Goal: Task Accomplishment & Management: Use online tool/utility

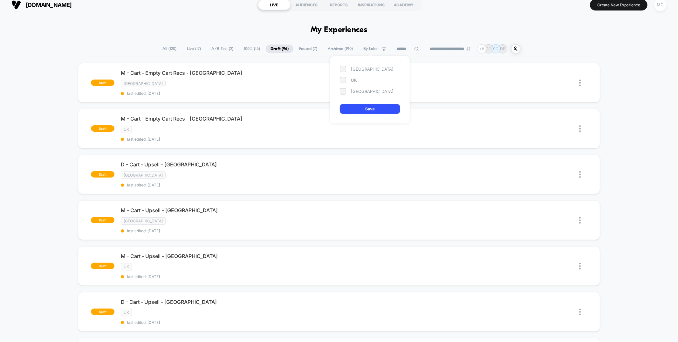
scroll to position [6, 0]
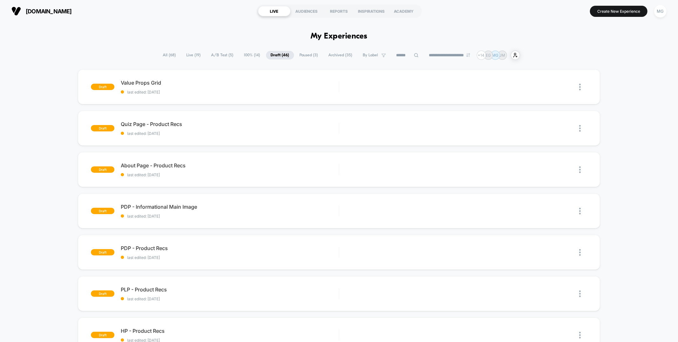
click at [226, 54] on span "A/B Test ( 5 )" at bounding box center [223, 55] width 32 height 9
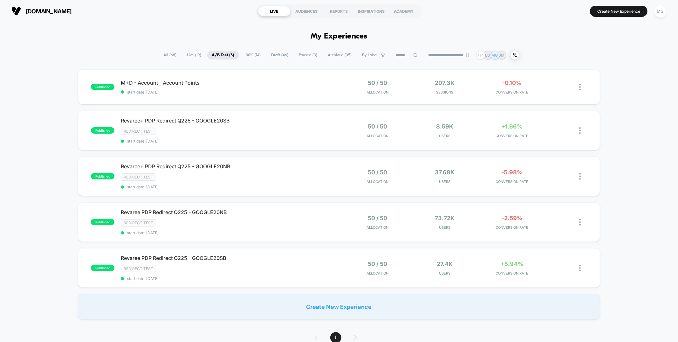
click at [395, 54] on input at bounding box center [407, 55] width 32 height 8
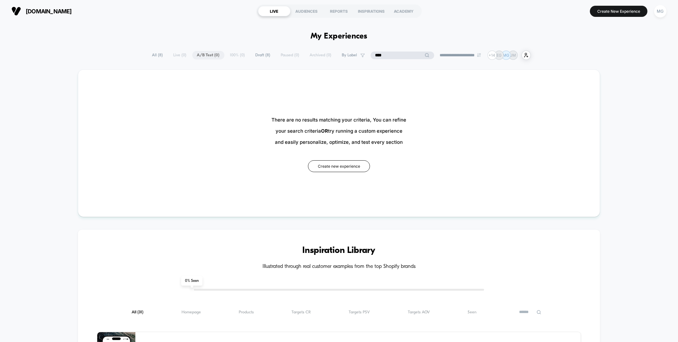
click at [254, 58] on span "Draft ( 8 )" at bounding box center [263, 55] width 24 height 9
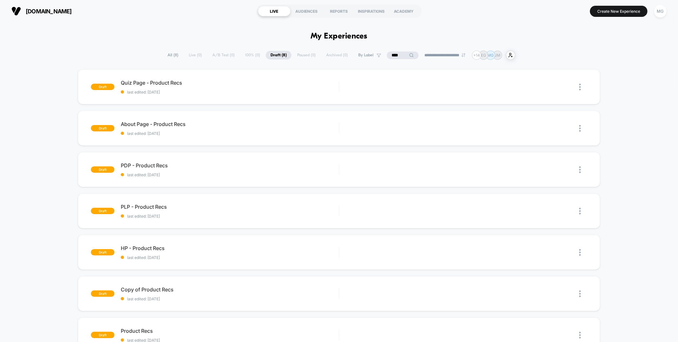
click at [387, 56] on input "****" at bounding box center [403, 55] width 32 height 8
click at [387, 56] on input "****" at bounding box center [403, 55] width 64 height 8
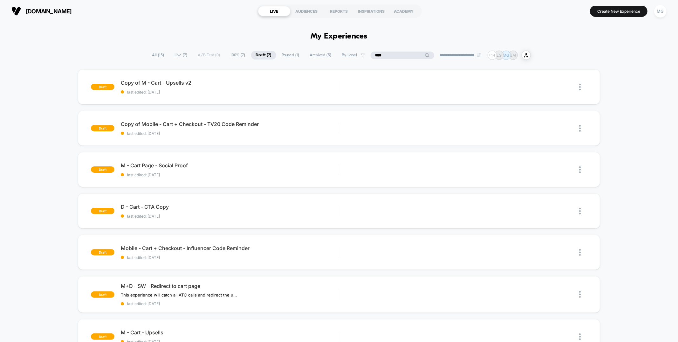
type input "****"
click at [242, 56] on span "100% ( 7 )" at bounding box center [254, 55] width 24 height 9
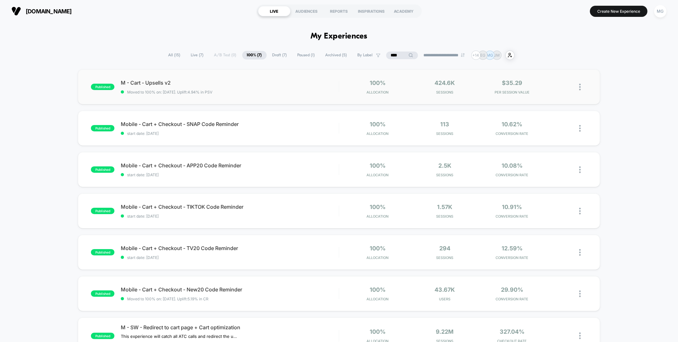
click at [579, 87] on img at bounding box center [580, 87] width 2 height 7
click at [545, 63] on div "Duplicate" at bounding box center [547, 65] width 57 height 14
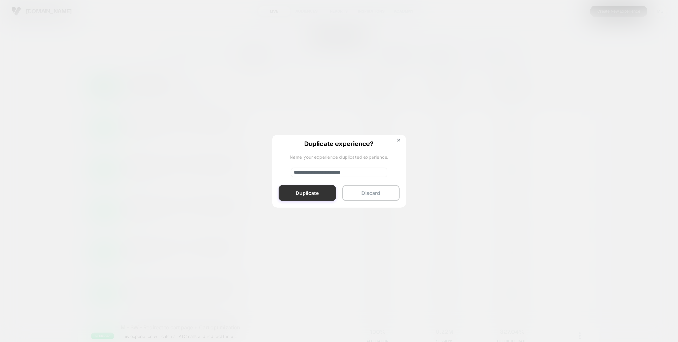
click at [295, 193] on button "Duplicate" at bounding box center [307, 193] width 57 height 16
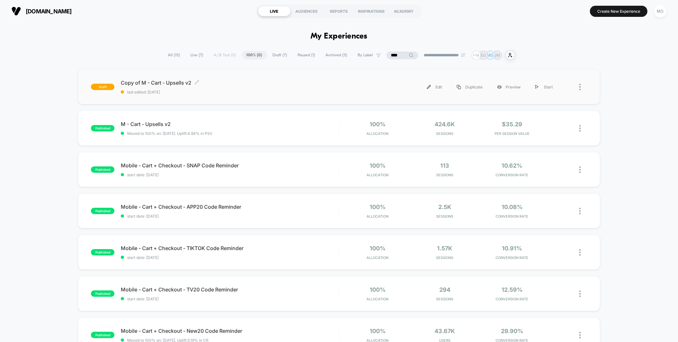
click at [252, 92] on span "last edited: 9/22/2025" at bounding box center [230, 92] width 218 height 5
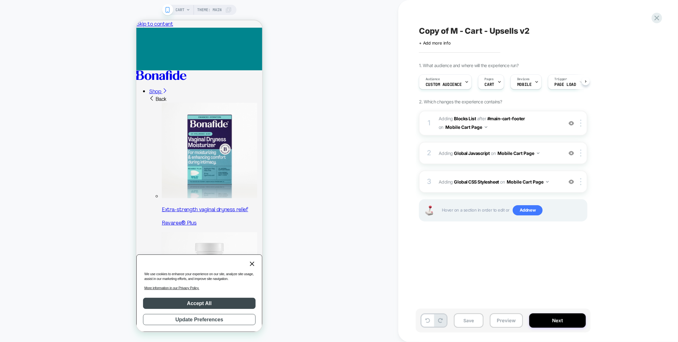
scroll to position [0, 0]
click at [452, 29] on span "Copy of M - Cart - Upsells v2" at bounding box center [474, 31] width 111 height 10
drag, startPoint x: 459, startPoint y: 29, endPoint x: 411, endPoint y: 29, distance: 48.3
click at [411, 29] on div "**********" at bounding box center [538, 171] width 280 height 342
type textarea "**********"
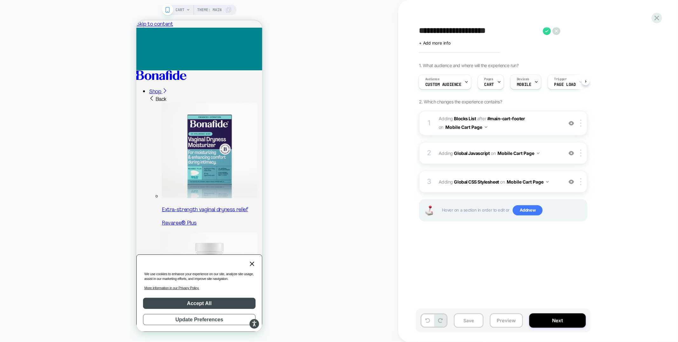
click at [518, 83] on span "MOBILE" at bounding box center [524, 84] width 14 height 4
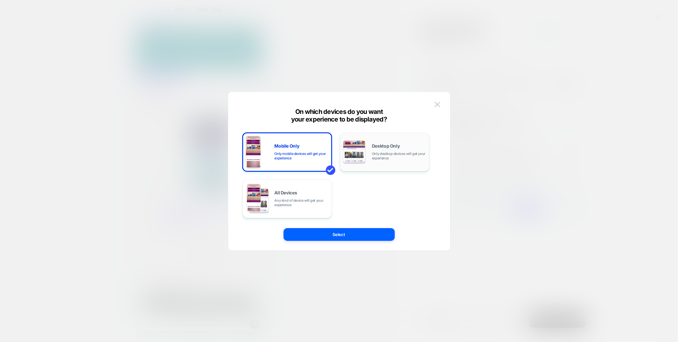
click at [370, 165] on div "Desktop Only Only desktop devices will get your experience" at bounding box center [384, 152] width 83 height 32
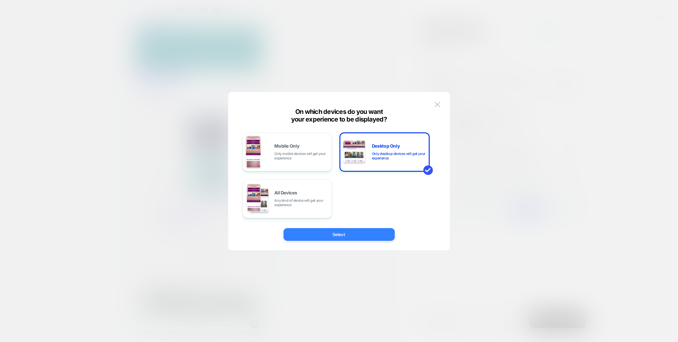
click at [367, 232] on button "Select" at bounding box center [338, 234] width 111 height 13
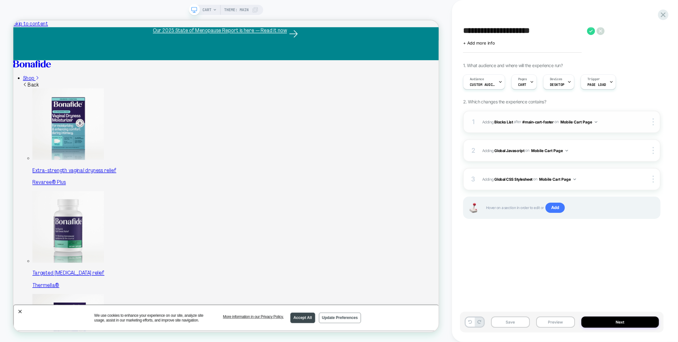
click at [588, 120] on button "Mobile Cart Page" at bounding box center [578, 122] width 37 height 8
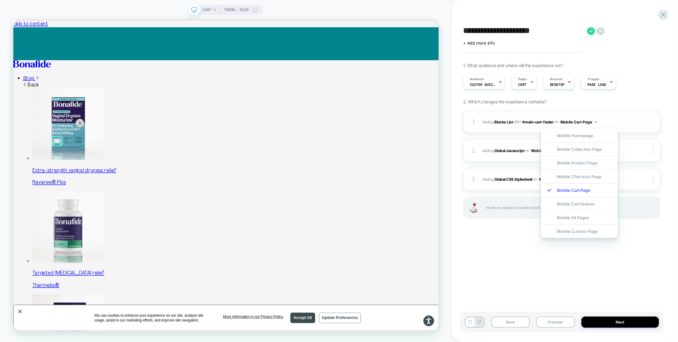
click at [654, 120] on div at bounding box center [654, 121] width 12 height 7
click at [654, 120] on img at bounding box center [652, 121] width 1 height 7
click at [546, 102] on span "2. Which changes the experience contains?" at bounding box center [504, 101] width 83 height 5
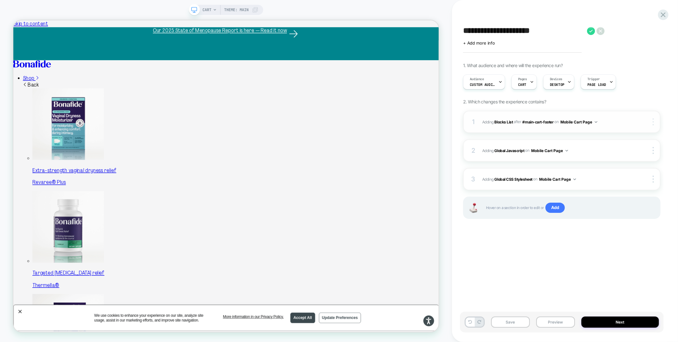
click at [653, 122] on img at bounding box center [652, 121] width 1 height 7
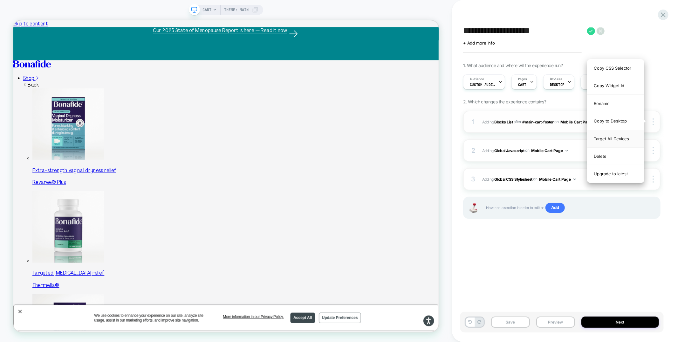
click at [614, 141] on div "Target All Devices" at bounding box center [615, 138] width 57 height 17
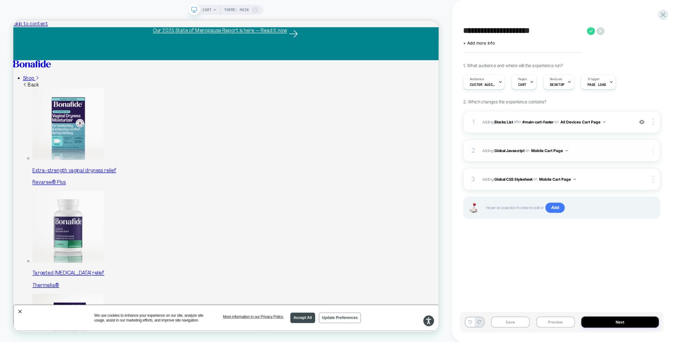
click at [653, 151] on img at bounding box center [652, 150] width 1 height 7
click at [654, 150] on div at bounding box center [654, 150] width 12 height 7
click at [626, 150] on div "Target All Devices" at bounding box center [615, 149] width 57 height 17
click at [651, 178] on div at bounding box center [654, 178] width 12 height 7
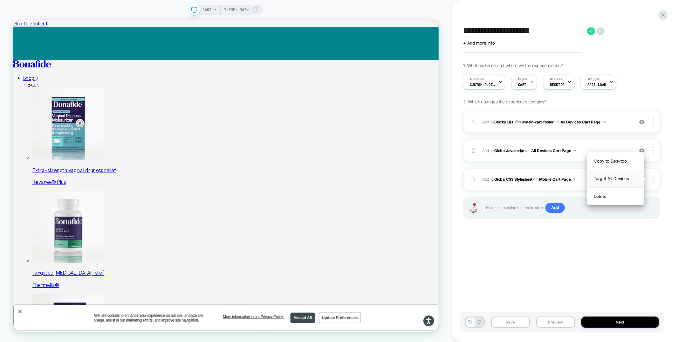
click at [631, 178] on div "Target All Devices" at bounding box center [615, 178] width 57 height 17
click at [594, 32] on icon at bounding box center [591, 31] width 8 height 8
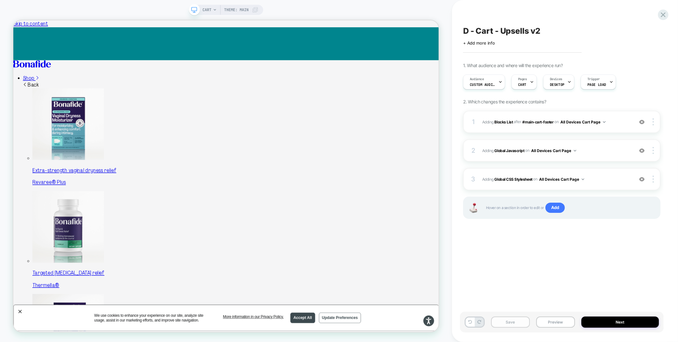
click at [506, 323] on button "Save" at bounding box center [510, 321] width 39 height 11
click at [558, 323] on button "Preview" at bounding box center [555, 321] width 39 height 11
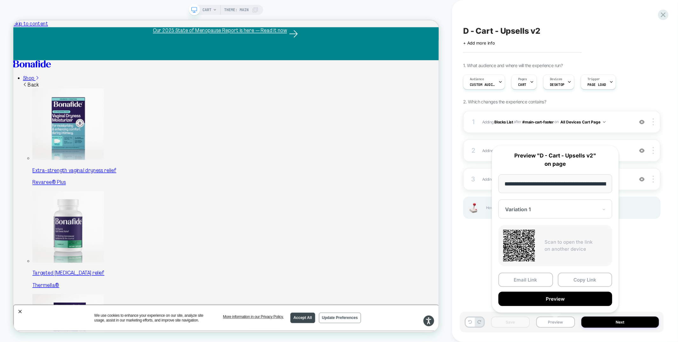
click at [203, 9] on span "CART" at bounding box center [206, 10] width 9 height 10
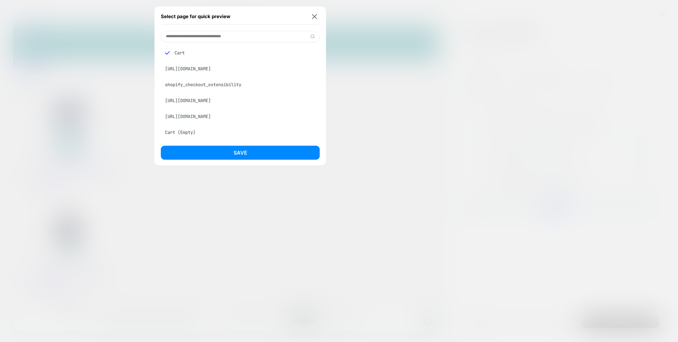
click at [221, 64] on div "https://hellobonafide.com/products/relizen" at bounding box center [240, 69] width 159 height 12
click at [226, 144] on div "Select page for quick preview Cart https://hellobonafide.com/products/relizen s…" at bounding box center [240, 85] width 172 height 159
click at [313, 20] on div "Select page for quick preview" at bounding box center [240, 17] width 159 height 16
click at [314, 14] on img at bounding box center [314, 16] width 5 height 5
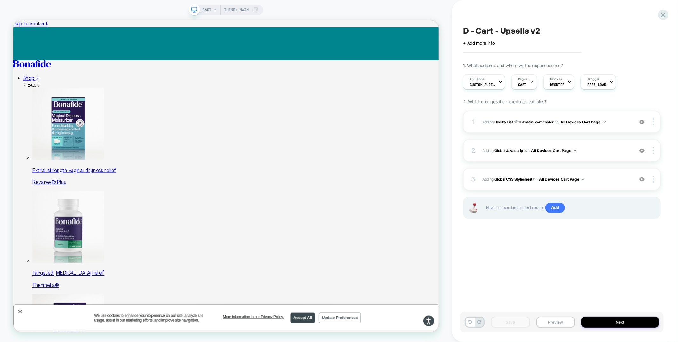
click at [211, 11] on span "CART" at bounding box center [206, 10] width 9 height 10
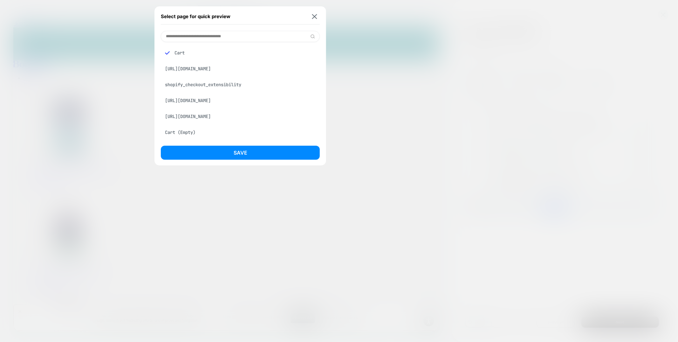
click at [224, 68] on div "https://hellobonafide.com/products/relizen" at bounding box center [240, 69] width 159 height 12
click at [316, 17] on img at bounding box center [314, 16] width 5 height 5
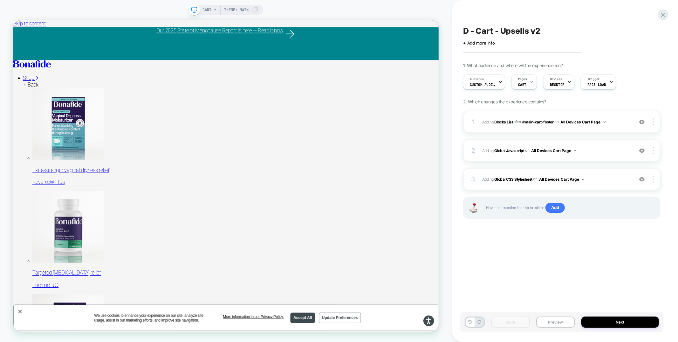
click at [201, 7] on div "CART Theme: MAIN" at bounding box center [226, 10] width 74 height 10
click at [213, 11] on icon at bounding box center [215, 10] width 4 height 4
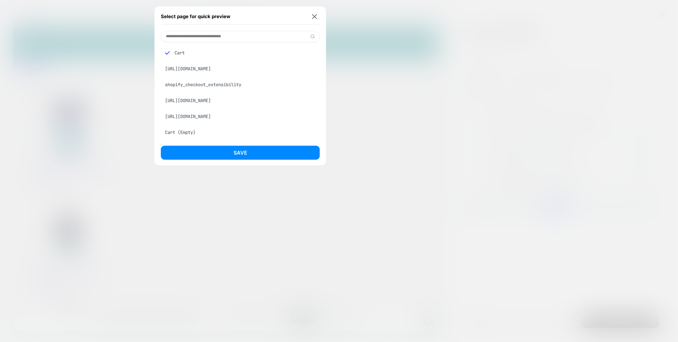
click at [196, 68] on div "https://hellobonafide.com/products/relizen" at bounding box center [240, 69] width 159 height 12
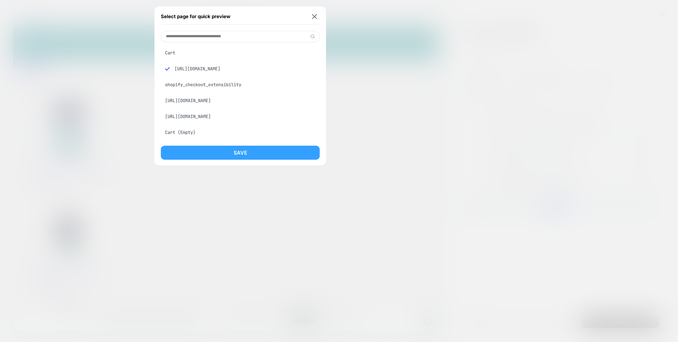
click at [231, 148] on button "Save" at bounding box center [240, 153] width 159 height 14
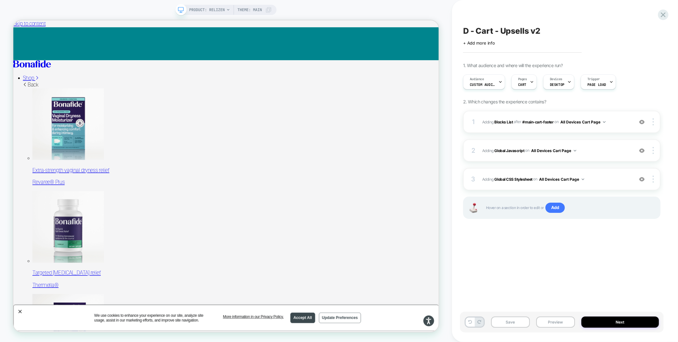
click at [211, 11] on span "PRODUCT: Relizen" at bounding box center [207, 10] width 36 height 10
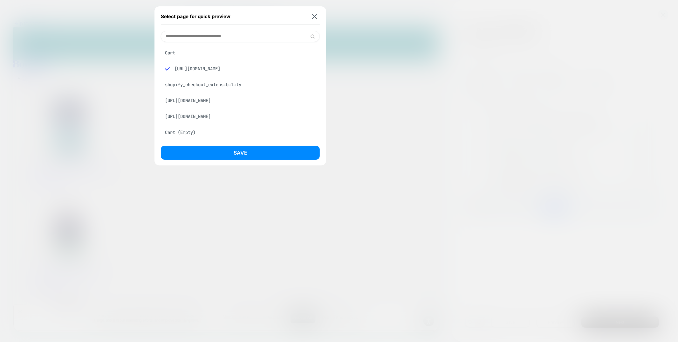
click at [200, 51] on div "Cart" at bounding box center [240, 53] width 159 height 12
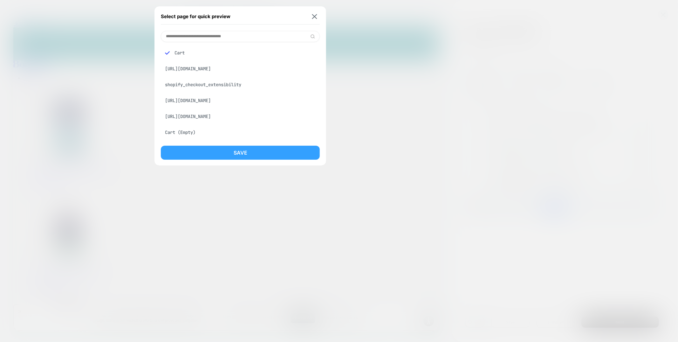
click at [280, 155] on button "Save" at bounding box center [240, 153] width 159 height 14
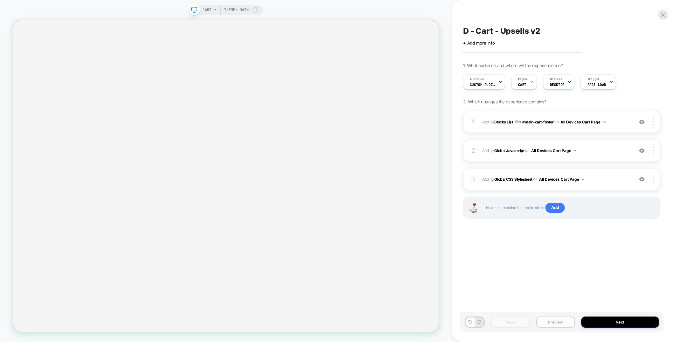
click at [546, 327] on button "Preview" at bounding box center [555, 321] width 39 height 11
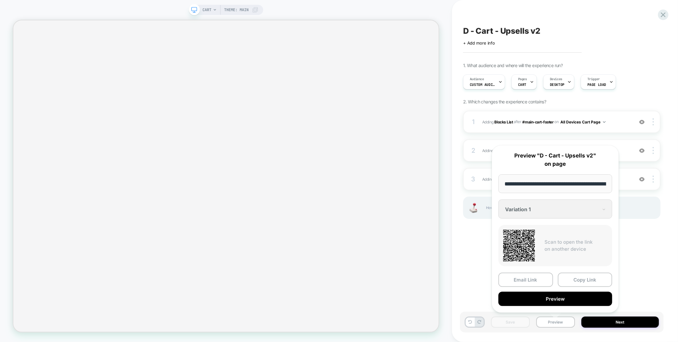
click at [525, 305] on div "**********" at bounding box center [555, 228] width 127 height 167
click at [523, 301] on button "Preview" at bounding box center [555, 298] width 114 height 14
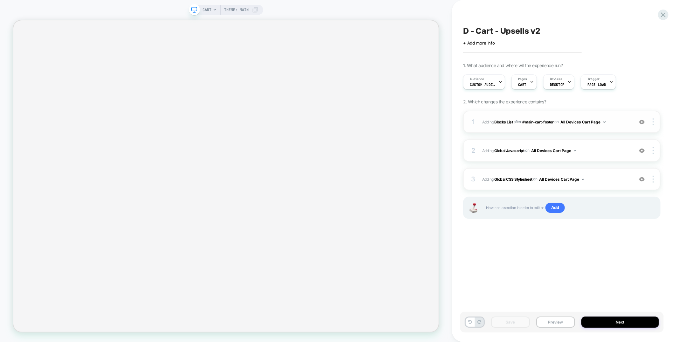
click at [540, 127] on div "1 #_loomi_addon_1729592051222_dup1758569888 Adding Blocks List AFTER #main-cart…" at bounding box center [561, 122] width 197 height 22
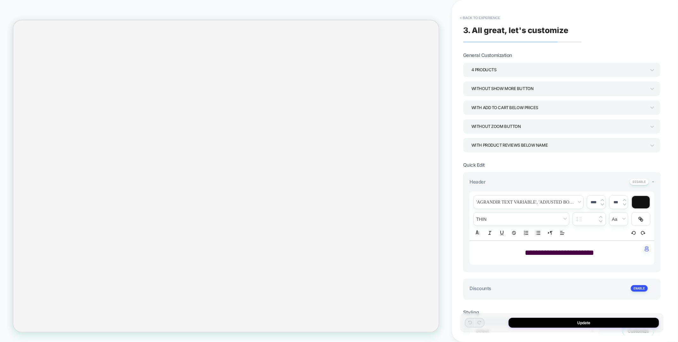
type textarea "*"
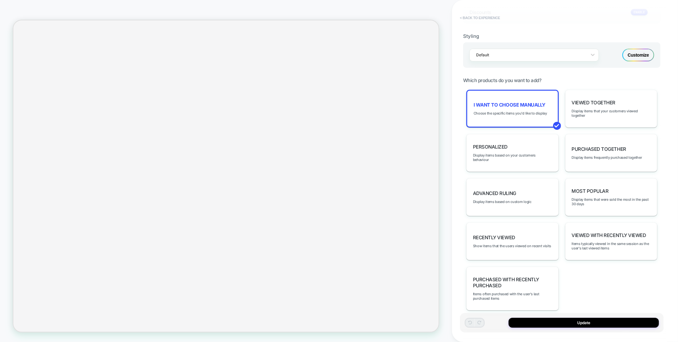
click at [477, 16] on button "< Back to experience" at bounding box center [480, 18] width 46 height 10
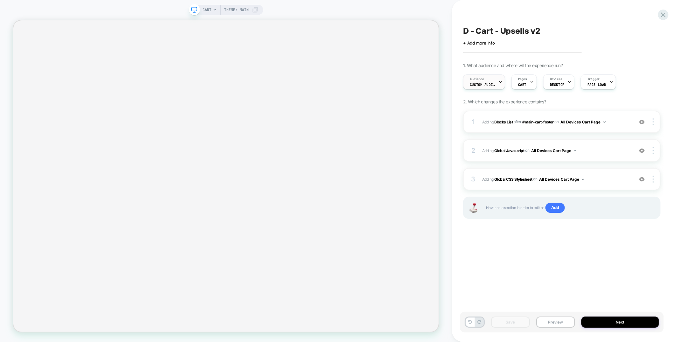
click at [489, 85] on span "Custom Audience" at bounding box center [482, 84] width 25 height 4
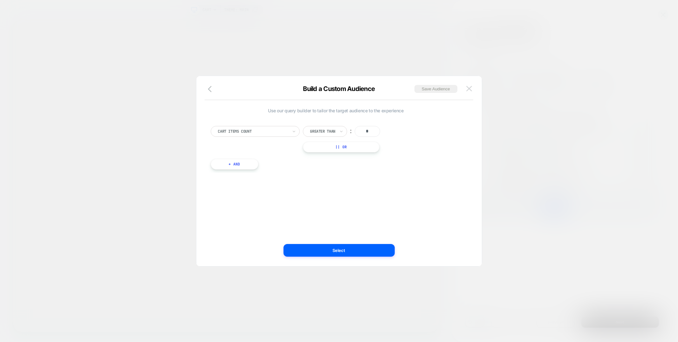
click at [471, 87] on img at bounding box center [469, 88] width 6 height 5
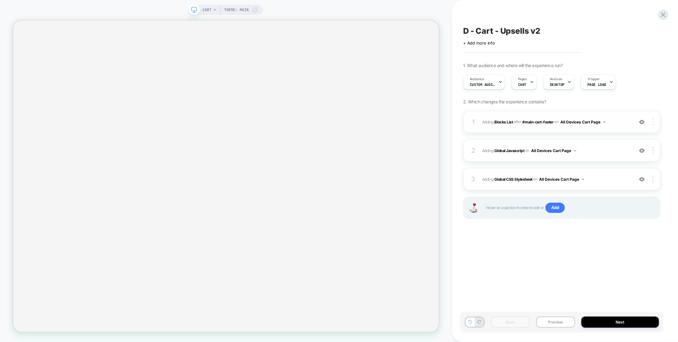
click at [654, 121] on div at bounding box center [654, 121] width 12 height 7
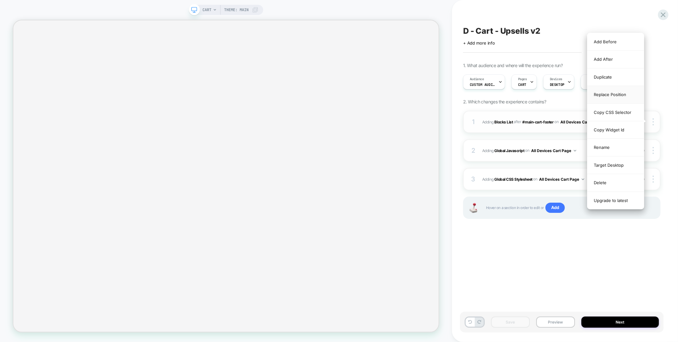
click at [619, 96] on div "Replace Position" at bounding box center [615, 94] width 57 height 17
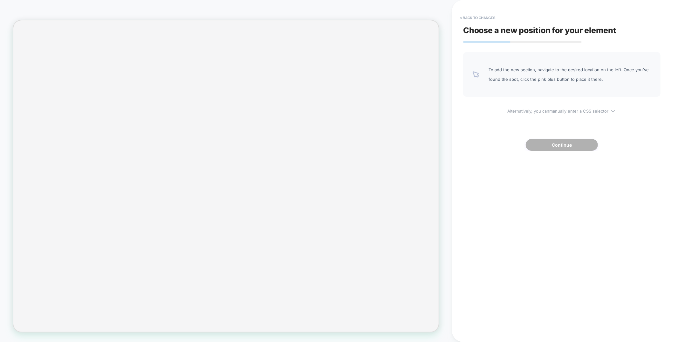
click at [576, 111] on u "manually enter a CSS selector" at bounding box center [578, 110] width 59 height 5
select select "*******"
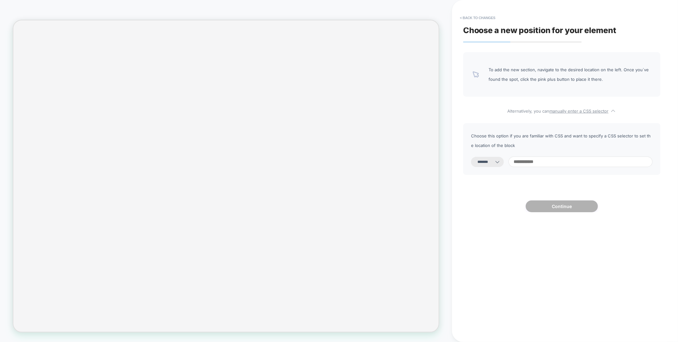
click at [559, 164] on input at bounding box center [580, 161] width 144 height 10
paste input "**********"
type input "**********"
select select "*********"
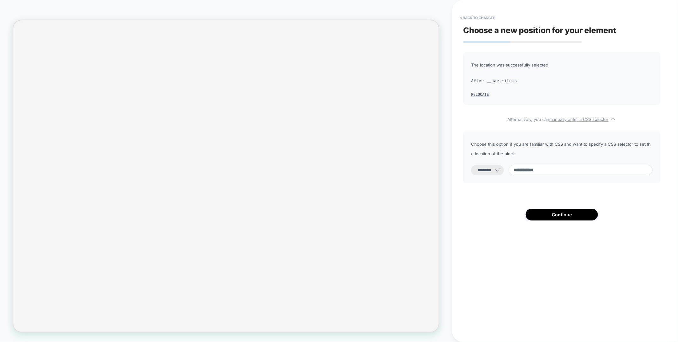
drag, startPoint x: 522, startPoint y: 170, endPoint x: 598, endPoint y: 171, distance: 76.0
click at [598, 171] on input "**********" at bounding box center [580, 170] width 144 height 10
paste input "**********"
type input "**********"
click at [558, 220] on button "Continue" at bounding box center [562, 214] width 72 height 12
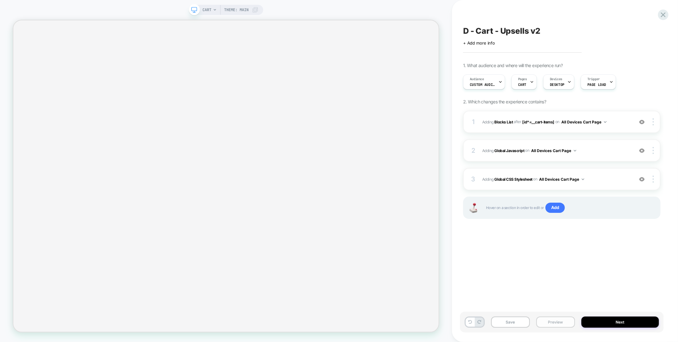
click at [552, 323] on button "Preview" at bounding box center [555, 321] width 39 height 11
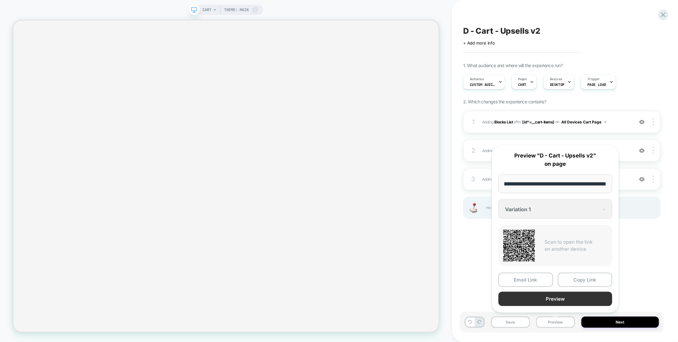
scroll to position [0, 0]
click at [550, 297] on button "Preview" at bounding box center [555, 298] width 114 height 14
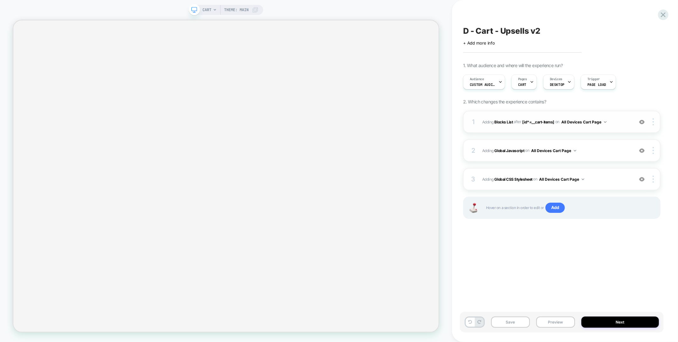
click at [643, 121] on img at bounding box center [641, 121] width 5 height 5
click at [554, 320] on button "Preview" at bounding box center [555, 321] width 39 height 11
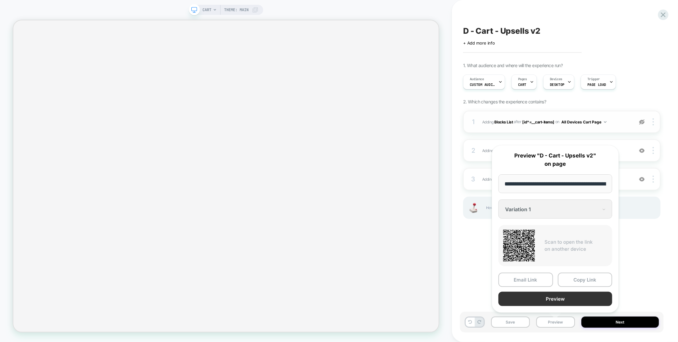
click at [557, 301] on button "Preview" at bounding box center [555, 298] width 114 height 14
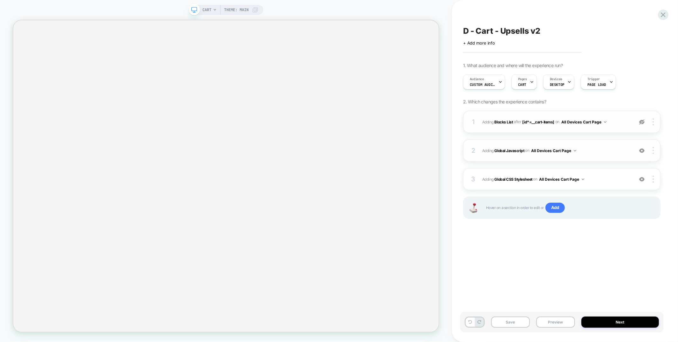
click at [598, 154] on div "2 Adding Global Javascript on All Devices Cart Page Add Before Add After Target…" at bounding box center [561, 150] width 197 height 22
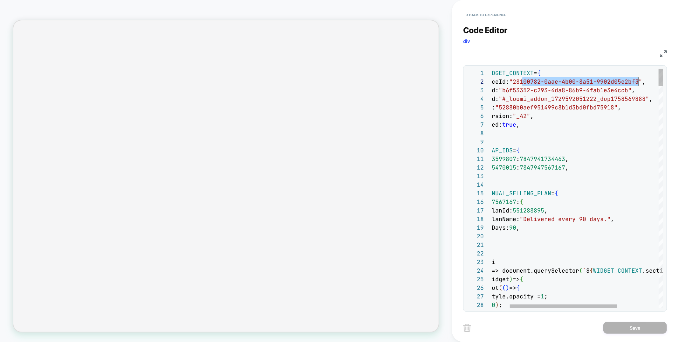
scroll to position [8, 182]
drag, startPoint x: 522, startPoint y: 83, endPoint x: 644, endPoint y: 83, distance: 122.0
type textarea "**********"
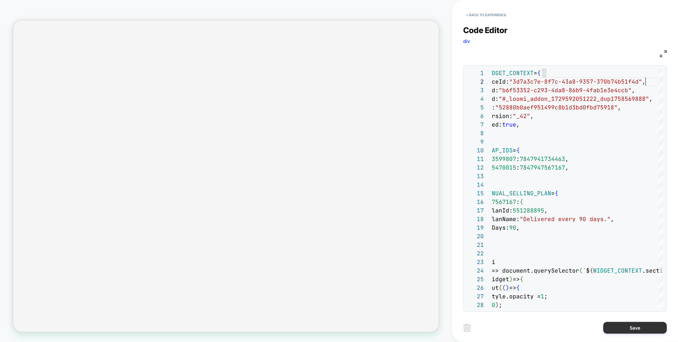
click at [624, 330] on button "Save" at bounding box center [635, 328] width 64 height 12
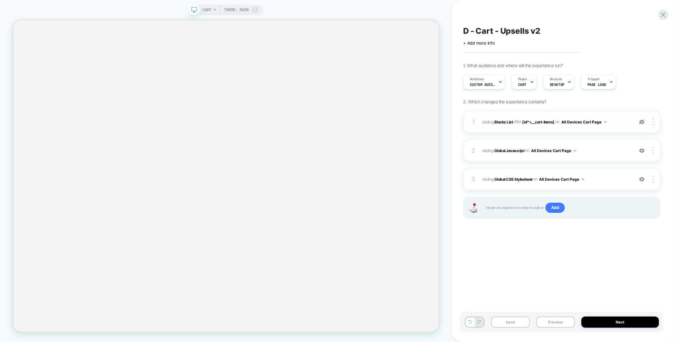
click at [643, 122] on img at bounding box center [641, 121] width 5 height 5
click at [654, 120] on div at bounding box center [654, 121] width 12 height 7
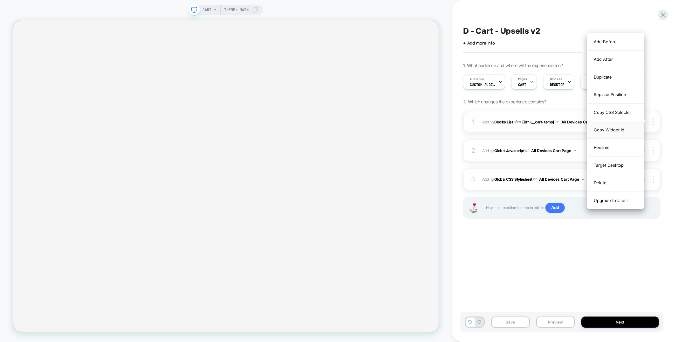
click at [627, 132] on div "Copy Widget Id" at bounding box center [615, 129] width 57 height 17
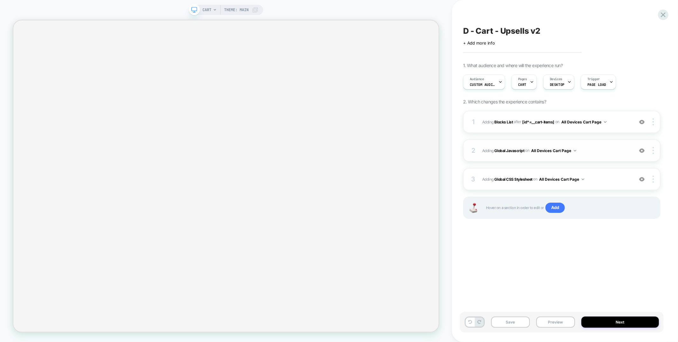
click at [531, 160] on div "2 Adding Global Javascript on All Devices Cart Page Add Before Add After Target…" at bounding box center [561, 150] width 197 height 22
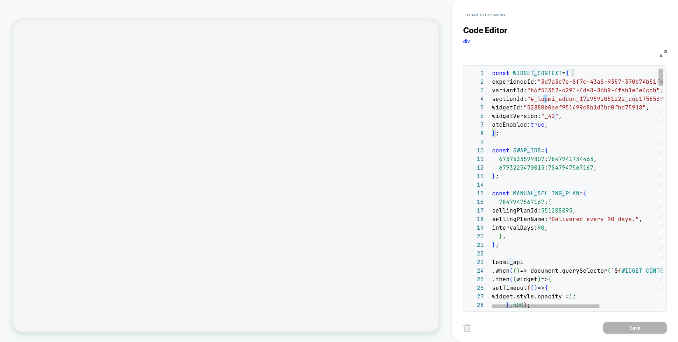
scroll to position [26, 72]
drag, startPoint x: 542, startPoint y: 98, endPoint x: 565, endPoint y: 98, distance: 23.5
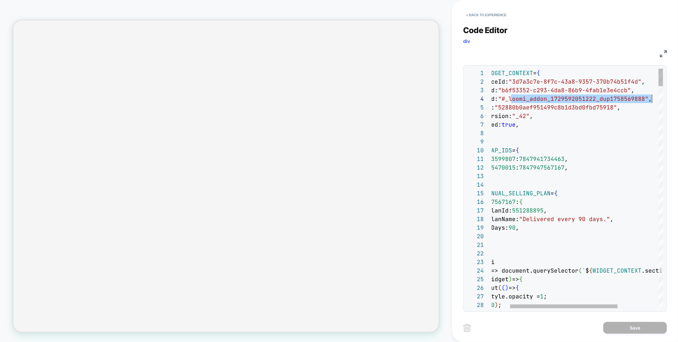
scroll to position [26, 189]
drag, startPoint x: 541, startPoint y: 99, endPoint x: 650, endPoint y: 100, distance: 109.3
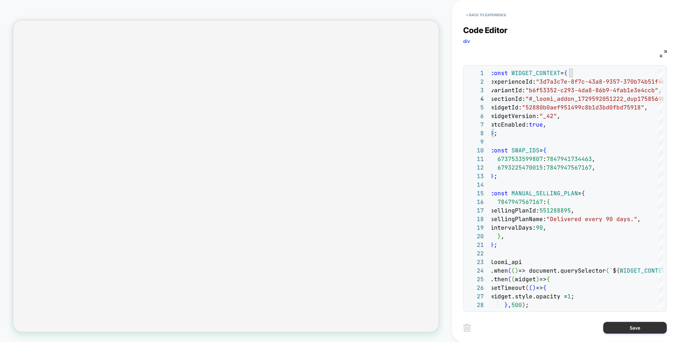
click at [624, 328] on button "Save" at bounding box center [635, 328] width 64 height 12
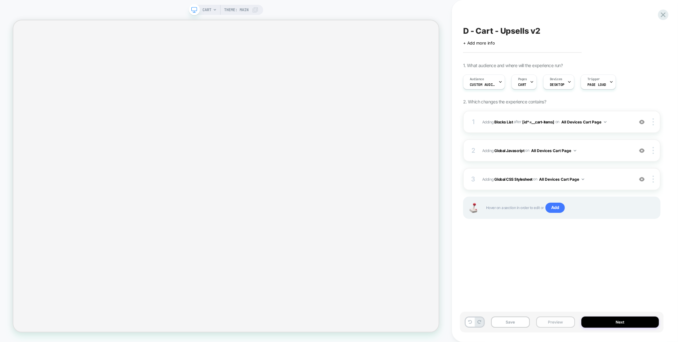
click at [540, 323] on button "Preview" at bounding box center [555, 321] width 39 height 11
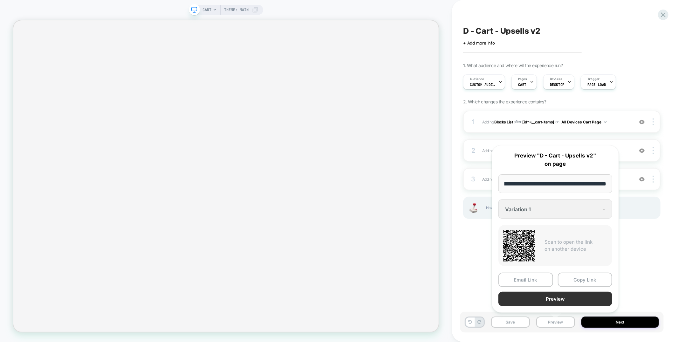
scroll to position [0, 0]
click at [536, 297] on button "Preview" at bounding box center [555, 298] width 114 height 14
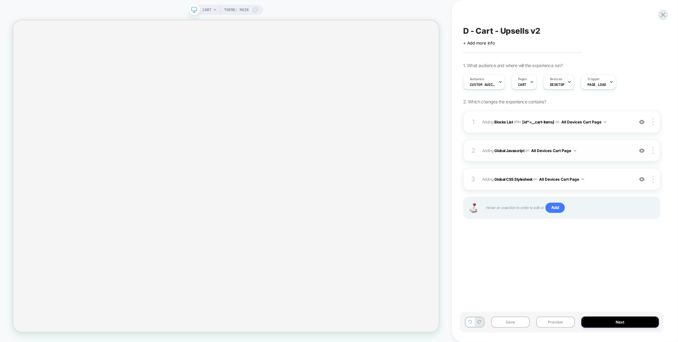
click at [611, 156] on div "2 Adding Global Javascript on All Devices Cart Page Add Before Add After Target…" at bounding box center [561, 150] width 197 height 22
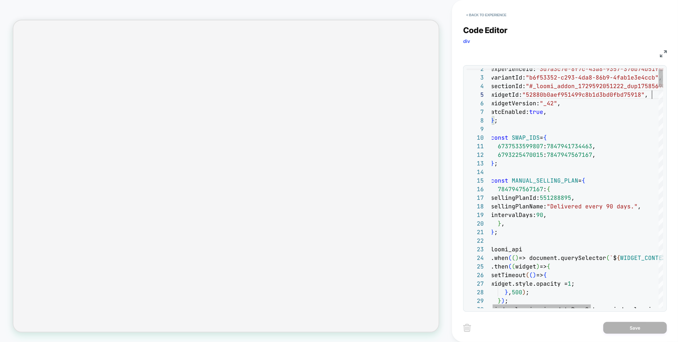
scroll to position [34, 161]
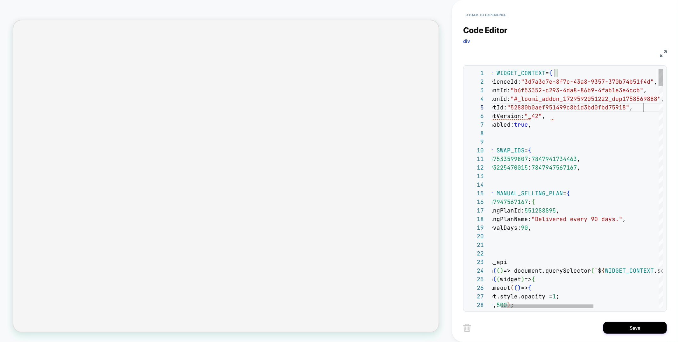
scroll to position [34, 168]
type textarea "**********"
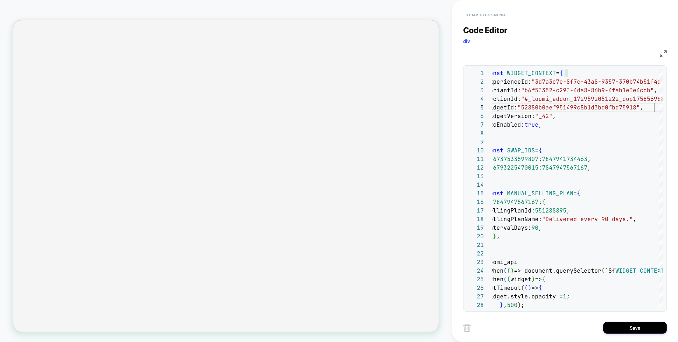
click at [500, 15] on button "< Back to experience" at bounding box center [486, 15] width 46 height 10
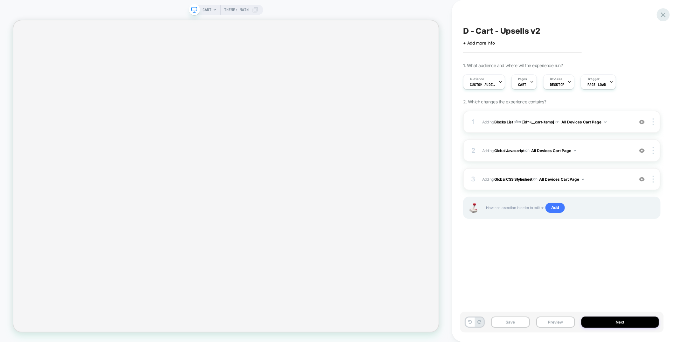
click at [665, 13] on icon at bounding box center [663, 14] width 9 height 9
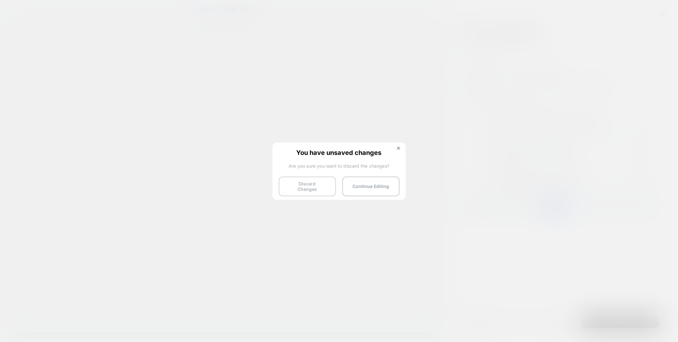
click at [297, 184] on button "Discard Changes" at bounding box center [307, 186] width 57 height 20
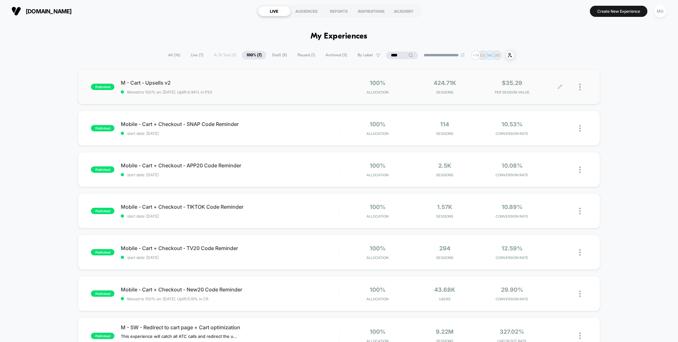
click at [560, 87] on icon at bounding box center [559, 87] width 5 height 5
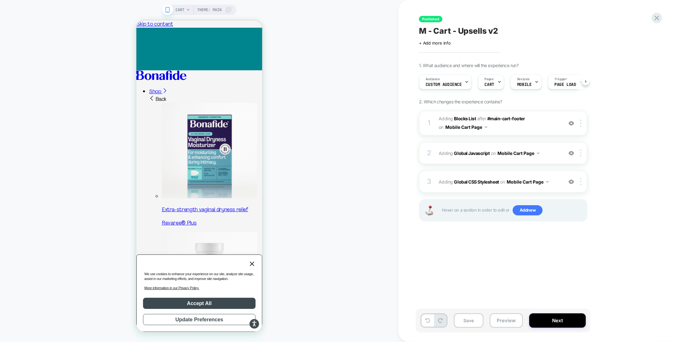
scroll to position [0, 0]
click at [251, 267] on icon "Close" at bounding box center [252, 263] width 8 height 8
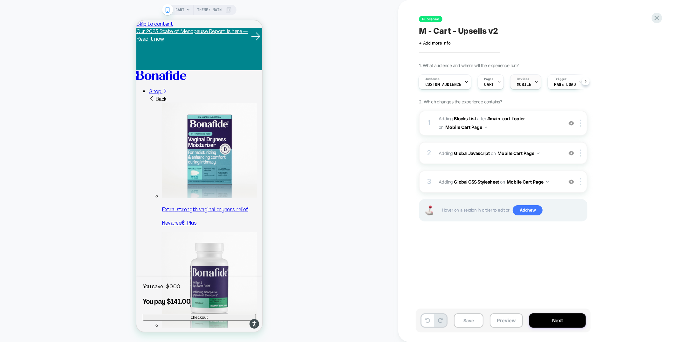
click at [526, 83] on span "MOBILE" at bounding box center [524, 84] width 14 height 4
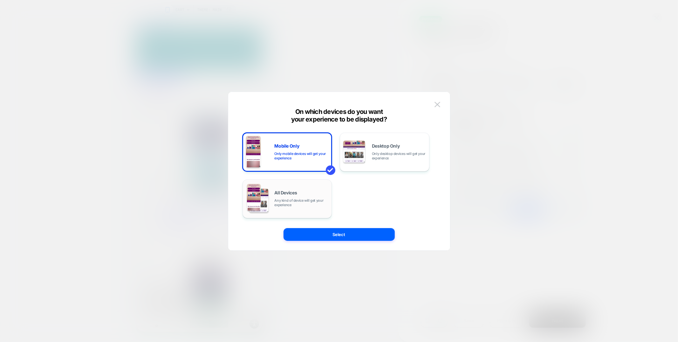
click at [312, 209] on div "All Devices Any kind of device will get your experience" at bounding box center [287, 198] width 83 height 32
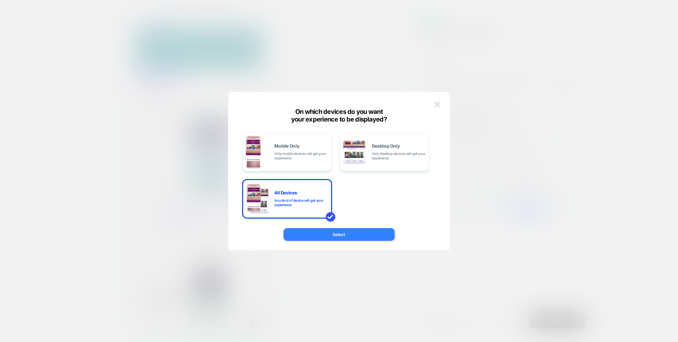
click at [334, 236] on button "Select" at bounding box center [338, 234] width 111 height 13
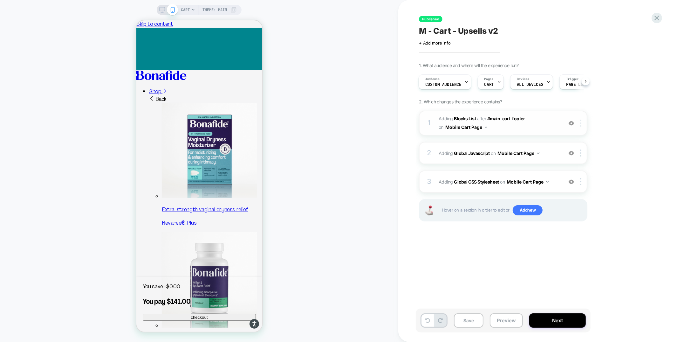
click at [582, 121] on div at bounding box center [581, 122] width 10 height 7
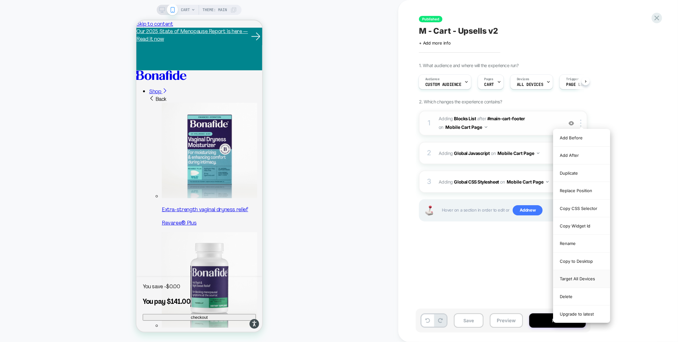
click at [577, 282] on div "Target All Devices" at bounding box center [581, 278] width 57 height 17
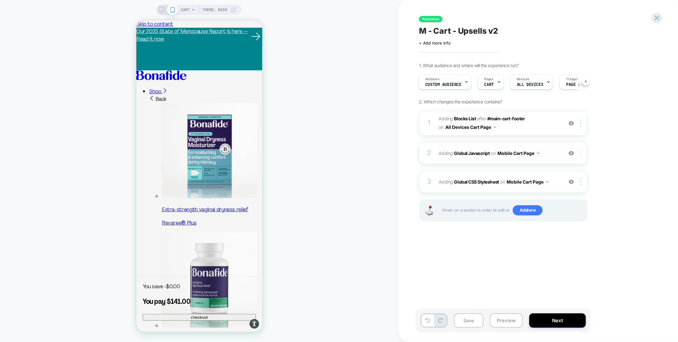
click at [582, 154] on div at bounding box center [581, 152] width 10 height 7
click at [583, 220] on div "Target All Devices" at bounding box center [581, 219] width 57 height 17
click at [582, 182] on div at bounding box center [581, 181] width 10 height 7
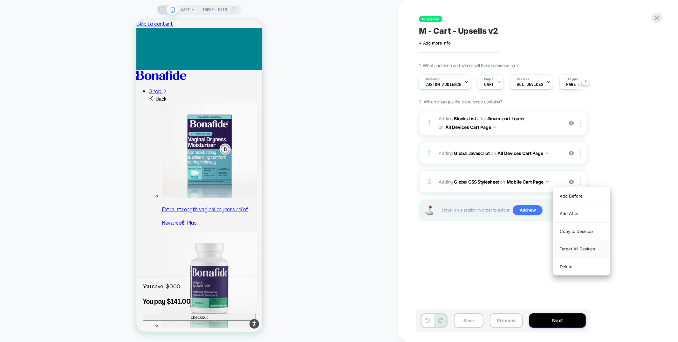
click at [576, 252] on div "Target All Devices" at bounding box center [581, 248] width 57 height 17
click at [501, 316] on button "Preview" at bounding box center [506, 320] width 33 height 14
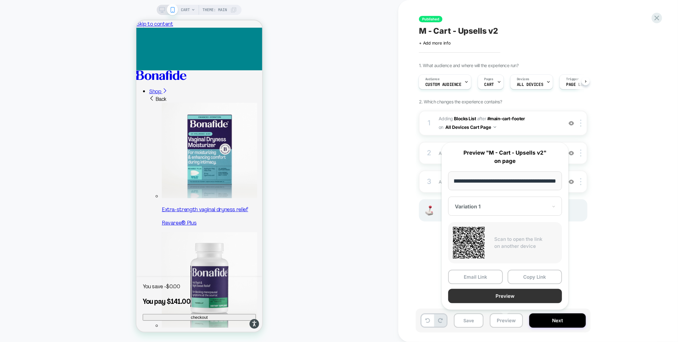
scroll to position [0, 0]
click at [499, 295] on button "Preview" at bounding box center [505, 296] width 114 height 14
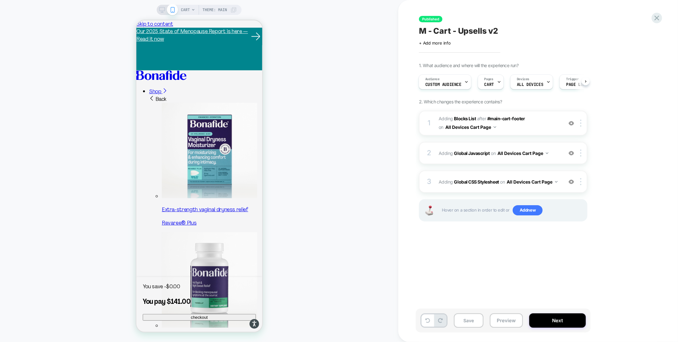
click at [426, 30] on span "M - Cart - Upsells v2" at bounding box center [458, 31] width 79 height 10
click at [428, 30] on textarea "**********" at bounding box center [479, 31] width 121 height 10
click at [426, 32] on textarea "**********" at bounding box center [479, 31] width 121 height 10
type textarea "**********"
click at [556, 31] on icon at bounding box center [558, 31] width 8 height 8
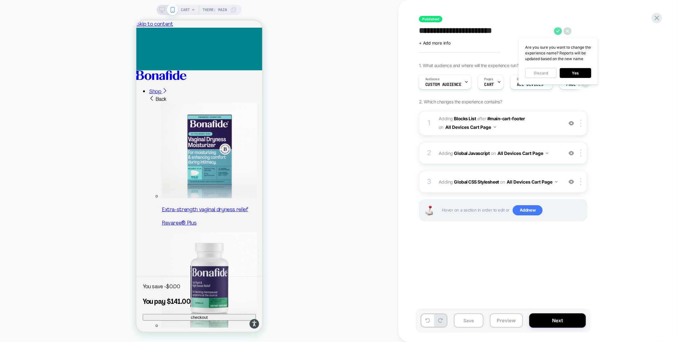
click at [556, 31] on icon at bounding box center [557, 31] width 3 height 3
click at [572, 73] on button "Yes" at bounding box center [575, 73] width 31 height 10
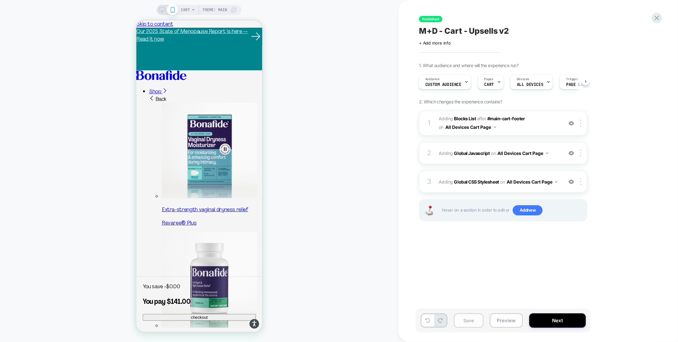
click at [466, 320] on button "Save" at bounding box center [469, 320] width 30 height 14
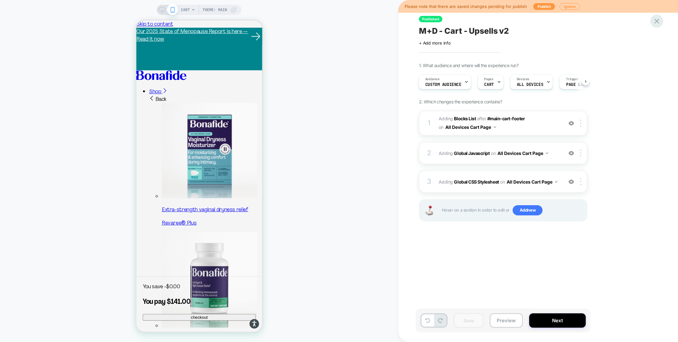
click at [656, 22] on icon at bounding box center [656, 21] width 5 height 5
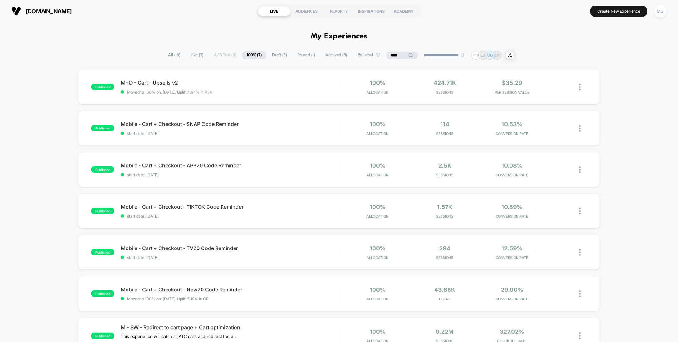
click at [296, 55] on span "Paused ( 1 )" at bounding box center [306, 55] width 27 height 9
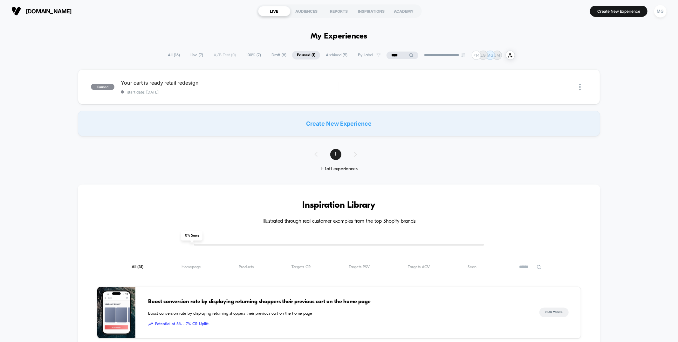
click at [283, 55] on span "Draft ( 8 )" at bounding box center [279, 55] width 24 height 9
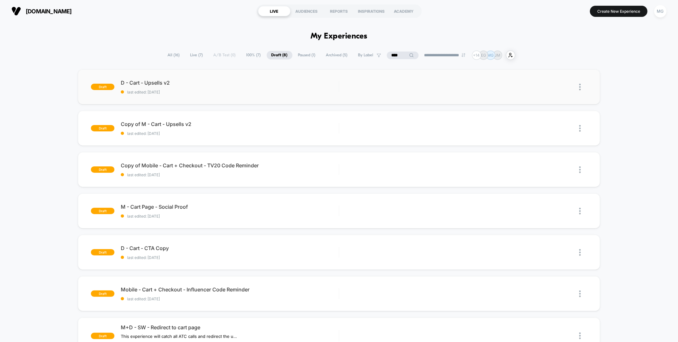
click at [579, 84] on img at bounding box center [580, 87] width 2 height 7
click at [548, 111] on div "Delete" at bounding box center [547, 116] width 57 height 14
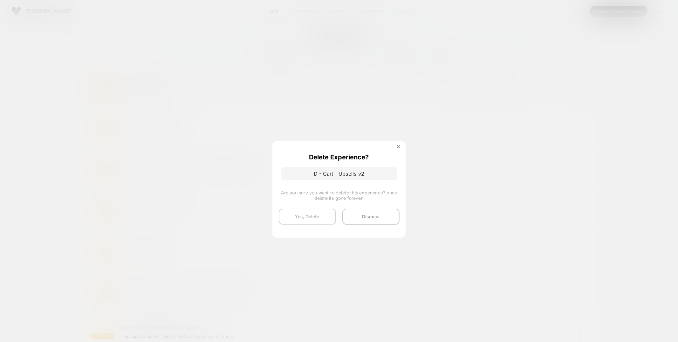
click at [299, 219] on button "Yes, Delete" at bounding box center [307, 216] width 57 height 16
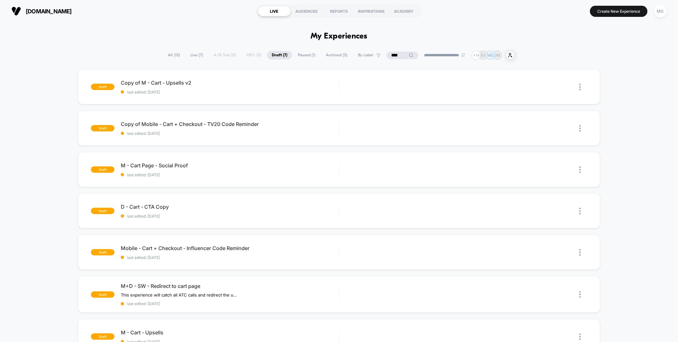
click at [388, 52] on input "****" at bounding box center [402, 55] width 32 height 8
click at [388, 52] on input "****" at bounding box center [403, 55] width 64 height 8
click at [186, 58] on span "Live ( 7 )" at bounding box center [197, 55] width 22 height 9
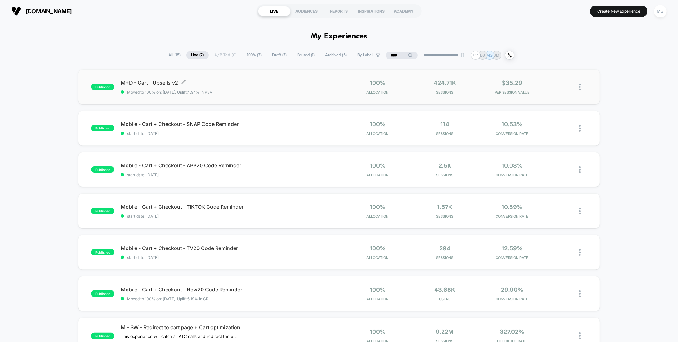
click at [261, 84] on span "M+D - Cart - Upsells v2 Click to edit experience details" at bounding box center [230, 82] width 218 height 6
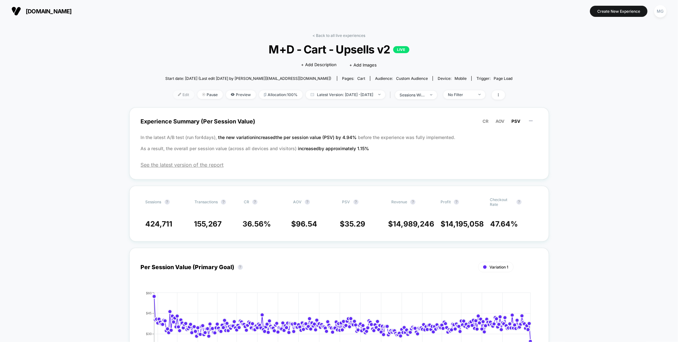
click at [177, 97] on span "Edit" at bounding box center [183, 94] width 21 height 9
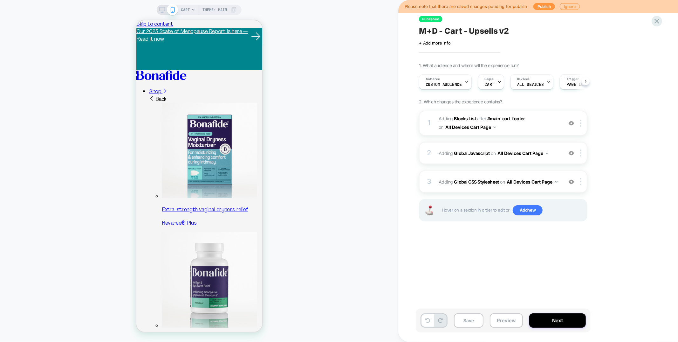
scroll to position [0, 0]
click at [509, 319] on button "Preview" at bounding box center [506, 320] width 33 height 14
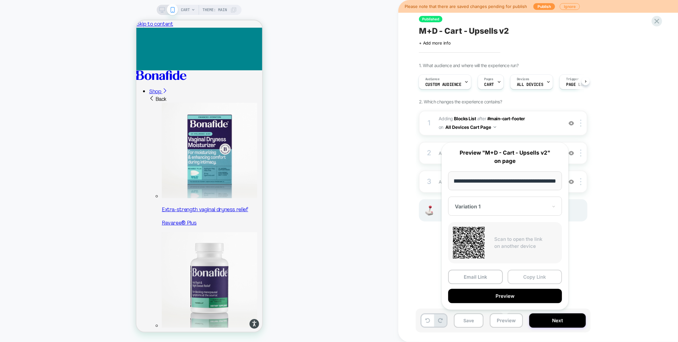
scroll to position [0, 0]
click at [528, 278] on button "Copy Link" at bounding box center [534, 276] width 55 height 14
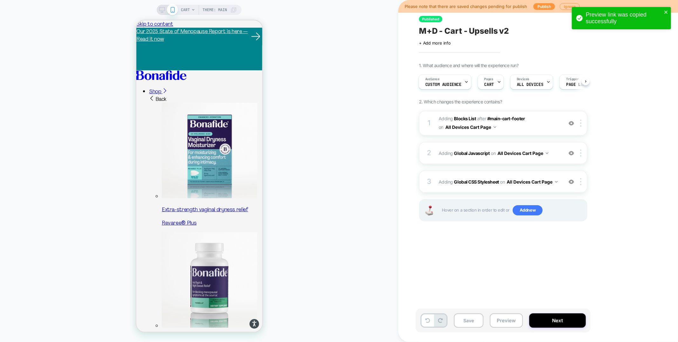
click at [668, 8] on div "Preview link was copied successfully" at bounding box center [621, 18] width 99 height 22
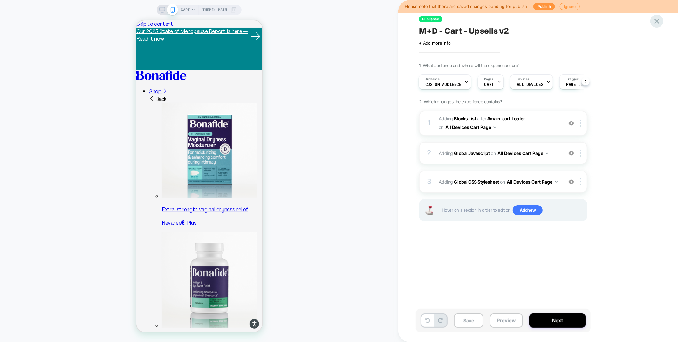
click at [657, 23] on icon at bounding box center [656, 21] width 9 height 9
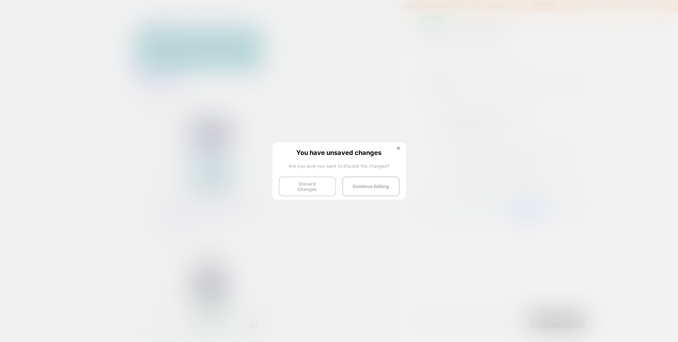
click at [288, 183] on button "Discard Changes" at bounding box center [307, 186] width 57 height 20
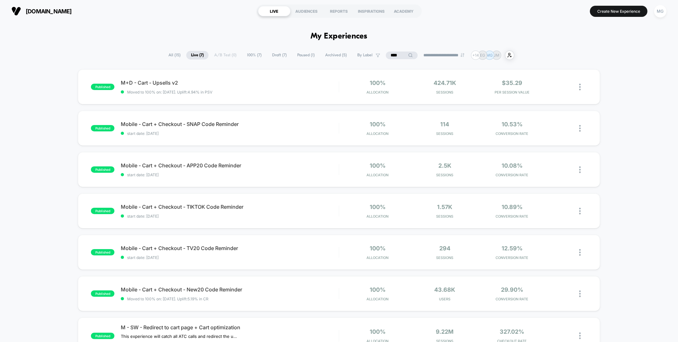
click at [259, 56] on span "100% ( 7 )" at bounding box center [254, 55] width 24 height 9
click at [395, 54] on input "****" at bounding box center [402, 55] width 64 height 8
click at [396, 54] on input "****" at bounding box center [402, 55] width 64 height 8
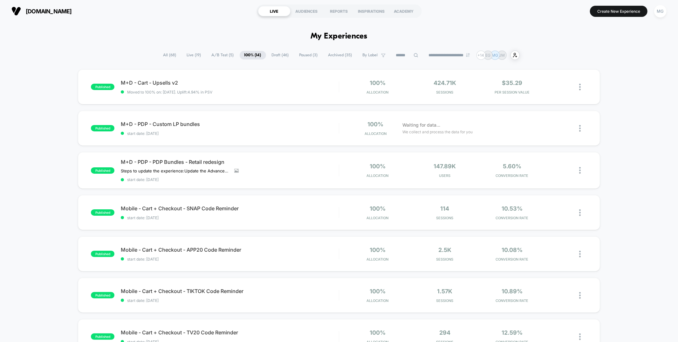
click at [267, 55] on span "Draft ( 46 )" at bounding box center [280, 55] width 27 height 9
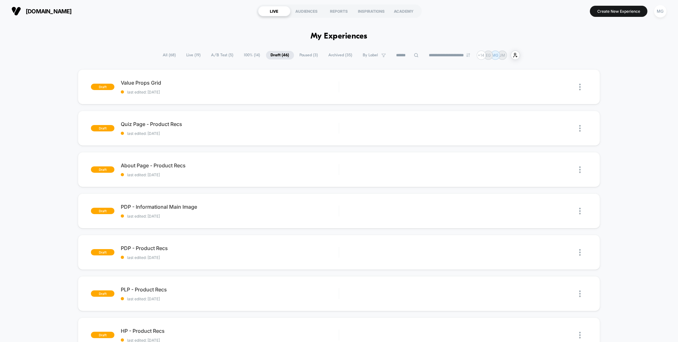
click at [367, 56] on span "By Label" at bounding box center [370, 55] width 15 height 5
click at [367, 85] on div "No labels found" at bounding box center [369, 84] width 60 height 5
click at [368, 65] on div "No labels found Save" at bounding box center [368, 89] width 79 height 53
click at [364, 53] on span "By Label" at bounding box center [370, 55] width 15 height 5
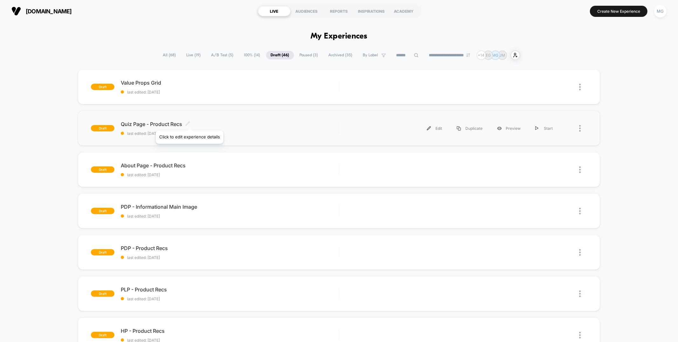
click at [189, 122] on icon at bounding box center [187, 123] width 5 height 5
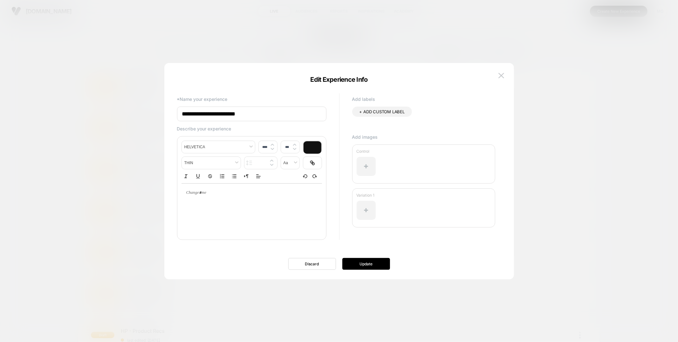
click at [380, 111] on span "+ ADD CUSTOM LABEL" at bounding box center [381, 111] width 45 height 5
click at [374, 114] on input at bounding box center [378, 111] width 38 height 5
type input "**********"
click at [405, 112] on icon at bounding box center [404, 112] width 6 height 6
click at [358, 264] on button "Update" at bounding box center [366, 264] width 48 height 12
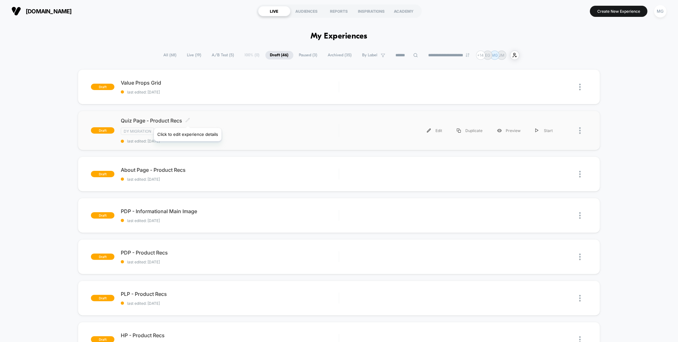
click at [187, 120] on icon at bounding box center [187, 120] width 5 height 5
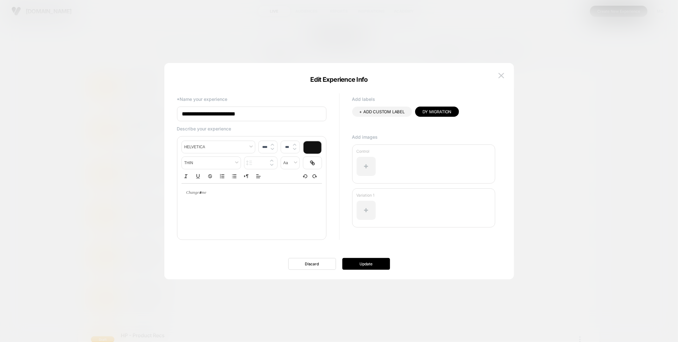
click at [391, 109] on span "+ ADD CUSTOM LABEL" at bounding box center [381, 111] width 45 height 5
type input "****"
click at [404, 111] on icon at bounding box center [403, 112] width 3 height 2
click at [365, 263] on button "Update" at bounding box center [366, 264] width 48 height 12
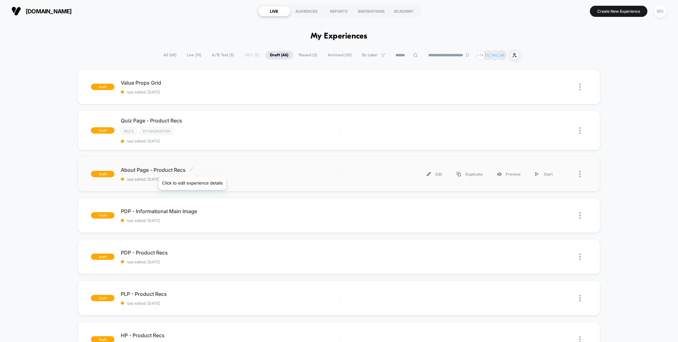
click at [192, 168] on icon at bounding box center [191, 169] width 5 height 5
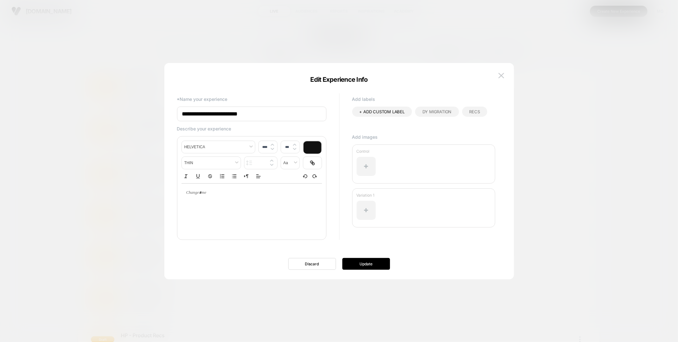
drag, startPoint x: 436, startPoint y: 111, endPoint x: 456, endPoint y: 109, distance: 20.4
click at [436, 111] on span "DY Migration" at bounding box center [436, 111] width 29 height 5
click at [471, 108] on div "Recs" at bounding box center [474, 111] width 25 height 10
click at [374, 266] on button "Update" at bounding box center [366, 264] width 48 height 12
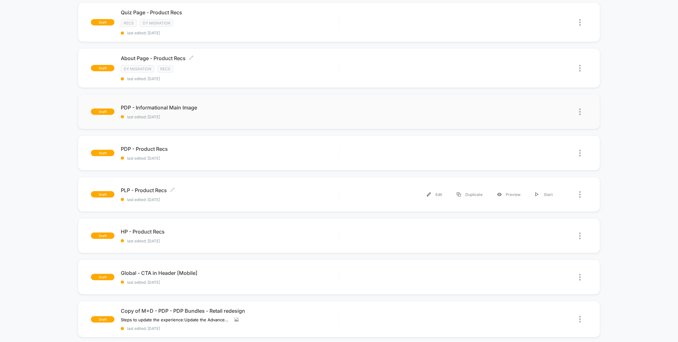
scroll to position [111, 0]
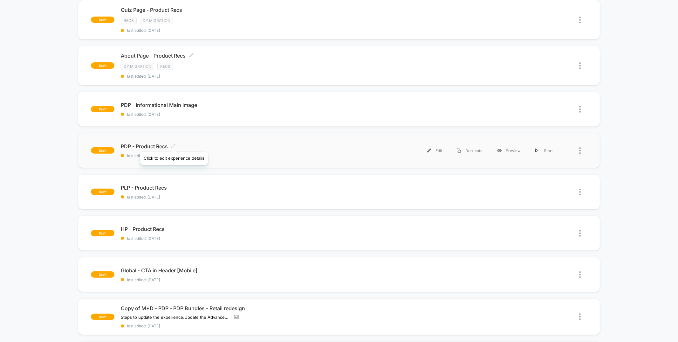
click at [173, 144] on icon at bounding box center [173, 145] width 5 height 5
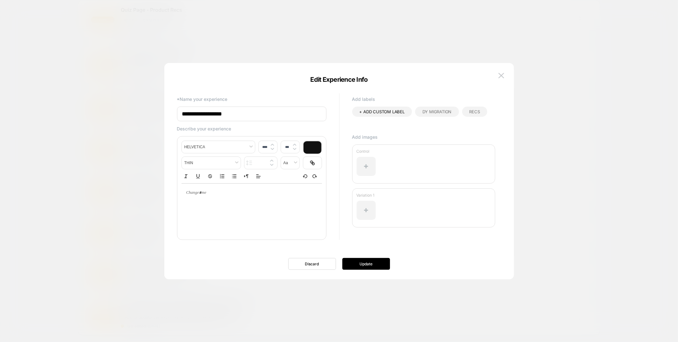
drag, startPoint x: 425, startPoint y: 113, endPoint x: 460, endPoint y: 113, distance: 34.6
click at [426, 113] on span "DY Migration" at bounding box center [436, 111] width 29 height 5
click at [471, 112] on span "Recs" at bounding box center [474, 111] width 10 height 5
click at [353, 263] on button "Update" at bounding box center [366, 264] width 48 height 12
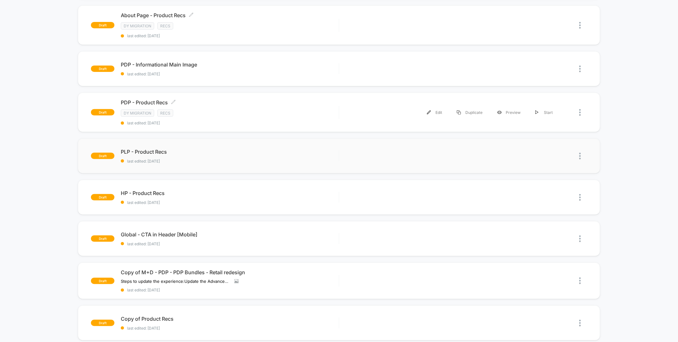
scroll to position [153, 0]
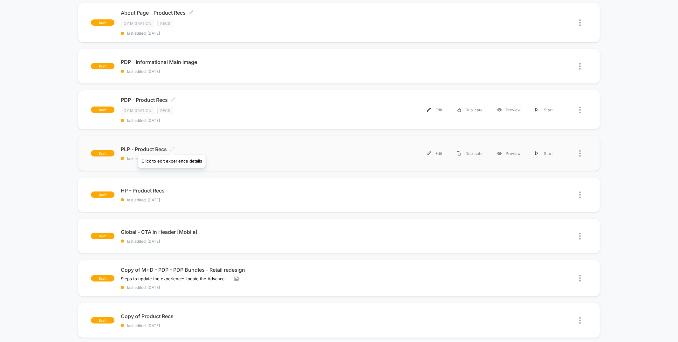
click at [171, 146] on icon at bounding box center [172, 148] width 5 height 5
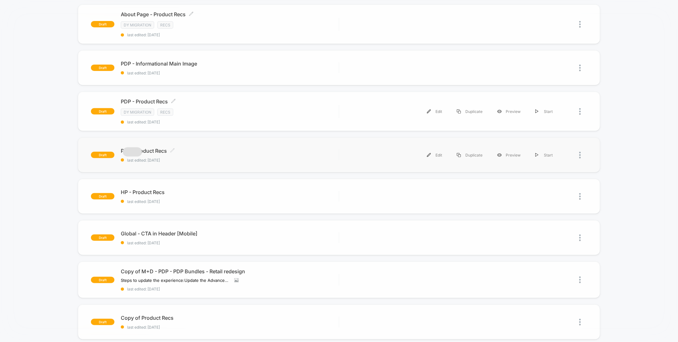
scroll to position [151, 0]
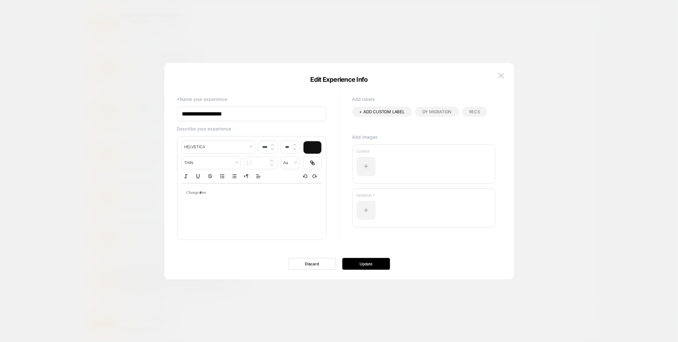
click at [450, 113] on span "DY Migration" at bounding box center [436, 111] width 29 height 5
click at [486, 108] on div "Recs" at bounding box center [474, 111] width 25 height 10
click at [363, 258] on button "Update" at bounding box center [366, 264] width 48 height 12
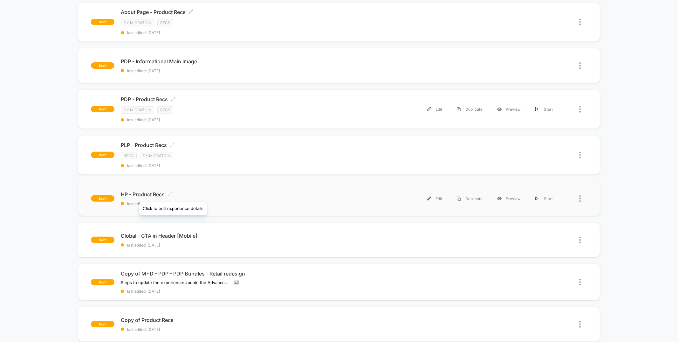
click at [173, 194] on icon at bounding box center [170, 193] width 5 height 5
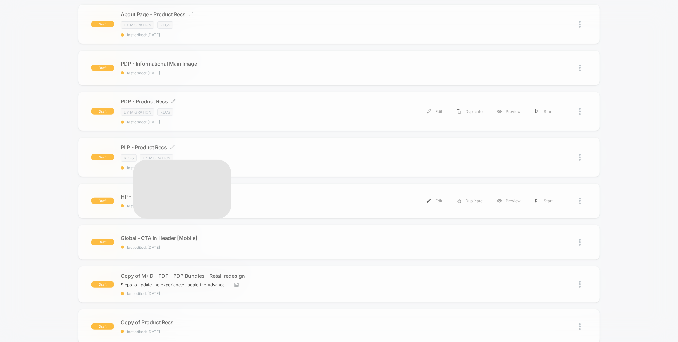
scroll to position [152, 0]
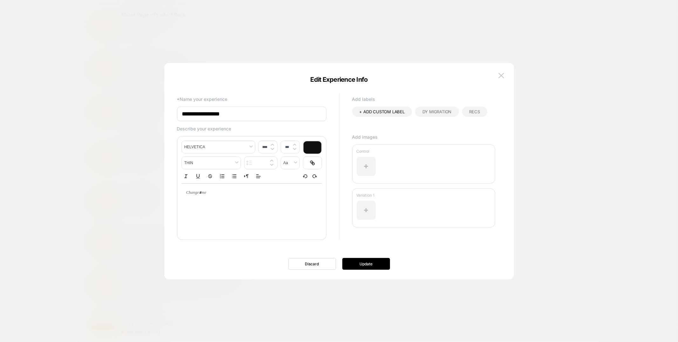
click at [439, 113] on span "DY Migration" at bounding box center [436, 111] width 29 height 5
click at [482, 113] on div "Recs" at bounding box center [474, 111] width 25 height 10
click at [377, 263] on button "Update" at bounding box center [366, 264] width 48 height 12
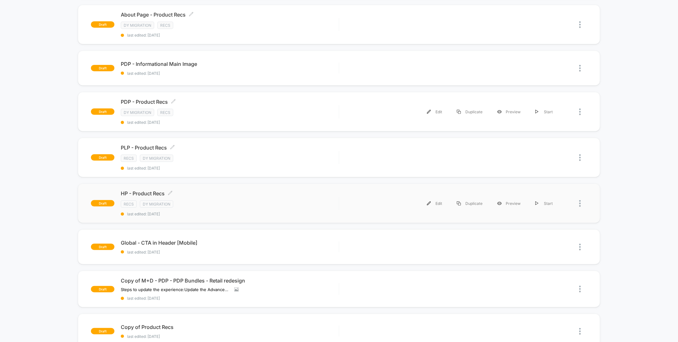
click at [217, 206] on div "HP - Product Recs Click to edit experience details Click to edit experience det…" at bounding box center [230, 203] width 218 height 26
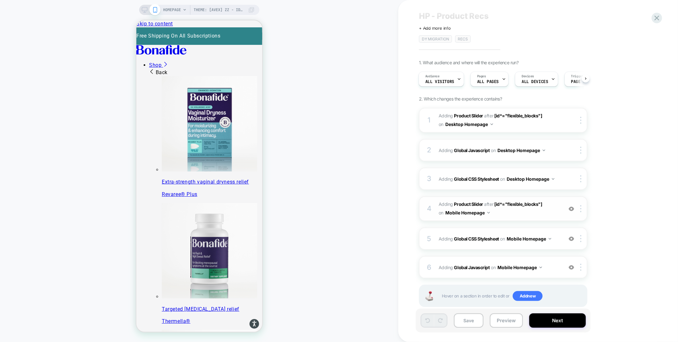
scroll to position [17, 0]
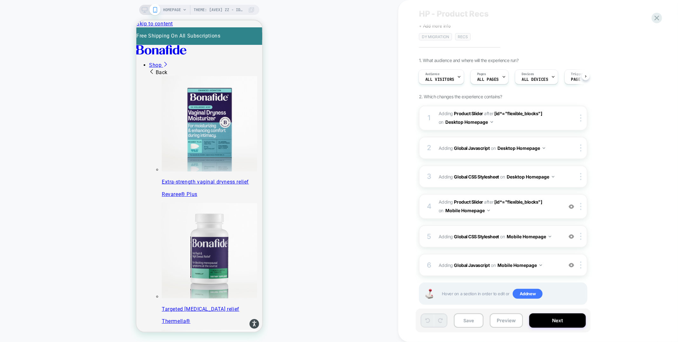
click at [506, 228] on div "5 Adding Global CSS Stylesheet on Mobile Homepage Add Before Add After Copy to …" at bounding box center [503, 236] width 168 height 22
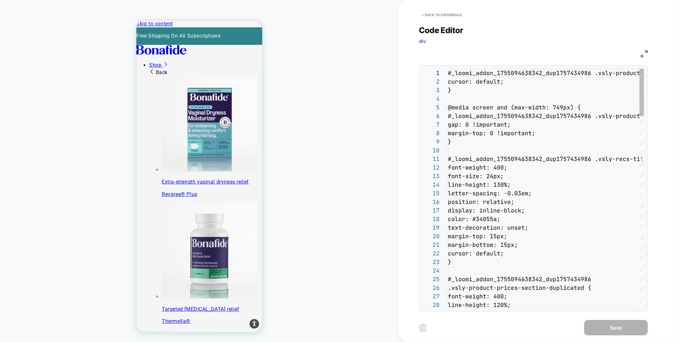
scroll to position [86, 0]
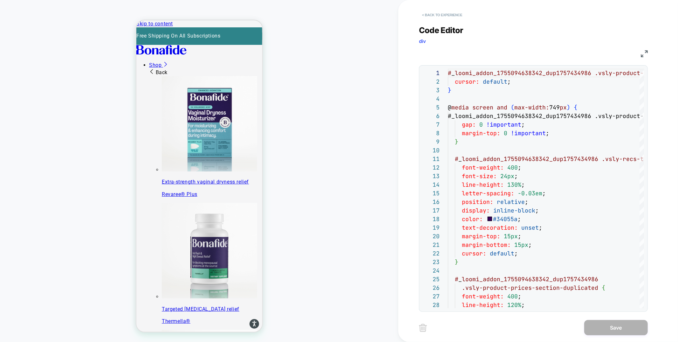
click at [433, 14] on button "< Back to experience" at bounding box center [442, 15] width 46 height 10
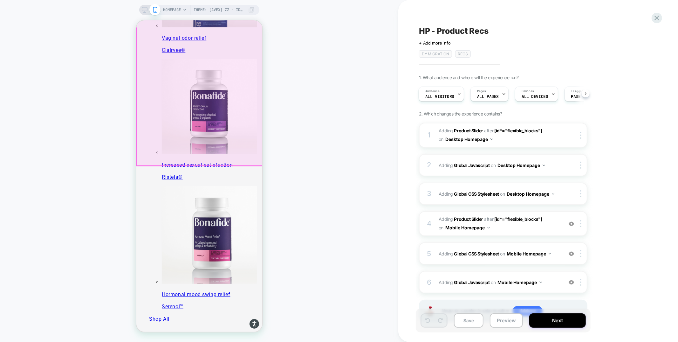
scroll to position [376, 0]
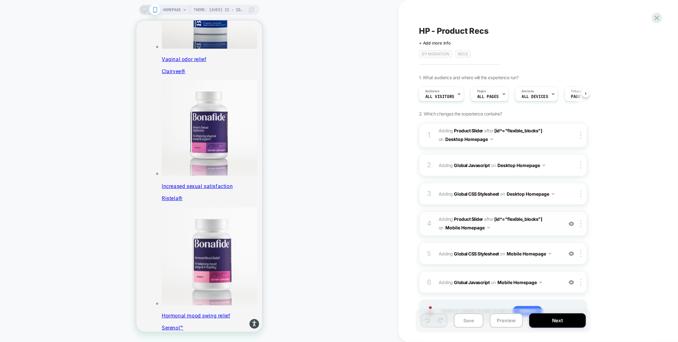
click at [514, 225] on span "#_loomi_addon_1755094638342_dup1757434986 Adding Product Slider AFTER [id*="fle…" at bounding box center [499, 223] width 121 height 17
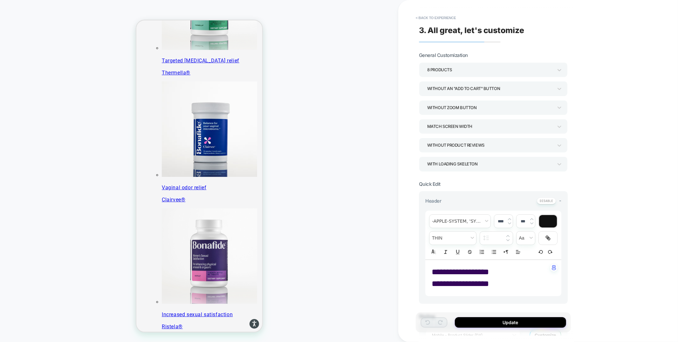
scroll to position [244, 0]
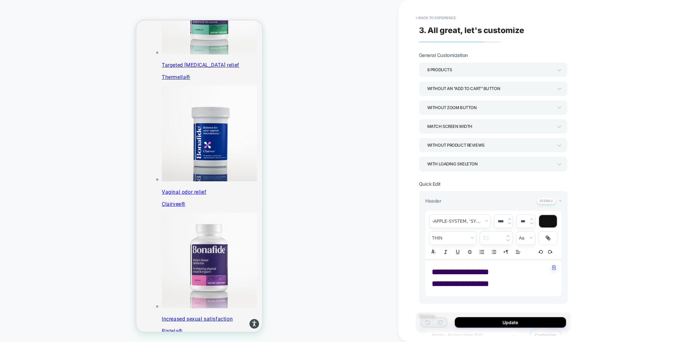
click at [433, 272] on span "**********" at bounding box center [460, 272] width 57 height 8
type input "****"
click at [494, 323] on button "Update" at bounding box center [510, 322] width 111 height 10
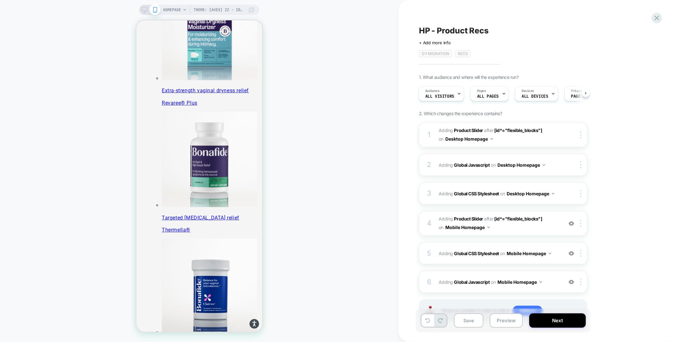
scroll to position [0, 0]
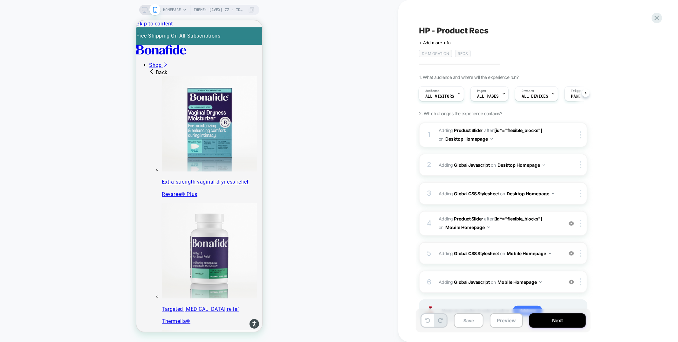
click at [518, 259] on div "5 Adding Global CSS Stylesheet on Mobile Homepage Add Before Add After Copy to …" at bounding box center [503, 253] width 168 height 22
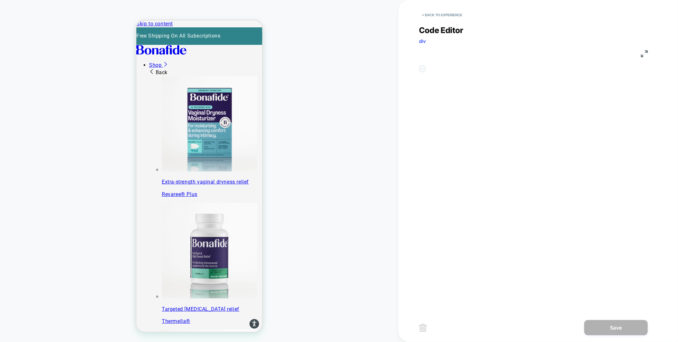
scroll to position [86, 0]
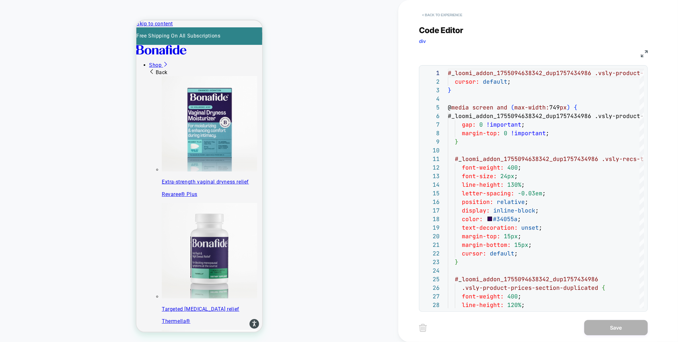
click at [451, 13] on button "< Back to experience" at bounding box center [442, 15] width 46 height 10
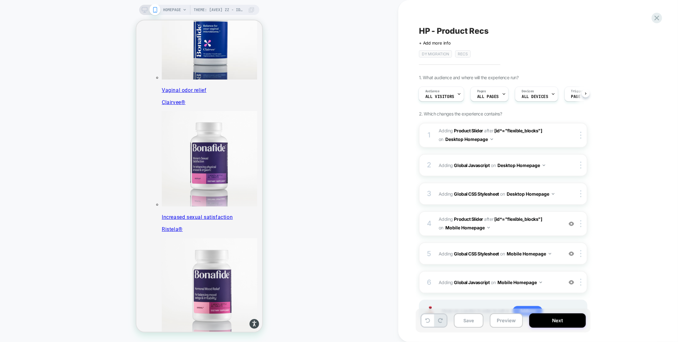
scroll to position [396, 0]
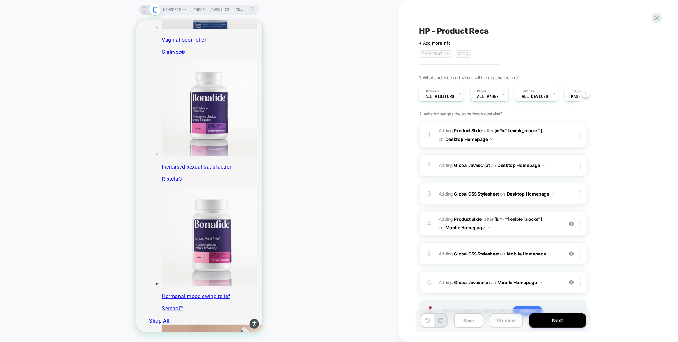
click at [505, 323] on button "Preview" at bounding box center [506, 320] width 33 height 14
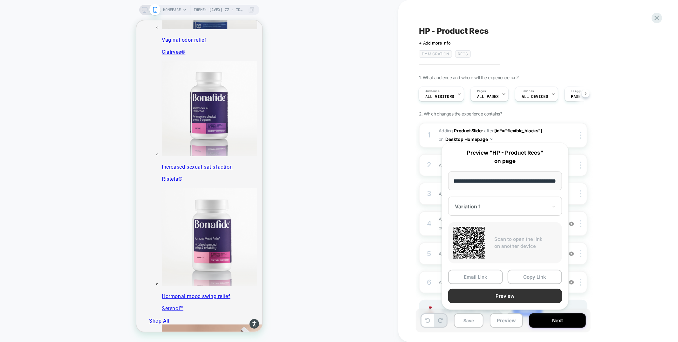
scroll to position [0, 0]
click at [500, 295] on button "Preview" at bounding box center [505, 296] width 114 height 14
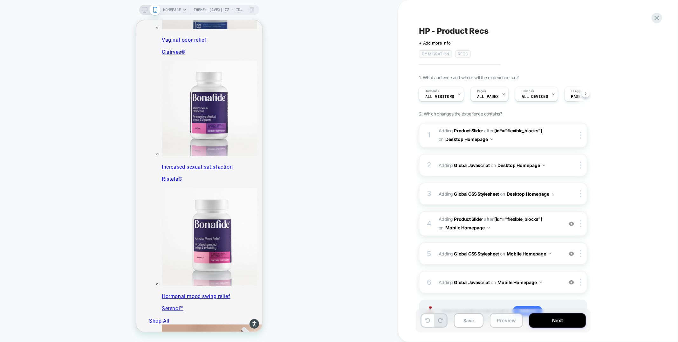
click at [512, 321] on button "Preview" at bounding box center [506, 320] width 33 height 14
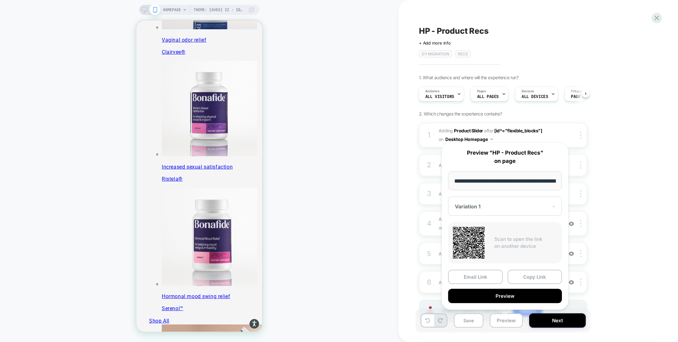
click at [476, 206] on div at bounding box center [501, 206] width 93 height 6
click at [470, 241] on div "CONTROL" at bounding box center [504, 239] width 107 height 11
click at [486, 299] on button "Preview" at bounding box center [505, 296] width 114 height 14
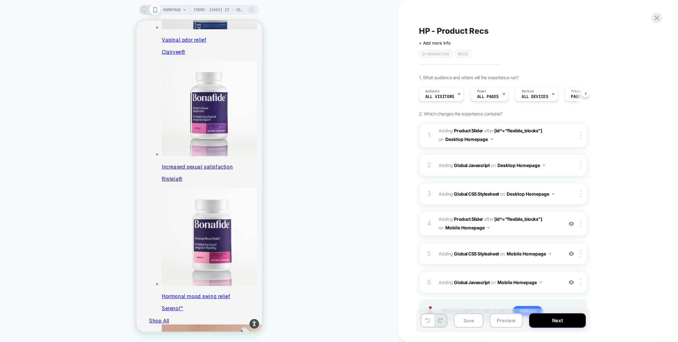
click at [662, 20] on div "HP - Product Recs Click to edit experience details + Add more info DY Migration…" at bounding box center [538, 171] width 280 height 342
click at [657, 21] on icon at bounding box center [656, 18] width 9 height 9
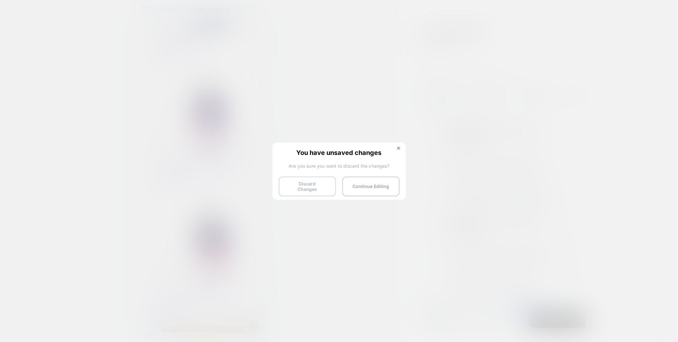
click at [314, 182] on button "Discard Changes" at bounding box center [307, 186] width 57 height 20
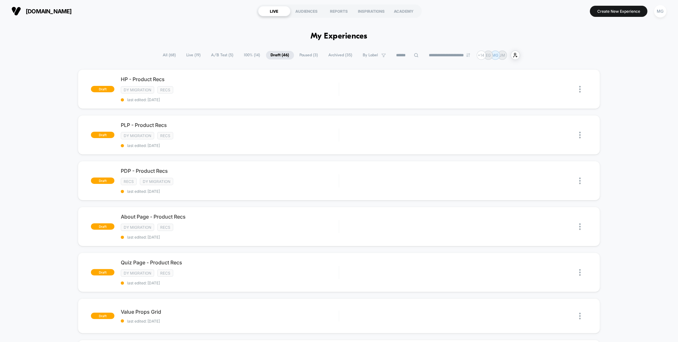
click at [370, 57] on span "By Label" at bounding box center [370, 55] width 15 height 5
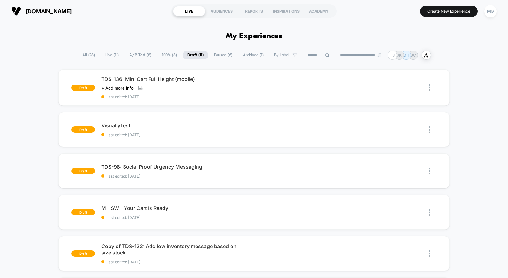
click at [136, 58] on span "A/B Test ( 8 )" at bounding box center [141, 55] width 32 height 9
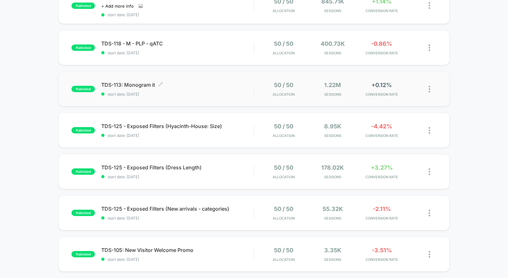
scroll to position [179, 0]
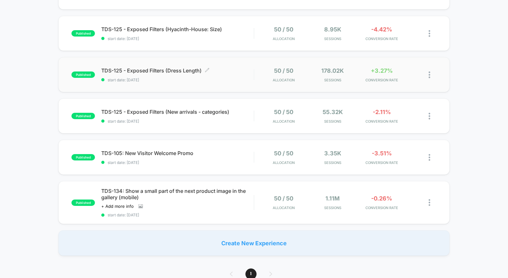
click at [214, 78] on span "start date: [DATE]" at bounding box center [177, 80] width 153 height 5
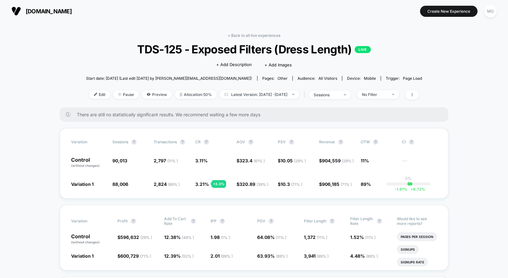
click at [247, 36] on link "< Back to all live experiences" at bounding box center [254, 35] width 53 height 5
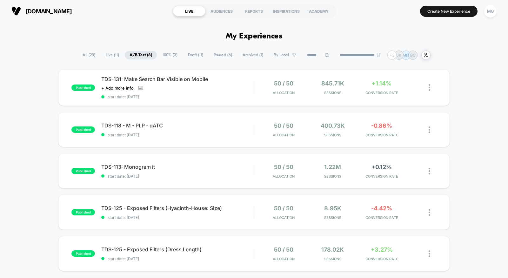
click at [198, 59] on div "**********" at bounding box center [254, 55] width 353 height 9
click at [190, 53] on span "Draft ( 11 )" at bounding box center [195, 55] width 25 height 9
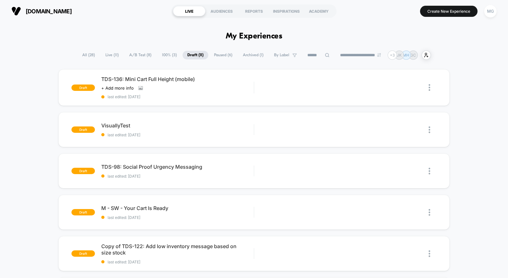
click at [168, 54] on span "100% ( 3 )" at bounding box center [169, 55] width 24 height 9
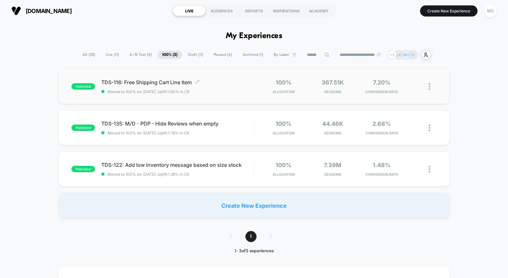
scroll to position [1, 0]
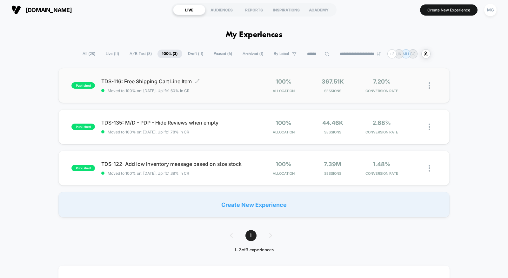
click at [241, 84] on span "TDS-116: Free Shipping Cart Line Item Click to edit experience details" at bounding box center [177, 81] width 153 height 6
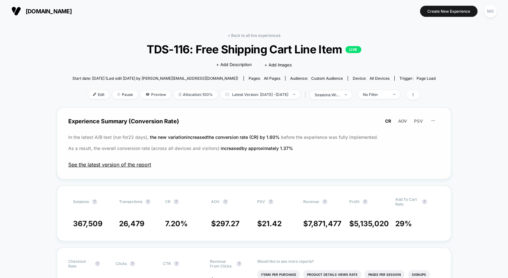
click at [136, 166] on span "See the latest version of the report" at bounding box center [254, 164] width 372 height 6
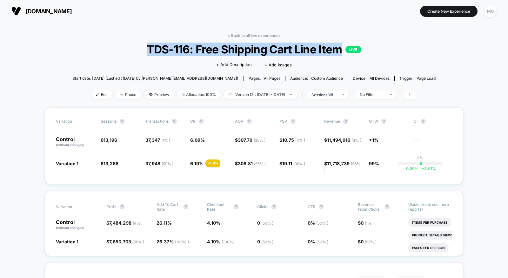
drag, startPoint x: 114, startPoint y: 46, endPoint x: 339, endPoint y: 53, distance: 225.1
click at [339, 53] on span "TDS-116: Free Shipping Cart Line Item LIVE" at bounding box center [254, 49] width 327 height 13
copy span "TDS-116: Free Shipping Cart Line Item"
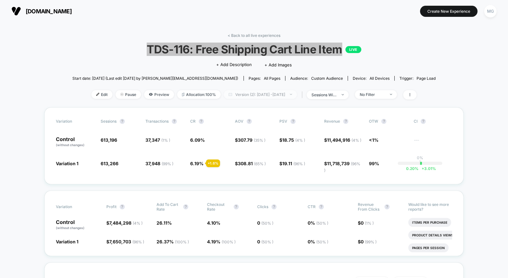
click at [289, 96] on span "Version (2): Aug 26, 2025 - Sep 16, 2025" at bounding box center [260, 94] width 73 height 9
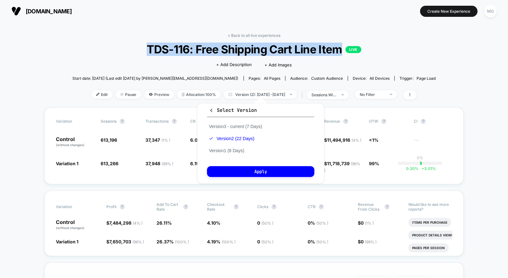
scroll to position [2, 0]
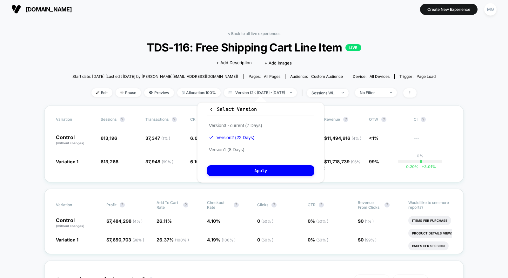
click at [248, 38] on div "< Back to all live experiences TDS-116: Free Shipping Cart Line Item LIVE Click…" at bounding box center [254, 68] width 364 height 74
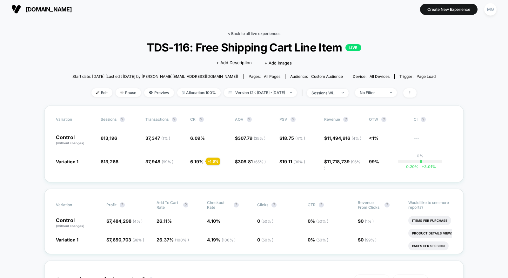
click at [248, 33] on link "< Back to all live experiences" at bounding box center [254, 33] width 53 height 5
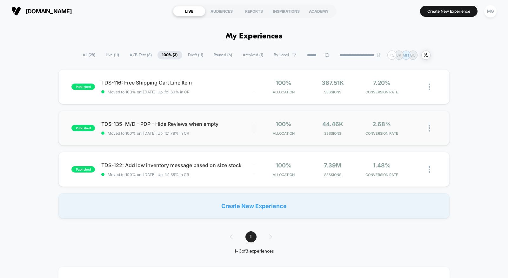
click at [236, 136] on div "published TDS-135: M/D - PDP - Hide Reviews when empty Moved to 100% on: 9/22/2…" at bounding box center [253, 128] width 391 height 35
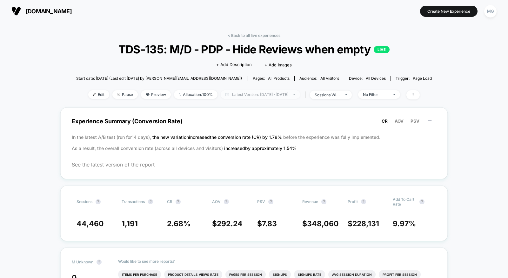
click at [251, 90] on span "Latest Version: Sep 22, 2025 - Sep 22, 2025" at bounding box center [260, 94] width 79 height 9
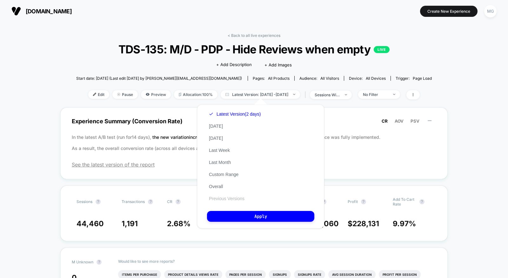
click at [227, 198] on button "Previous Versions" at bounding box center [226, 199] width 39 height 6
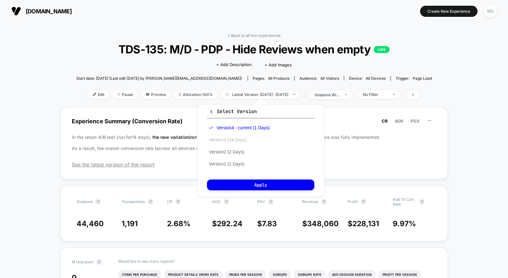
click at [231, 139] on button "Version 3 (14 Days)" at bounding box center [228, 140] width 42 height 6
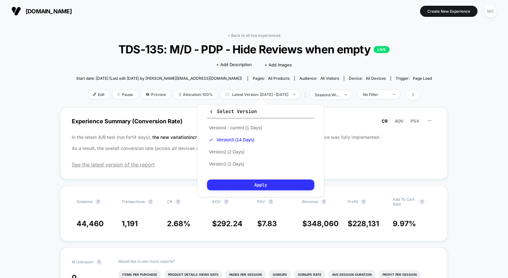
click at [236, 187] on button "Apply" at bounding box center [260, 185] width 107 height 11
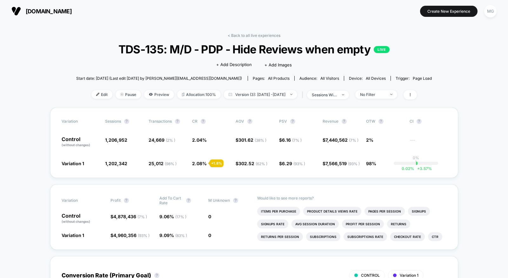
click at [111, 48] on span "TDS-135: M/D - PDP - Hide Reviews when empty LIVE" at bounding box center [254, 49] width 320 height 13
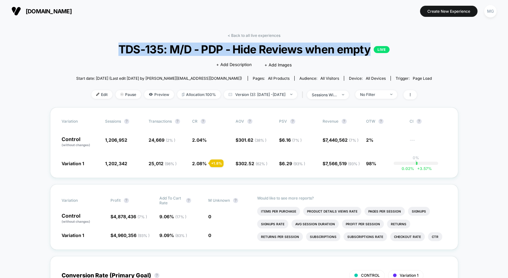
drag, startPoint x: 106, startPoint y: 49, endPoint x: 371, endPoint y: 48, distance: 265.6
click at [371, 48] on span "TDS-135: M/D - PDP - Hide Reviews when empty LIVE" at bounding box center [254, 49] width 320 height 13
copy span "TDS-135: M/D - PDP - Hide Reviews when empty"
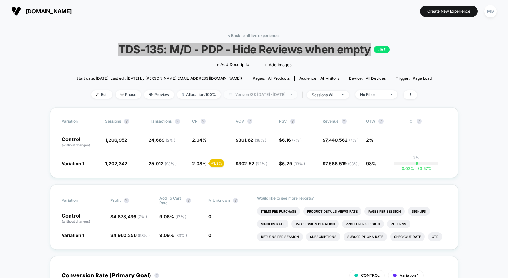
click at [275, 96] on span "Version (3): Sep 8, 2025 - Sep 21, 2025" at bounding box center [260, 94] width 73 height 9
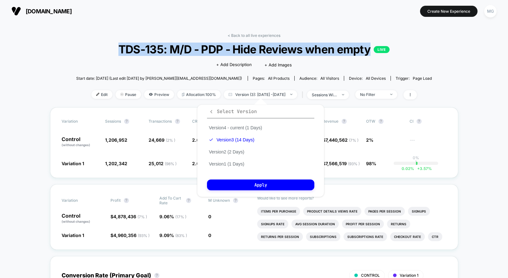
click at [215, 109] on span "Select Version" at bounding box center [233, 111] width 48 height 6
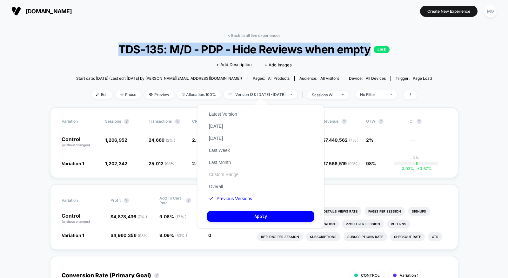
click at [225, 176] on button "Custom Range" at bounding box center [223, 175] width 33 height 6
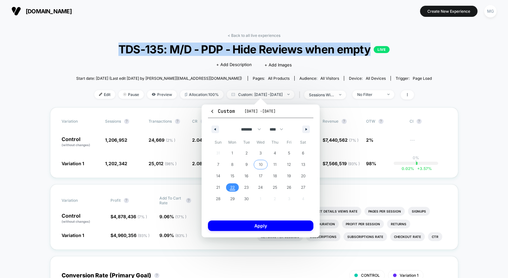
click at [263, 168] on span "10" at bounding box center [261, 164] width 14 height 8
click at [222, 189] on span "21" at bounding box center [218, 187] width 14 height 8
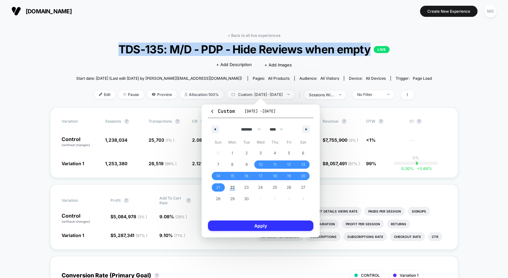
click at [250, 226] on button "Apply" at bounding box center [260, 226] width 105 height 10
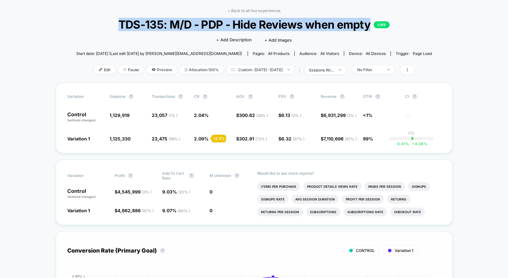
scroll to position [26, 0]
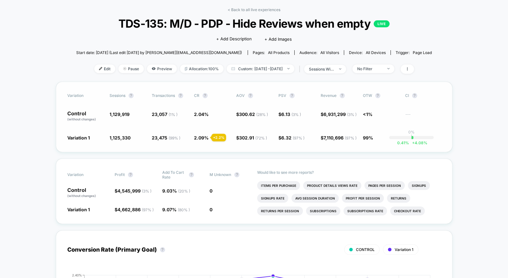
click at [99, 114] on div "Control (without changes) 1,129,919 23,057 ( 1 % ) 2.04 % $ 300.62 ( 28 % ) $ 6…" at bounding box center [254, 116] width 374 height 11
drag, startPoint x: 100, startPoint y: 114, endPoint x: 126, endPoint y: 114, distance: 26.1
click at [126, 114] on div "Control (without changes) 1,129,919 23,057 ( 1 % ) 2.04 % $ 300.62 ( 28 % ) $ 6…" at bounding box center [254, 116] width 374 height 11
click at [125, 115] on span "1,129,919" at bounding box center [128, 116] width 36 height 11
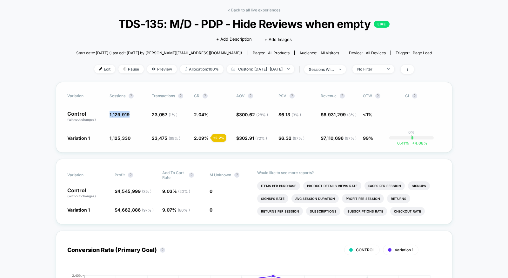
drag, startPoint x: 127, startPoint y: 114, endPoint x: 103, endPoint y: 115, distance: 23.8
click at [103, 115] on div "Control (without changes) 1,129,919 23,057 ( 1 % ) 2.04 % $ 300.62 ( 28 % ) $ 6…" at bounding box center [254, 116] width 374 height 11
copy span "1,129,919"
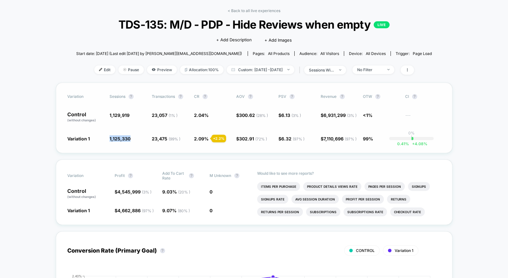
drag, startPoint x: 126, startPoint y: 137, endPoint x: 103, endPoint y: 138, distance: 22.6
click at [103, 138] on div "Variation 1 1,125,330 - 0.41 % 23,475 ( 99 % ) + 2.2 % 2.09 % + 2.2 % $ 302.91 …" at bounding box center [254, 138] width 374 height 6
copy span "1,125,330"
drag, startPoint x: 163, startPoint y: 113, endPoint x: 146, endPoint y: 113, distance: 16.8
click at [146, 113] on div "Control (without changes) 1,129,919 23,057 ( 1 % ) 2.04 % $ 300.62 ( 28 % ) $ 6…" at bounding box center [254, 117] width 374 height 11
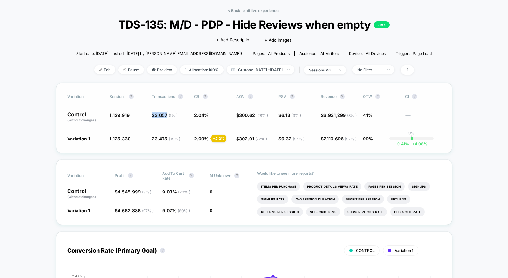
copy span "23,057"
drag, startPoint x: 164, startPoint y: 137, endPoint x: 146, endPoint y: 138, distance: 18.1
click at [146, 138] on div "Variation 1 1,125,330 - 0.41 % 23,475 ( 99 % ) + 2.2 % 2.09 % + 2.2 % $ 302.91 …" at bounding box center [254, 138] width 374 height 6
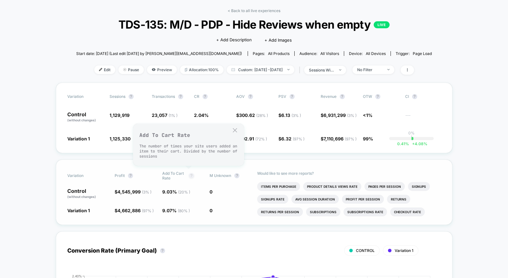
copy span "23,475"
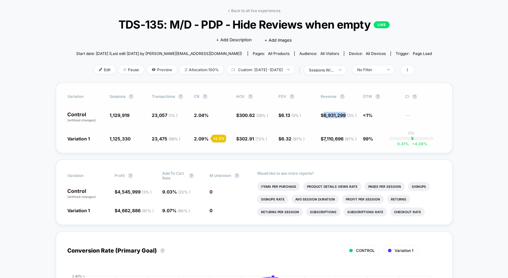
drag, startPoint x: 347, startPoint y: 115, endPoint x: 326, endPoint y: 116, distance: 21.0
click at [326, 116] on span "6,931,299 ( 3 % )" at bounding box center [340, 114] width 33 height 5
copy span "6,931,299"
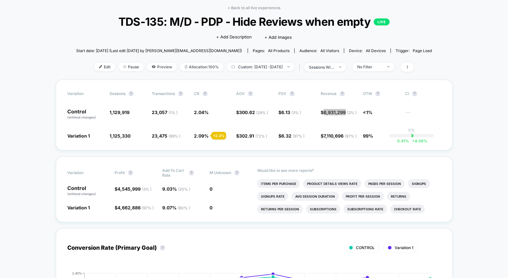
scroll to position [28, 0]
drag, startPoint x: 345, startPoint y: 134, endPoint x: 326, endPoint y: 135, distance: 18.8
click at [326, 135] on span "7,110,696 ( 97 % )" at bounding box center [340, 135] width 33 height 5
copy span "7,110,696"
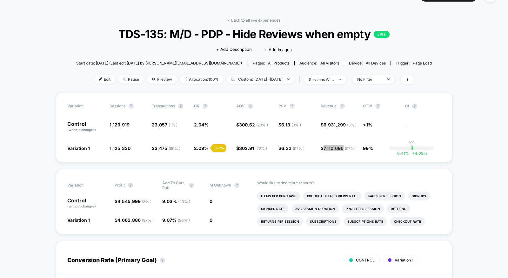
scroll to position [0, 0]
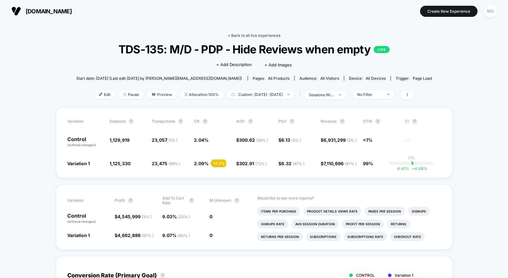
click at [270, 37] on link "< Back to all live experiences" at bounding box center [254, 35] width 53 height 5
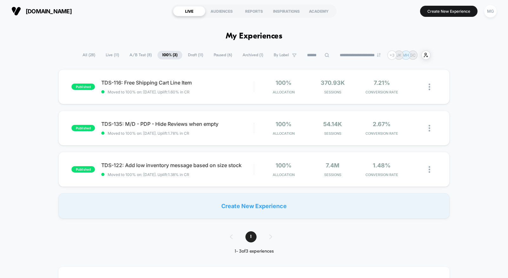
click at [129, 54] on span "A/B Test ( 8 )" at bounding box center [141, 55] width 32 height 9
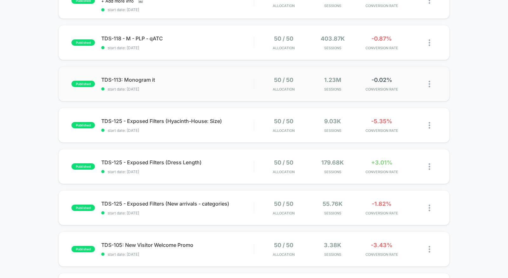
scroll to position [148, 0]
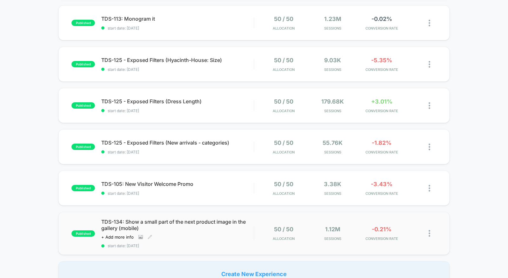
click at [237, 242] on div "TDS-134: Show a small part of the next product image in the gallery (mobile) Cl…" at bounding box center [177, 234] width 153 height 30
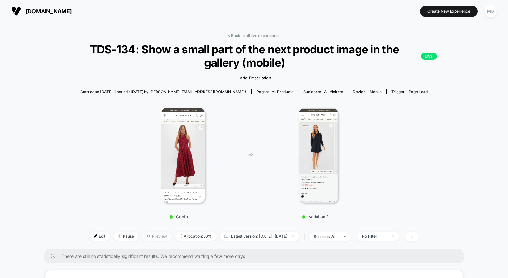
click at [144, 236] on span "Preview" at bounding box center [157, 236] width 30 height 9
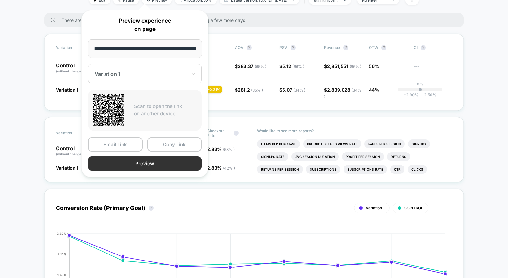
click at [165, 162] on button "Preview" at bounding box center [145, 163] width 114 height 14
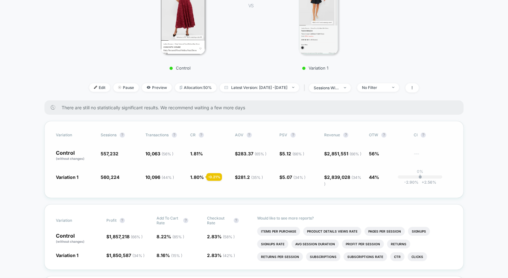
scroll to position [143, 0]
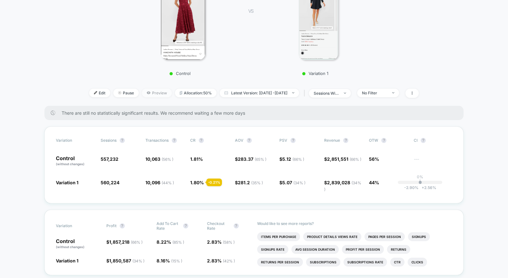
click at [150, 94] on span "Preview" at bounding box center [157, 93] width 30 height 9
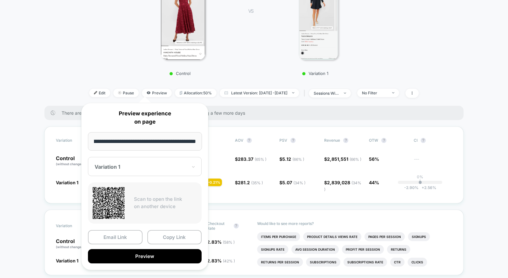
scroll to position [0, 0]
click at [154, 170] on div "Variation 1" at bounding box center [145, 166] width 114 height 19
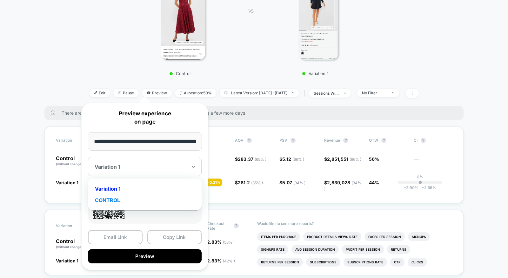
click at [122, 200] on div "CONTROL" at bounding box center [144, 199] width 107 height 11
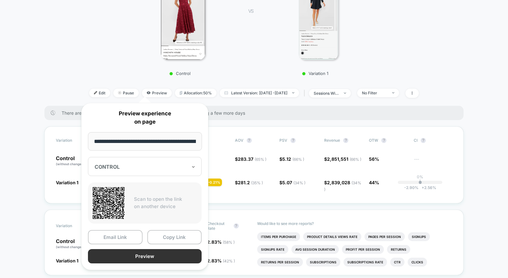
click at [171, 257] on button "Preview" at bounding box center [145, 256] width 114 height 14
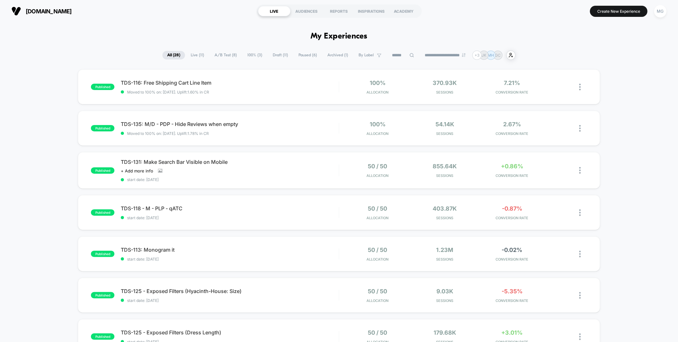
click at [398, 55] on input at bounding box center [403, 55] width 32 height 8
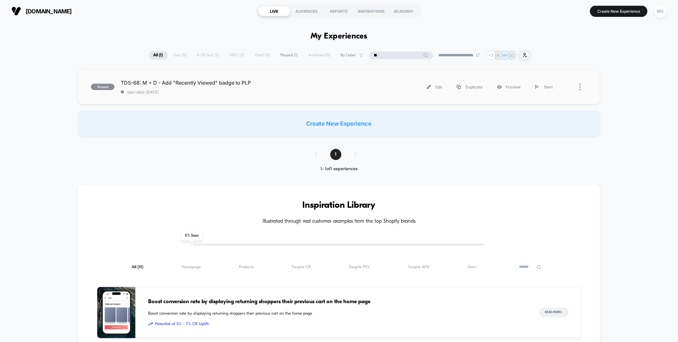
type input "**"
click at [266, 96] on div "paused TDS-68: M + D - Add "Recently Viewed" badge to PLP start date: [DATE] Ed…" at bounding box center [339, 86] width 522 height 35
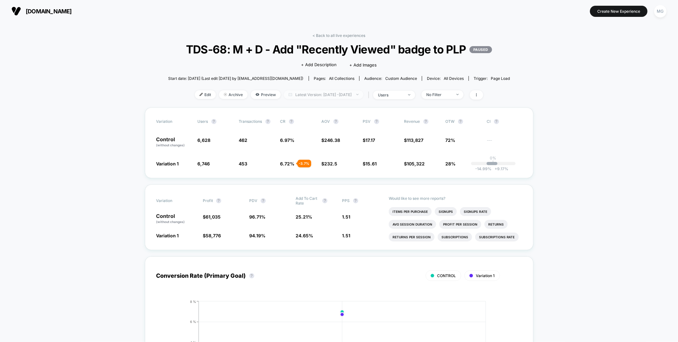
click at [354, 99] on span "Latest Version: [DATE] - [DATE]" at bounding box center [323, 94] width 79 height 9
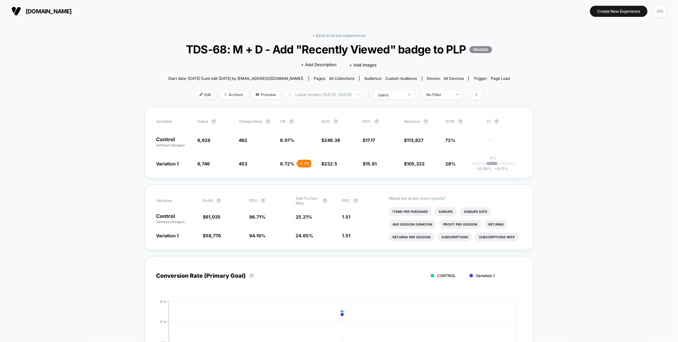
click at [350, 99] on span "Latest Version: [DATE] - [DATE]" at bounding box center [323, 94] width 79 height 9
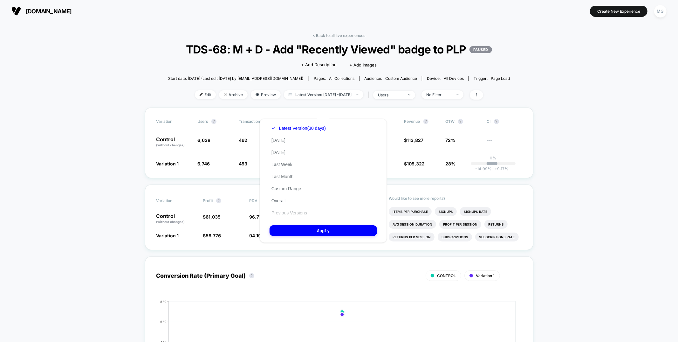
click at [288, 210] on button "Previous Versions" at bounding box center [288, 213] width 39 height 6
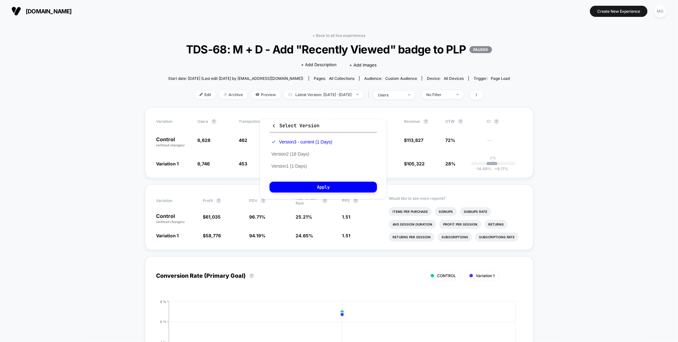
click at [295, 148] on div "Version 3 - current (1 Days) Version 2 (18 Days) Version 1 (1 Days)" at bounding box center [301, 154] width 65 height 36
click at [295, 153] on button "Version 2 (18 Days)" at bounding box center [290, 154] width 42 height 6
click at [322, 188] on button "Apply" at bounding box center [322, 186] width 107 height 11
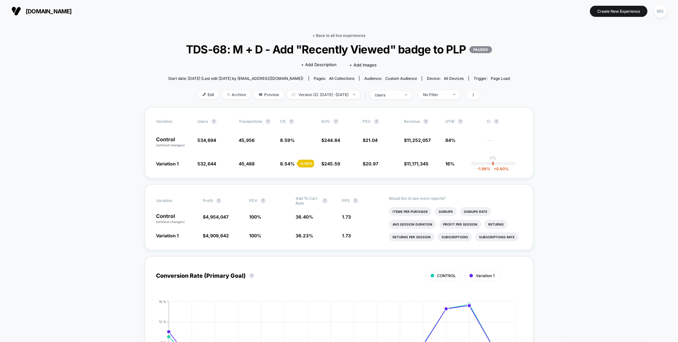
click at [337, 36] on link "< Back to all live experiences" at bounding box center [339, 35] width 53 height 5
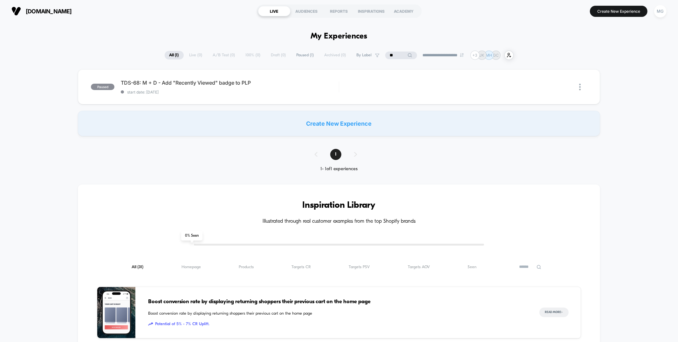
click at [400, 55] on input "**" at bounding box center [401, 55] width 32 height 8
click at [400, 55] on input "**" at bounding box center [401, 55] width 64 height 8
type input "***"
click at [330, 89] on div "TDS-124: Sitewide Banner & PDP Ship & Return Message Not Clickable Click to edi…" at bounding box center [230, 86] width 218 height 15
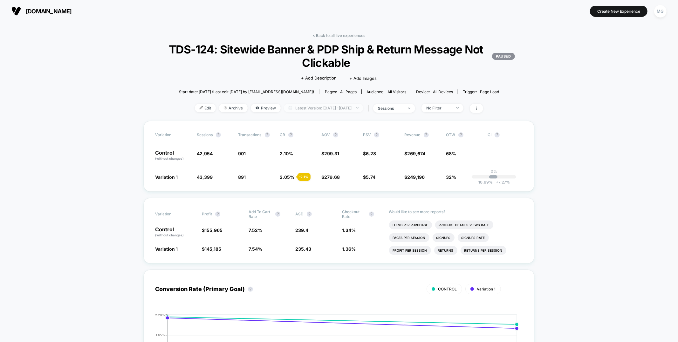
click at [359, 110] on span "Latest Version: [DATE] - [DATE]" at bounding box center [323, 108] width 79 height 9
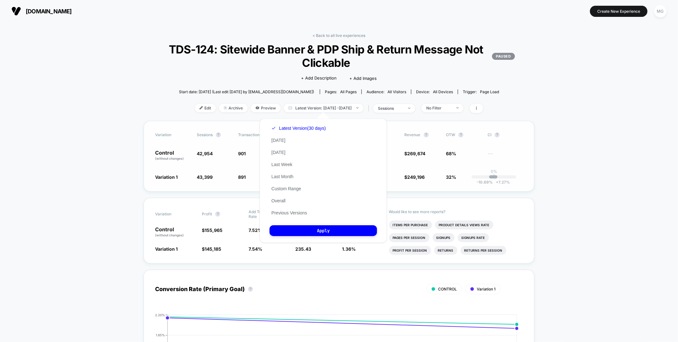
click at [217, 184] on div "Variation Sessions ? Transactions ? CR ? AOV ? PSV ? Revenue ? OTW ? CI ? Contr…" at bounding box center [339, 156] width 391 height 71
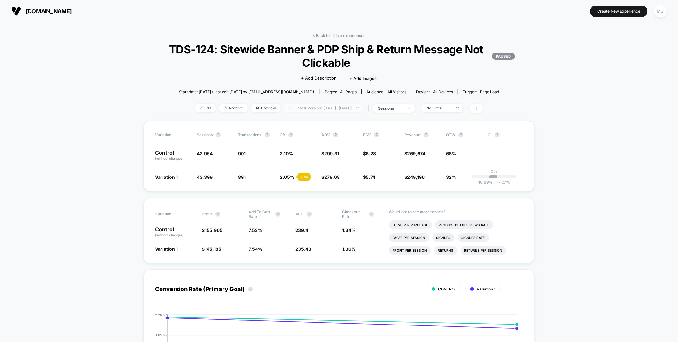
click at [335, 107] on span "Latest Version: [DATE] - [DATE]" at bounding box center [323, 108] width 79 height 9
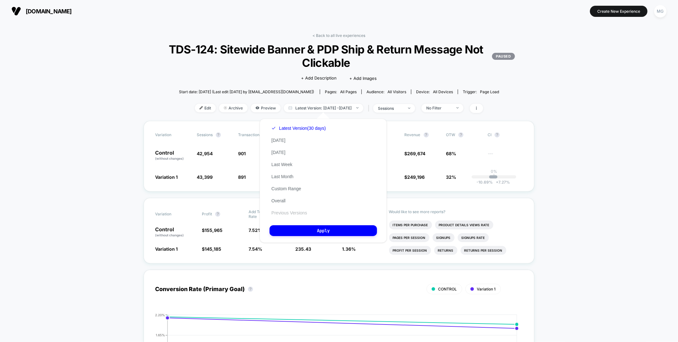
click at [287, 210] on button "Previous Versions" at bounding box center [288, 213] width 39 height 6
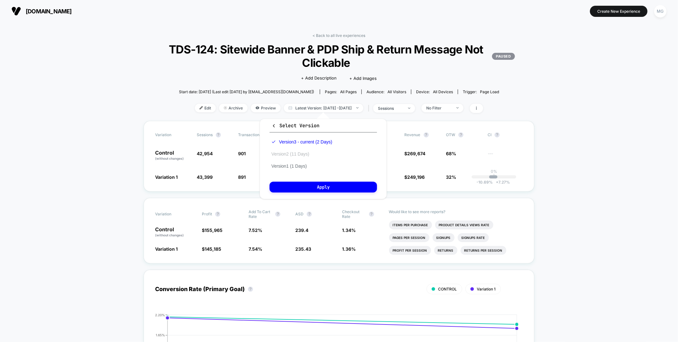
click at [288, 154] on button "Version 2 (11 Days)" at bounding box center [290, 154] width 42 height 6
click at [291, 183] on button "Apply" at bounding box center [322, 186] width 107 height 11
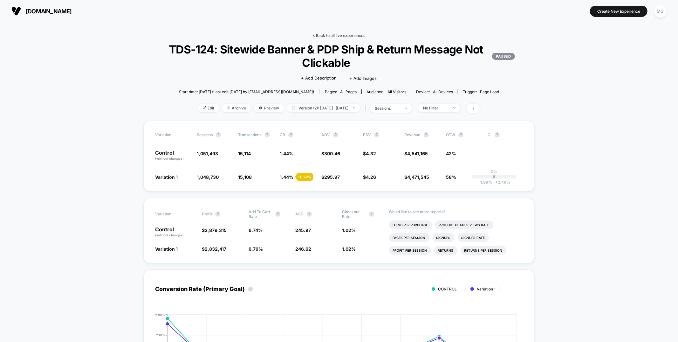
click at [347, 34] on link "< Back to all live experiences" at bounding box center [339, 35] width 53 height 5
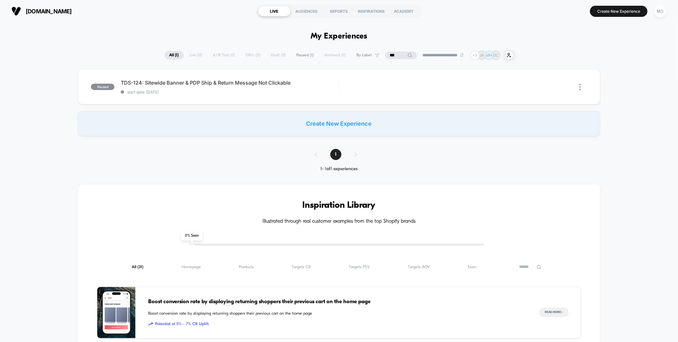
click at [398, 54] on input "***" at bounding box center [401, 55] width 32 height 8
click at [398, 54] on input "***" at bounding box center [401, 55] width 64 height 8
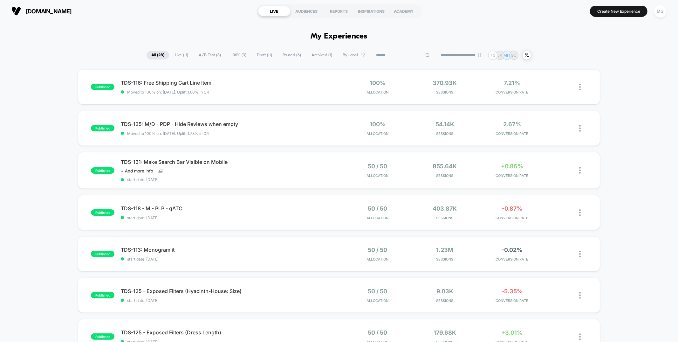
click at [287, 57] on span "Paused ( 6 )" at bounding box center [292, 55] width 28 height 9
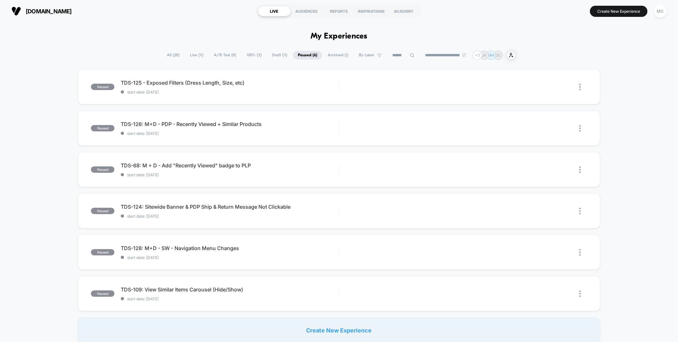
click at [277, 56] on span "Draft ( 11 )" at bounding box center [279, 55] width 25 height 9
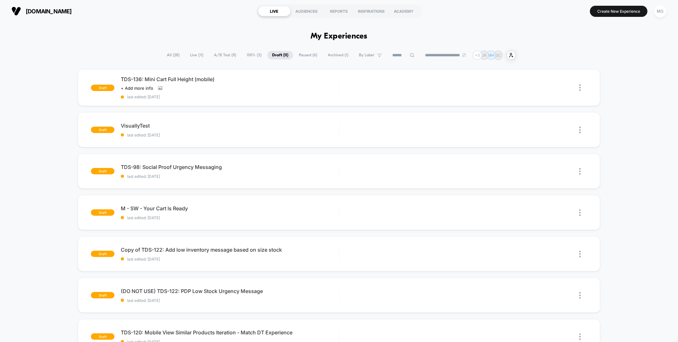
click at [295, 54] on span "Paused ( 6 )" at bounding box center [308, 55] width 28 height 9
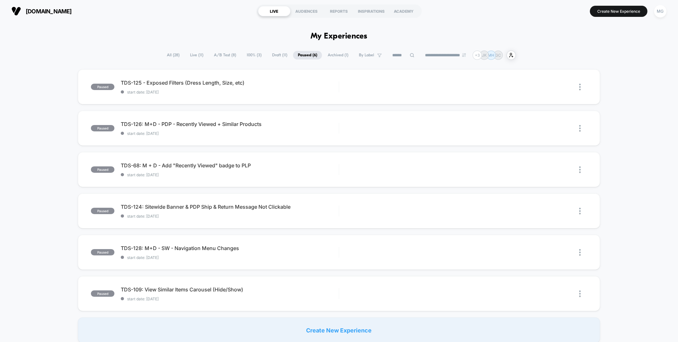
click at [224, 58] on span "A/B Test ( 8 )" at bounding box center [225, 55] width 32 height 9
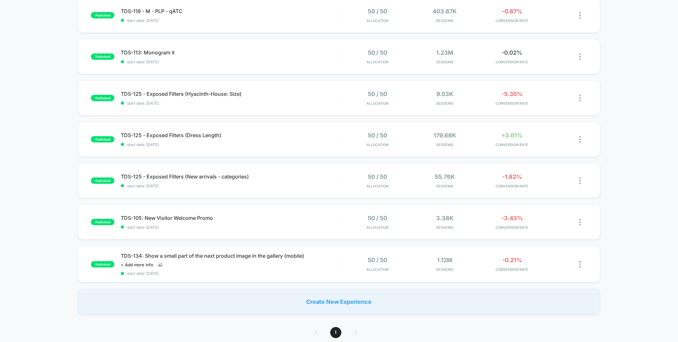
scroll to position [117, 0]
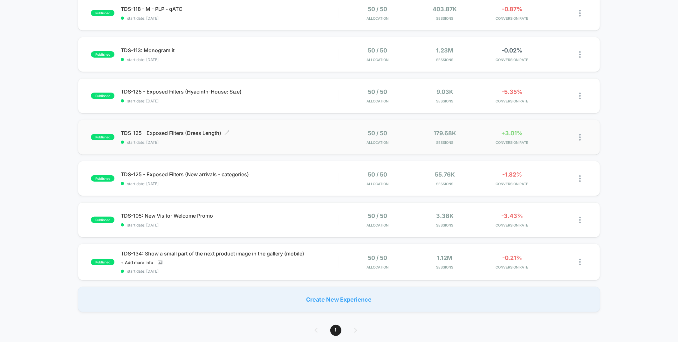
click at [292, 142] on span "start date: [DATE]" at bounding box center [230, 142] width 218 height 5
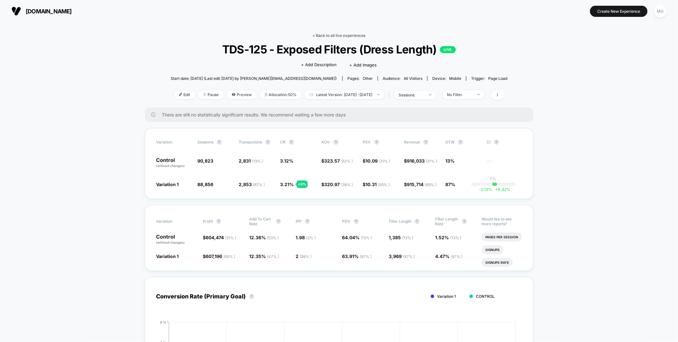
click at [349, 33] on link "< Back to all live experiences" at bounding box center [339, 35] width 53 height 5
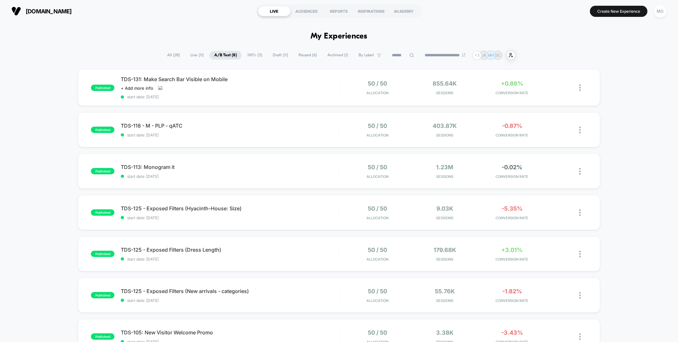
click at [268, 54] on span "Draft ( 11 )" at bounding box center [280, 55] width 25 height 9
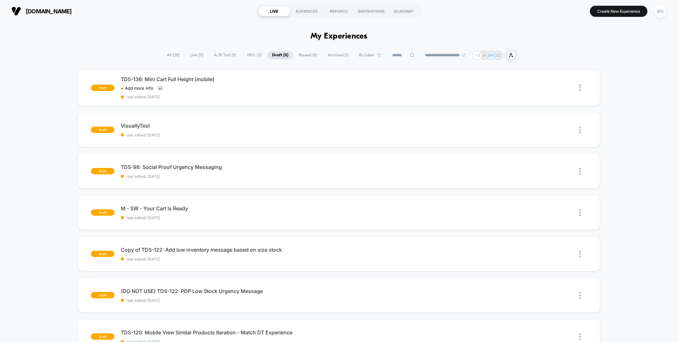
click at [250, 55] on span "100% ( 3 )" at bounding box center [254, 55] width 24 height 9
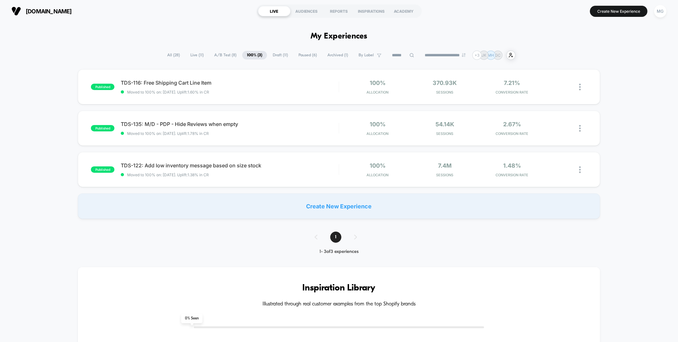
scroll to position [0, 0]
click at [229, 52] on span "A/B Test ( 8 )" at bounding box center [225, 55] width 32 height 9
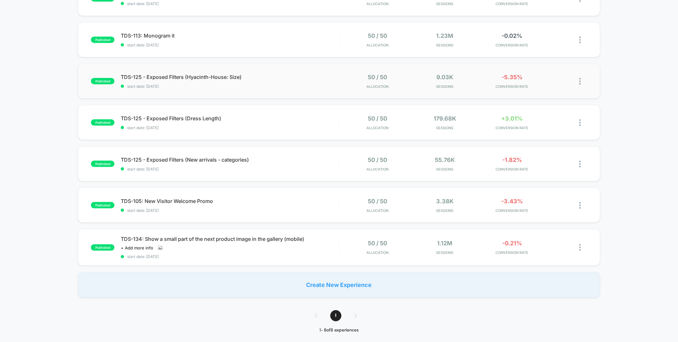
scroll to position [99, 0]
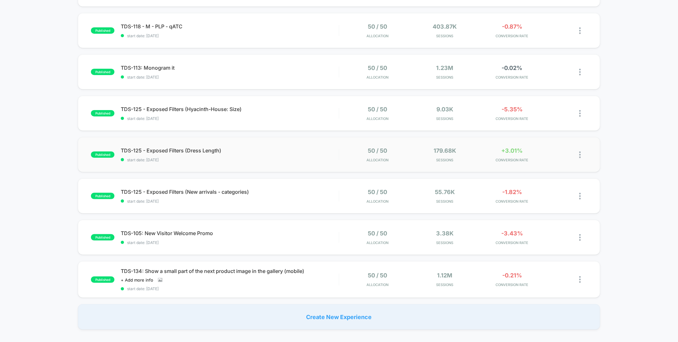
click at [256, 162] on div "published TDS-125 - Exposed Filters (Dress Length) start date: [DATE] 50 / 50 A…" at bounding box center [339, 154] width 522 height 35
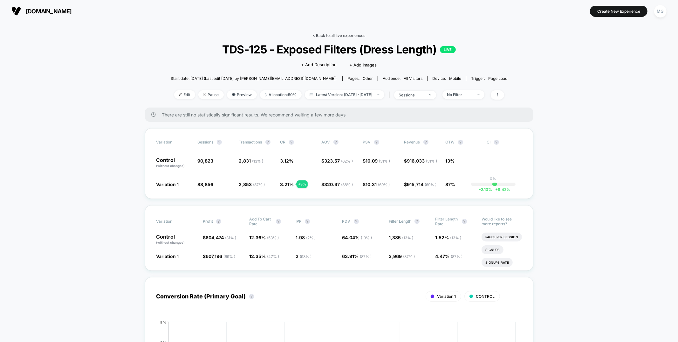
click at [327, 35] on link "< Back to all live experiences" at bounding box center [339, 35] width 53 height 5
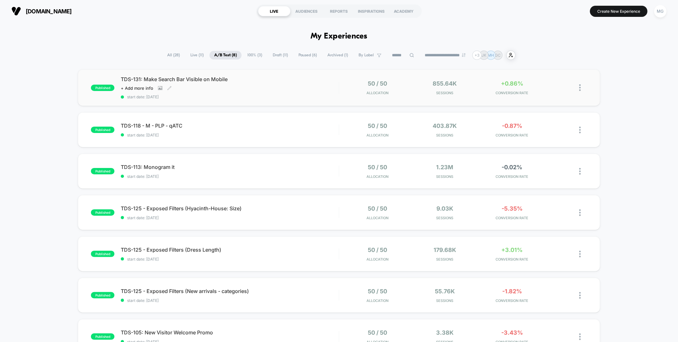
click at [301, 92] on div "TDS-131: Make Search Bar Visible on Mobile Click to view images Click to edit e…" at bounding box center [230, 87] width 218 height 23
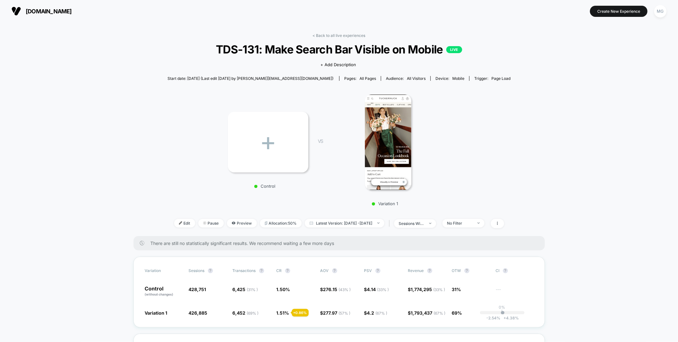
click at [348, 38] on div "< Back to all live experiences TDS-131: Make Search Bar Visible on Mobile LIVE …" at bounding box center [338, 134] width 343 height 203
click at [348, 37] on link "< Back to all live experiences" at bounding box center [339, 35] width 53 height 5
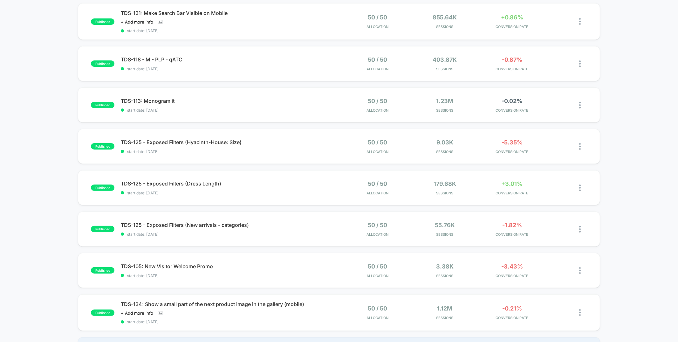
scroll to position [103, 0]
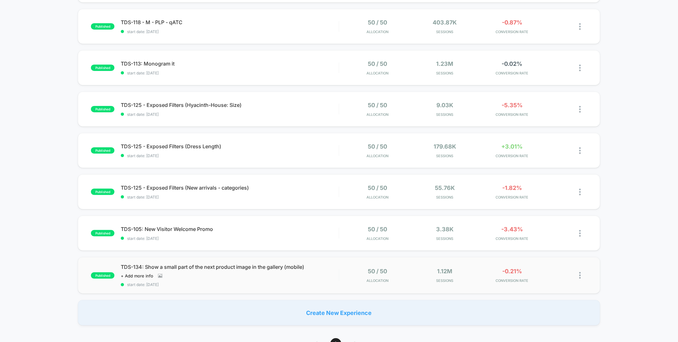
click at [350, 271] on div "50 / 50 Allocation" at bounding box center [377, 275] width 64 height 15
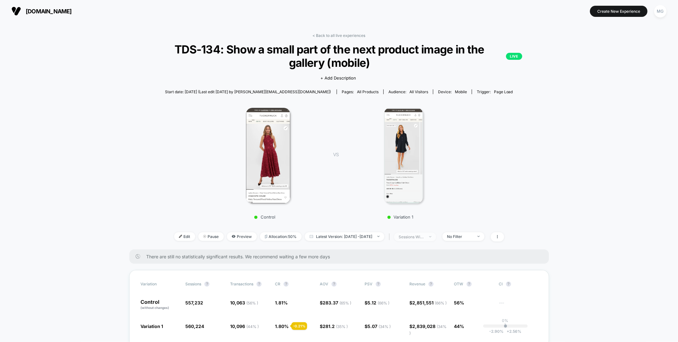
click at [436, 237] on span "sessions with impression" at bounding box center [415, 236] width 42 height 9
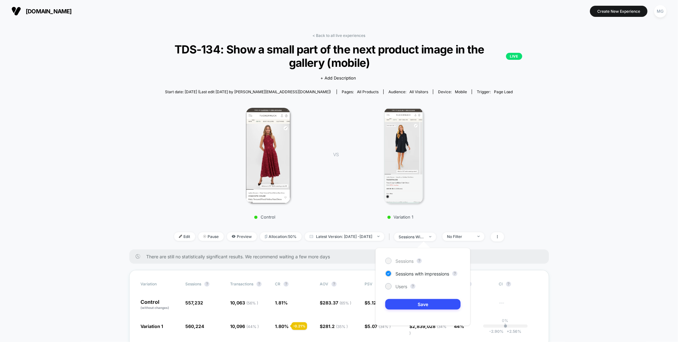
click at [413, 258] on span "Sessions" at bounding box center [404, 260] width 18 height 5
click at [415, 302] on button "Save" at bounding box center [422, 304] width 75 height 10
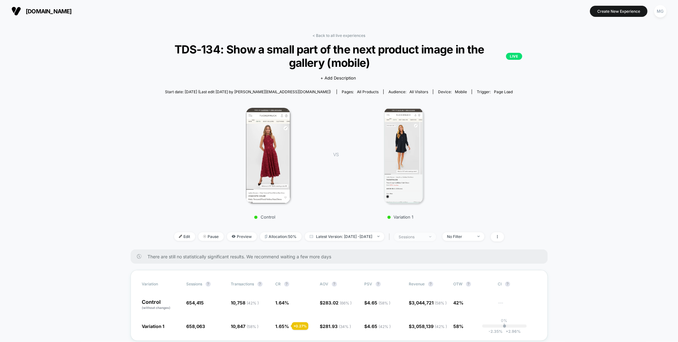
click at [429, 236] on div at bounding box center [426, 236] width 5 height 0
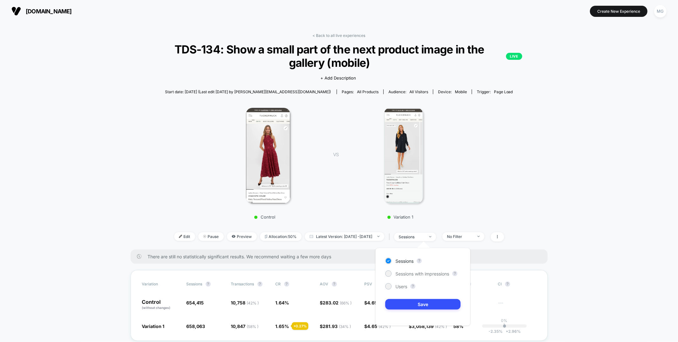
drag, startPoint x: 405, startPoint y: 286, endPoint x: 406, endPoint y: 292, distance: 5.4
click at [405, 286] on span "Users" at bounding box center [401, 285] width 12 height 5
click at [414, 303] on button "Save" at bounding box center [422, 304] width 75 height 10
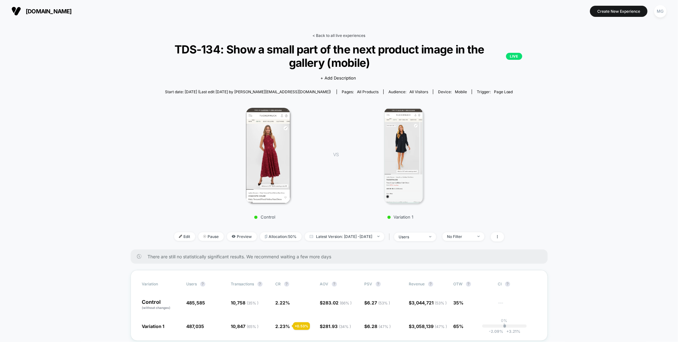
click at [340, 37] on link "< Back to all live experiences" at bounding box center [339, 35] width 53 height 5
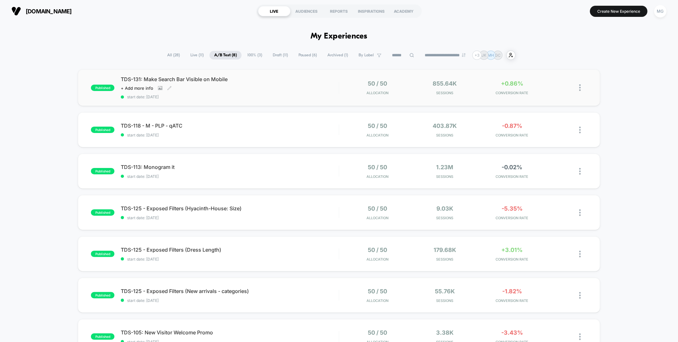
click at [255, 87] on div "Click to view images Click to edit experience details + Add more info" at bounding box center [197, 87] width 153 height 5
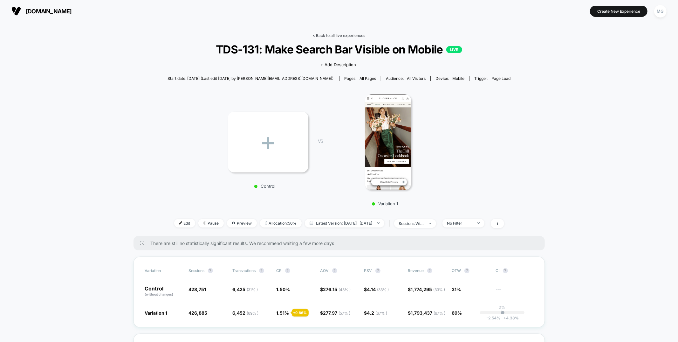
click at [321, 34] on link "< Back to all live experiences" at bounding box center [339, 35] width 53 height 5
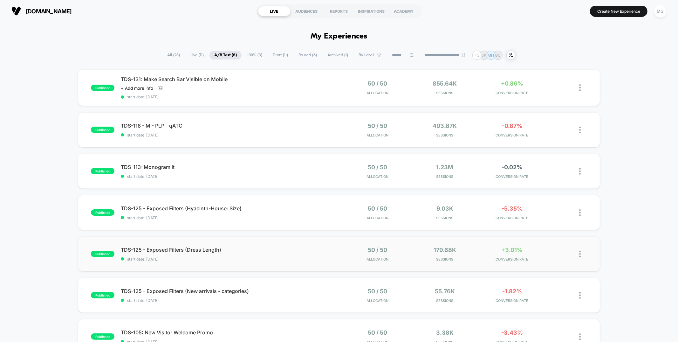
click at [299, 244] on div "published TDS-125 - Exposed Filters (Dress Length) start date: 9/16/2025 50 / 5…" at bounding box center [339, 253] width 522 height 35
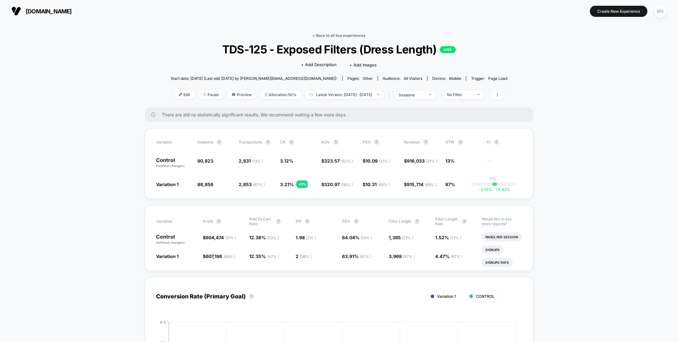
click at [346, 35] on link "< Back to all live experiences" at bounding box center [339, 35] width 53 height 5
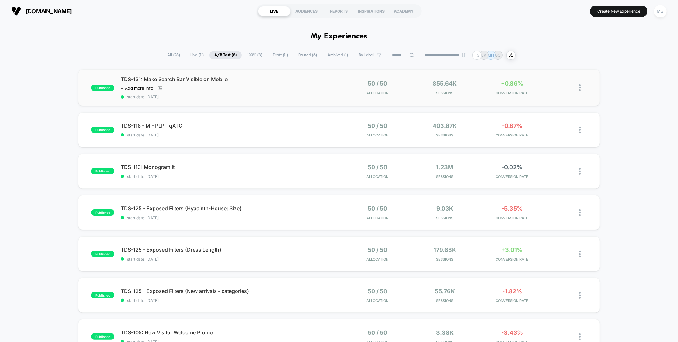
click at [580, 87] on img at bounding box center [580, 87] width 2 height 7
click at [553, 96] on div "Preview Link" at bounding box center [547, 95] width 57 height 14
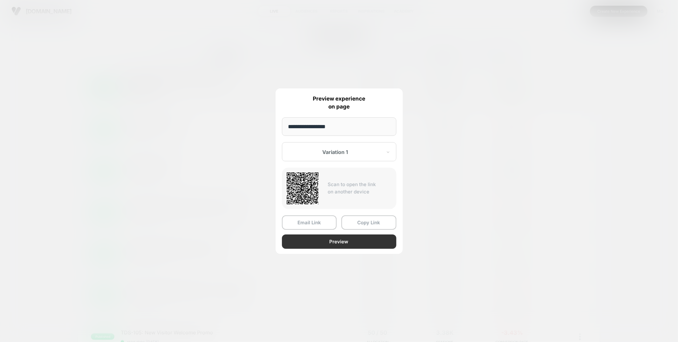
click at [313, 240] on button "Preview" at bounding box center [339, 241] width 114 height 14
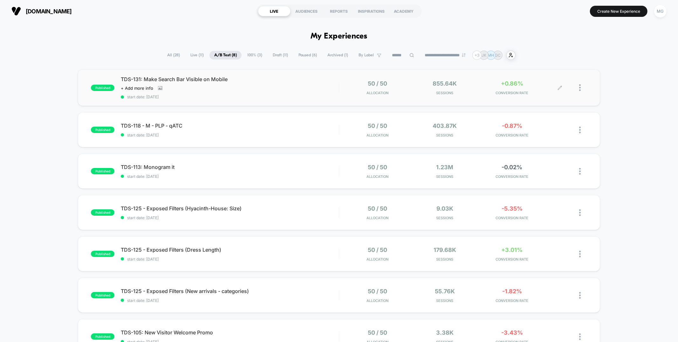
click at [581, 87] on div at bounding box center [583, 87] width 8 height 15
click at [561, 99] on div "Preview Link" at bounding box center [547, 95] width 57 height 14
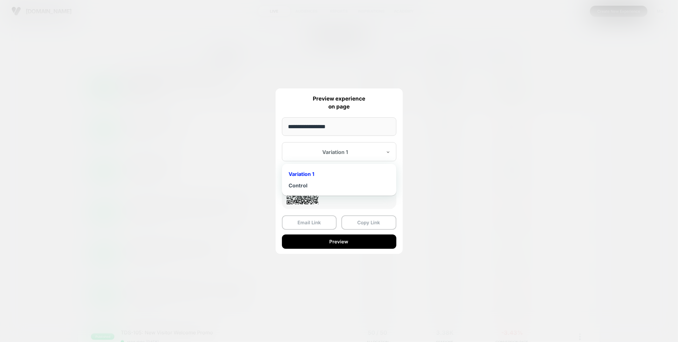
drag, startPoint x: 343, startPoint y: 151, endPoint x: 341, endPoint y: 170, distance: 19.5
click at [343, 151] on div at bounding box center [335, 152] width 93 height 6
click at [333, 185] on div "Control" at bounding box center [339, 185] width 108 height 11
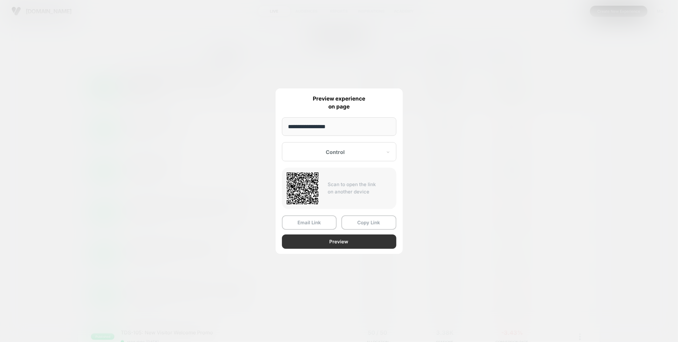
click at [330, 242] on button "Preview" at bounding box center [339, 241] width 114 height 14
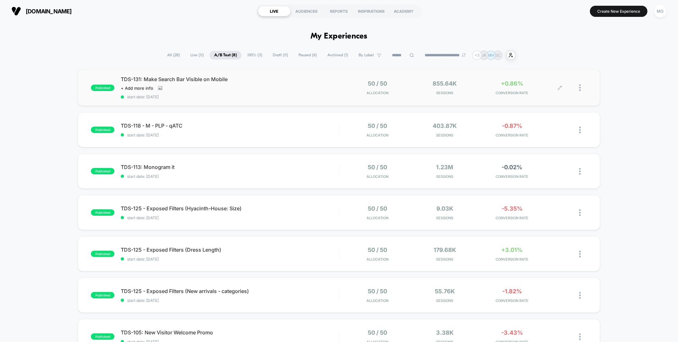
click at [257, 58] on span "100% ( 3 )" at bounding box center [254, 55] width 24 height 9
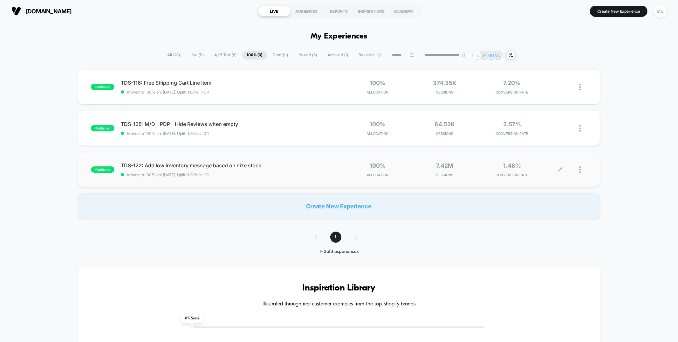
click at [557, 171] on div at bounding box center [553, 169] width 13 height 15
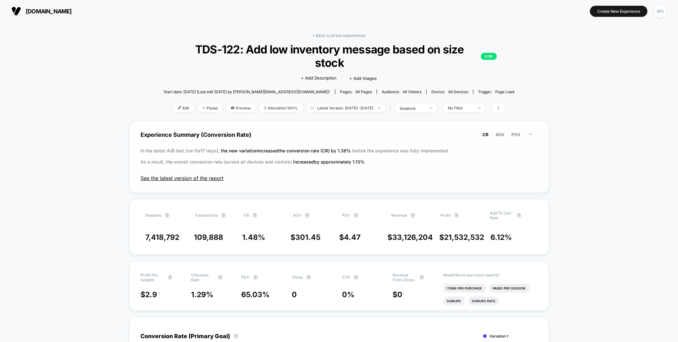
click at [214, 175] on span "See the latest version of the report" at bounding box center [339, 178] width 397 height 6
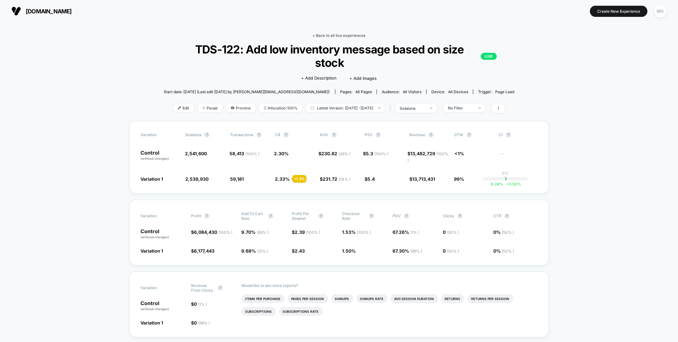
click at [344, 37] on link "< Back to all live experiences" at bounding box center [339, 35] width 53 height 5
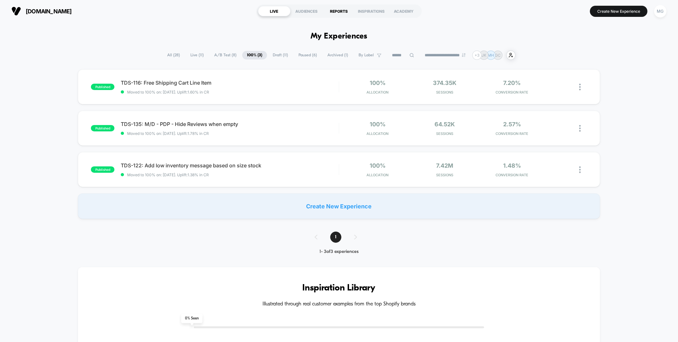
click at [344, 16] on div "REPORTS" at bounding box center [339, 11] width 32 height 10
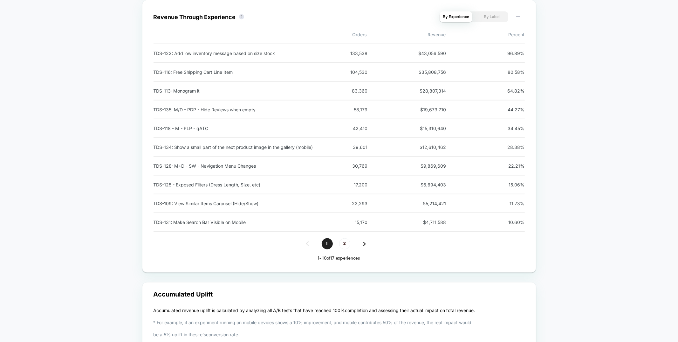
scroll to position [745, 0]
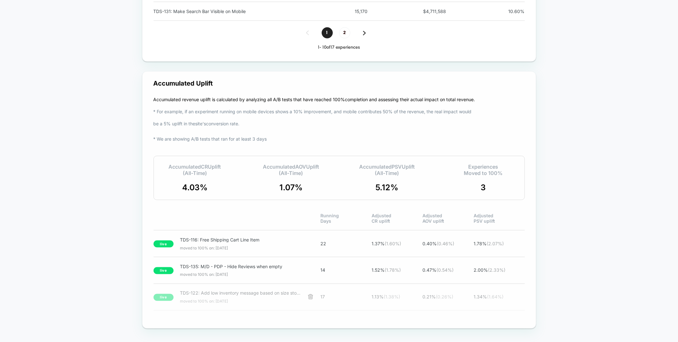
click at [432, 299] on div "live TDS-122: Add low inventory message based on size stock moved to 100% on: 8…" at bounding box center [338, 297] width 371 height 27
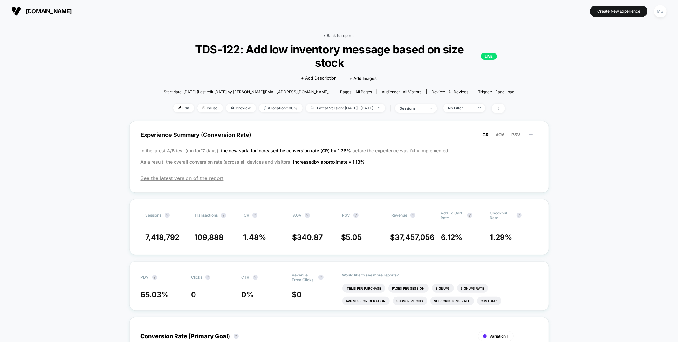
click at [349, 37] on link "< Back to reports" at bounding box center [338, 35] width 31 height 5
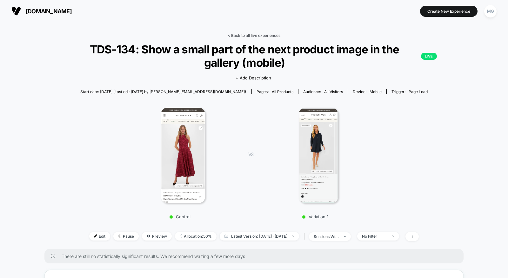
click at [238, 35] on link "< Back to all live experiences" at bounding box center [254, 35] width 53 height 5
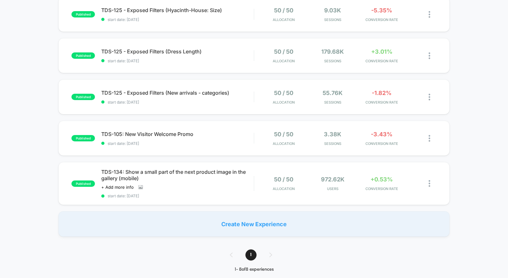
scroll to position [208, 0]
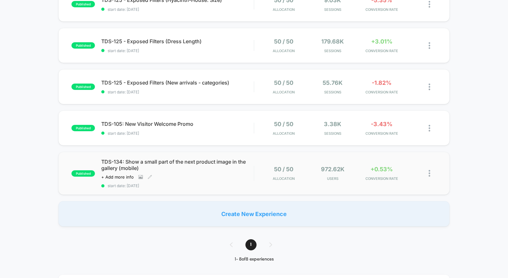
click at [227, 182] on div "TDS-134: Show a small part of the next product image in the gallery (mobile) Cl…" at bounding box center [177, 174] width 153 height 30
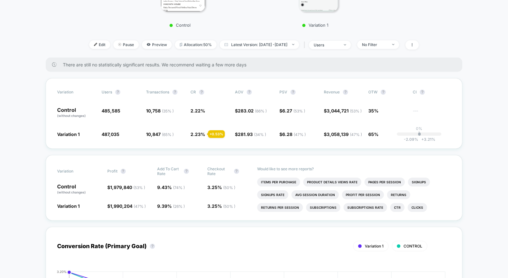
scroll to position [172, 0]
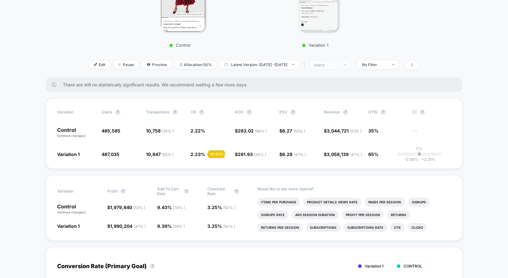
click at [336, 65] on div "users" at bounding box center [326, 65] width 25 height 5
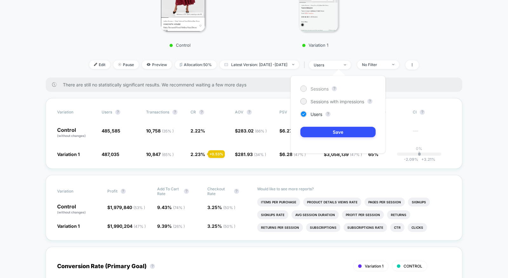
click at [310, 91] on div "Sessions" at bounding box center [315, 88] width 28 height 6
click at [323, 132] on button "Save" at bounding box center [338, 132] width 75 height 10
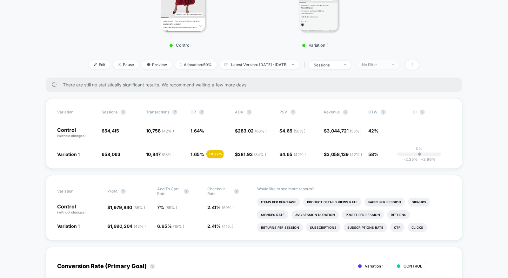
click at [387, 64] on div "No Filter" at bounding box center [374, 64] width 25 height 5
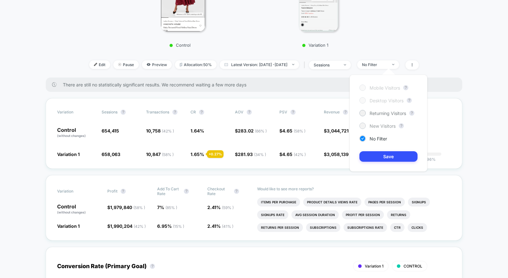
click at [367, 126] on div "New Visitors" at bounding box center [378, 126] width 36 height 6
click at [374, 152] on button "Save" at bounding box center [389, 156] width 58 height 10
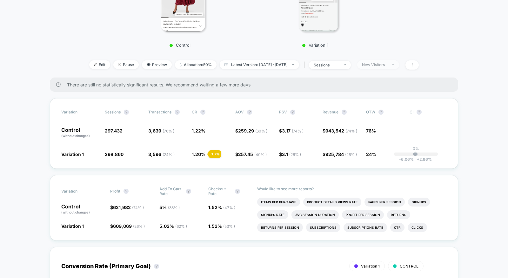
click at [379, 65] on div "New Visitors" at bounding box center [374, 64] width 25 height 5
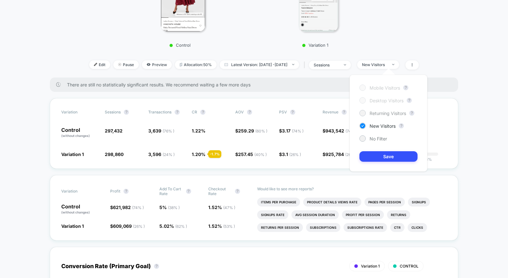
click at [376, 111] on span "Returning Visitors" at bounding box center [388, 113] width 37 height 5
click at [377, 155] on button "Save" at bounding box center [389, 156] width 58 height 10
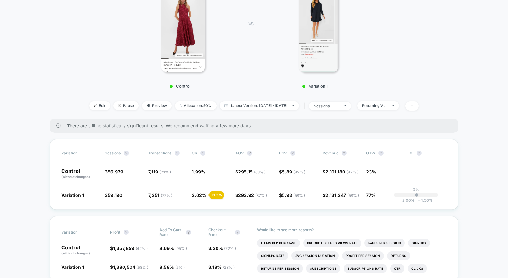
scroll to position [119, 0]
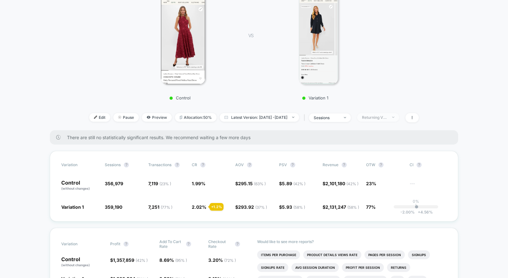
click at [386, 116] on div "Returning Visitors" at bounding box center [374, 117] width 25 height 5
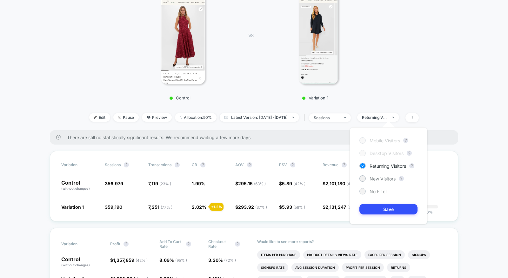
click at [362, 190] on div at bounding box center [362, 191] width 5 height 5
click at [373, 209] on button "Save" at bounding box center [389, 209] width 58 height 10
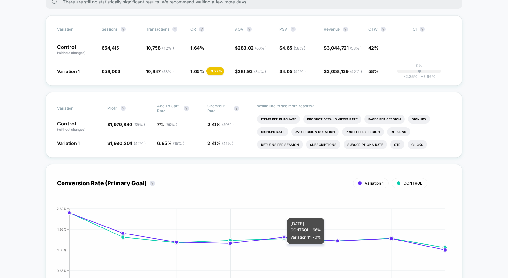
scroll to position [246, 0]
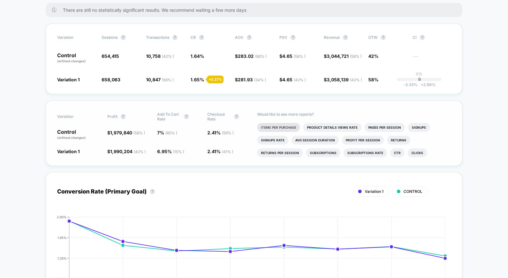
click at [263, 132] on li "Items Per Purchase" at bounding box center [278, 127] width 43 height 9
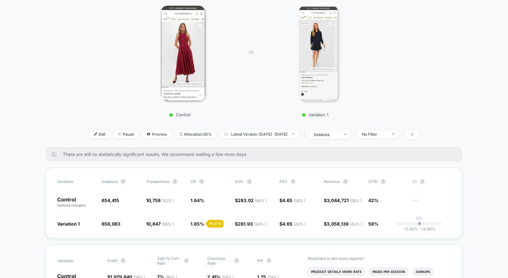
scroll to position [0, 0]
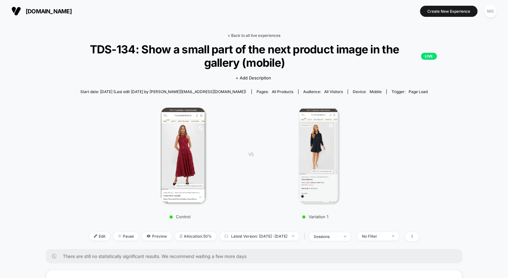
click at [256, 36] on link "< Back to all live experiences" at bounding box center [254, 35] width 53 height 5
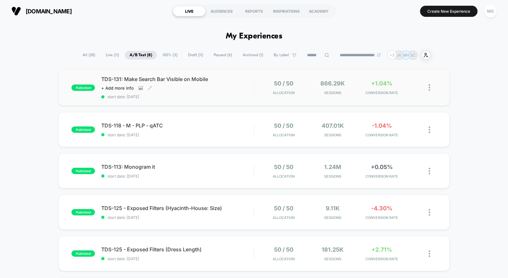
scroll to position [2, 0]
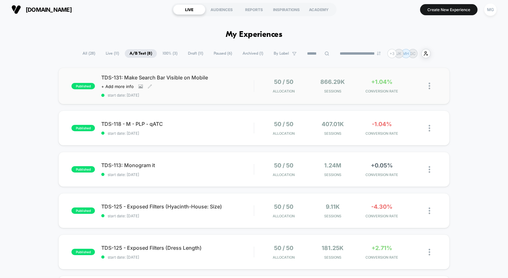
click at [235, 93] on div "TDS-131: Make Search Bar Visible on Mobile Click to view images Click to edit e…" at bounding box center [177, 85] width 153 height 23
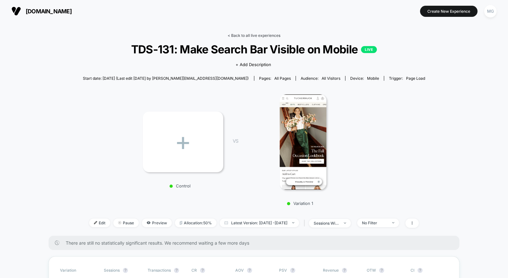
click at [241, 34] on link "< Back to all live experiences" at bounding box center [254, 35] width 53 height 5
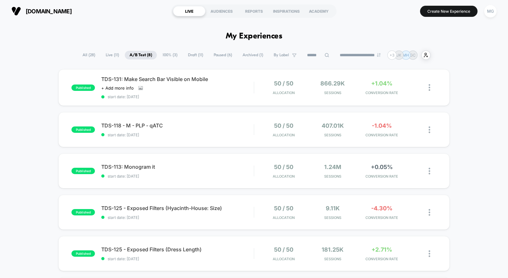
click at [171, 56] on span "100% ( 3 )" at bounding box center [170, 55] width 24 height 9
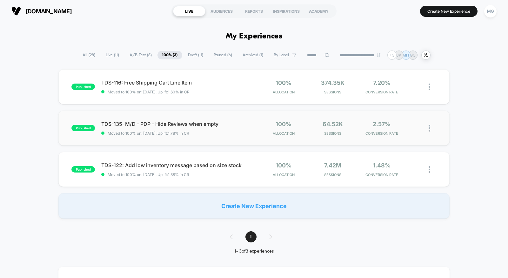
click at [241, 139] on div "published TDS-135: M/D - PDP - Hide Reviews when empty Moved to 100% on: 9/22/2…" at bounding box center [253, 128] width 391 height 35
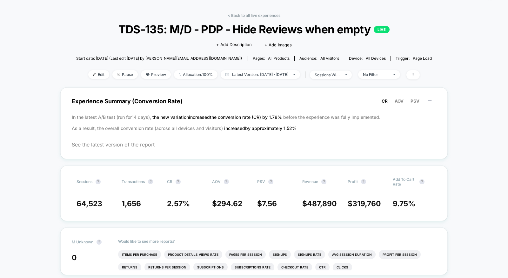
scroll to position [27, 0]
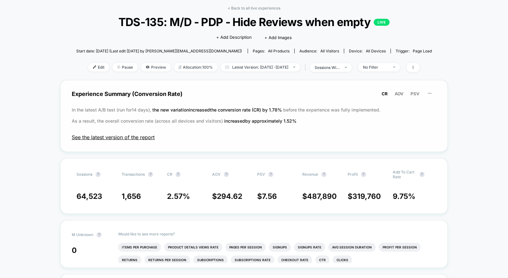
click at [136, 138] on span "See the latest version of the report" at bounding box center [254, 137] width 365 height 6
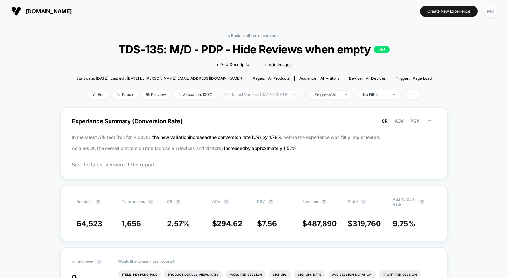
click at [252, 93] on span "Latest Version: Sep 21, 2025 - Sep 21, 2025" at bounding box center [260, 94] width 79 height 9
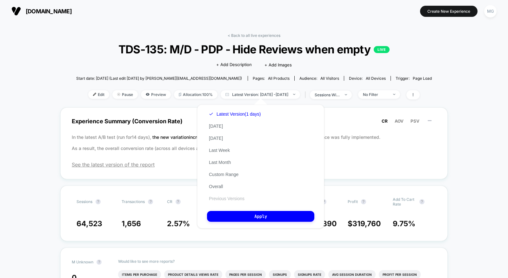
click at [223, 199] on button "Previous Versions" at bounding box center [226, 199] width 39 height 6
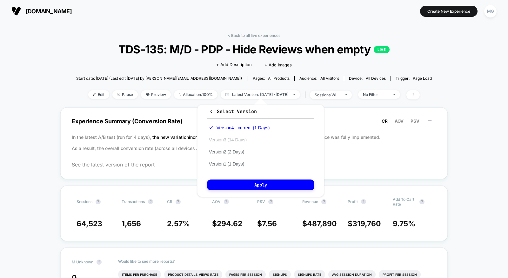
click at [235, 141] on button "Version 3 (14 Days)" at bounding box center [228, 140] width 42 height 6
click at [250, 191] on div "Select Version Version 4 - current (1 Days) Version 3 (14 Days) Version 2 (2 Da…" at bounding box center [260, 151] width 127 height 92
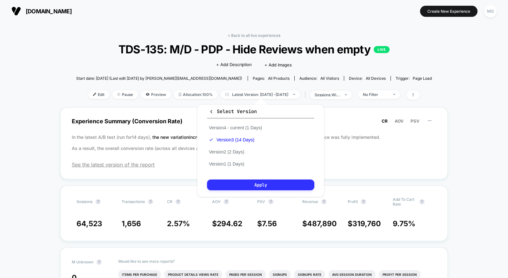
click at [250, 182] on button "Apply" at bounding box center [260, 185] width 107 height 11
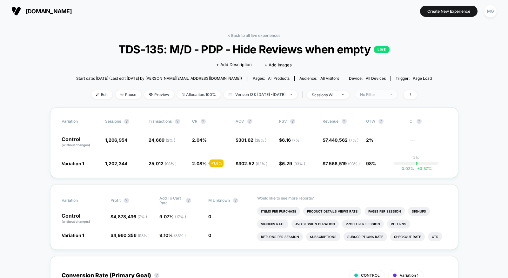
click at [398, 94] on span "No Filter" at bounding box center [377, 94] width 42 height 9
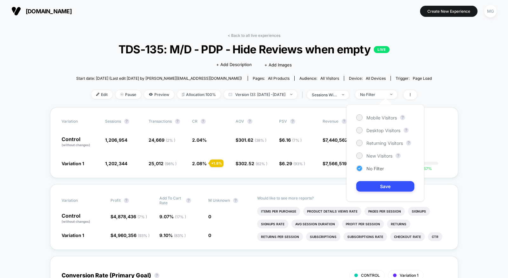
drag, startPoint x: 369, startPoint y: 153, endPoint x: 376, endPoint y: 167, distance: 15.3
click at [370, 153] on span "New Visitors" at bounding box center [380, 155] width 26 height 5
click at [376, 182] on button "Save" at bounding box center [386, 186] width 58 height 10
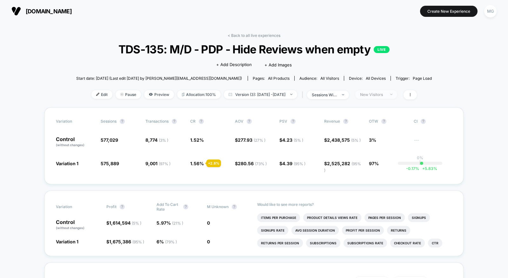
click at [379, 95] on div "New Visitors" at bounding box center [372, 94] width 25 height 5
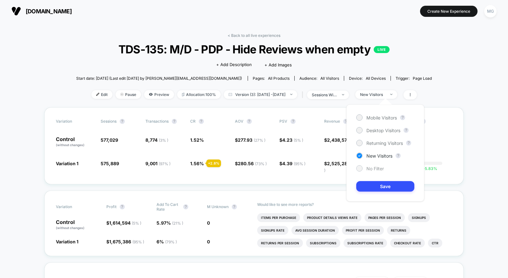
click at [368, 168] on span "No Filter" at bounding box center [375, 168] width 17 height 5
click at [368, 186] on button "Save" at bounding box center [386, 186] width 58 height 10
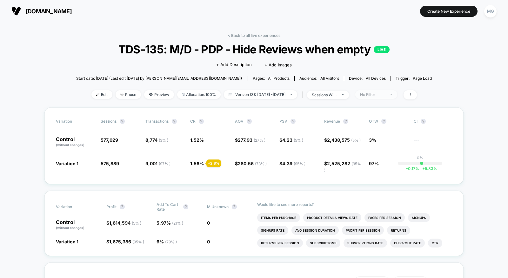
click at [385, 93] on div "No Filter" at bounding box center [372, 94] width 25 height 5
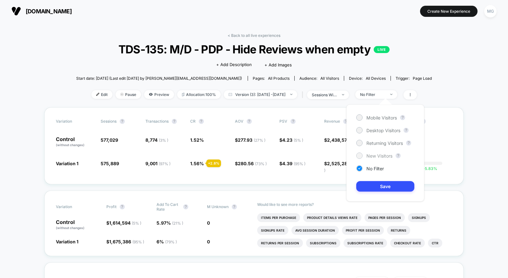
click at [369, 153] on span "New Visitors" at bounding box center [380, 155] width 26 height 5
click at [371, 187] on button "Save" at bounding box center [386, 186] width 58 height 10
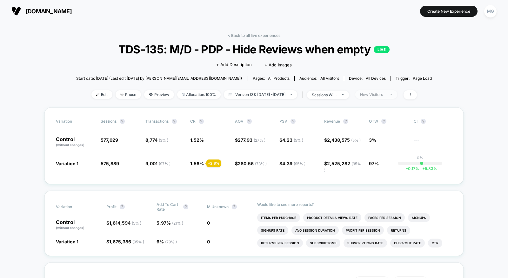
click at [382, 95] on div "New Visitors" at bounding box center [372, 94] width 25 height 5
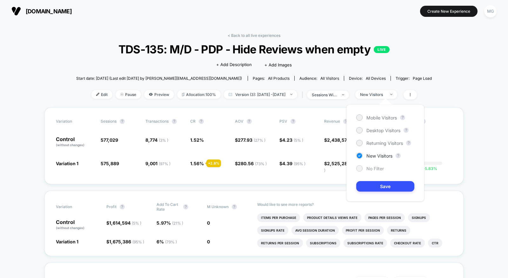
click at [370, 168] on span "No Filter" at bounding box center [375, 168] width 17 height 5
click at [373, 181] on button "Save" at bounding box center [386, 186] width 58 height 10
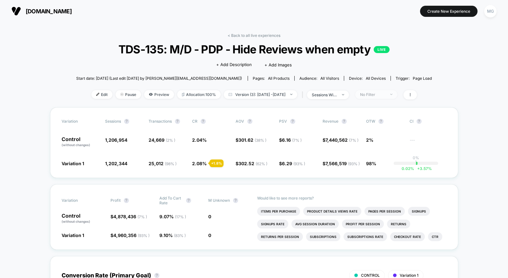
click at [379, 90] on span "No Filter" at bounding box center [377, 94] width 42 height 9
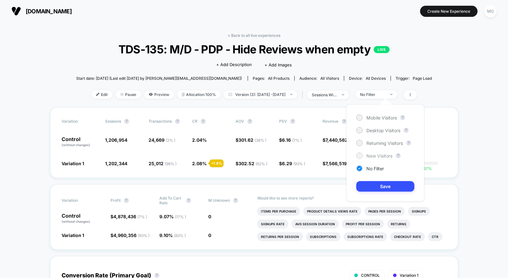
click at [364, 157] on div "New Visitors" at bounding box center [375, 156] width 36 height 6
click at [366, 186] on button "Save" at bounding box center [386, 186] width 58 height 10
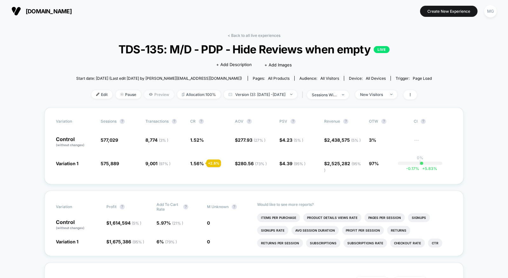
click at [148, 94] on span "Preview" at bounding box center [159, 94] width 30 height 9
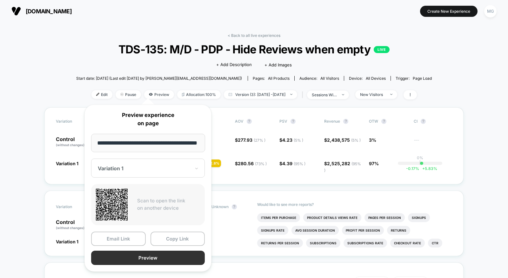
click at [146, 255] on button "Preview" at bounding box center [148, 258] width 114 height 14
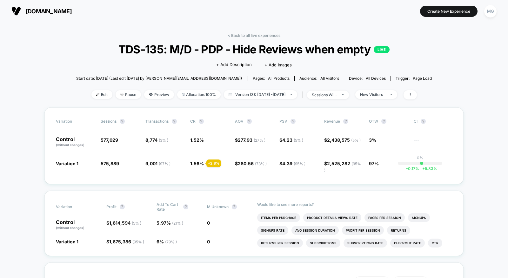
click at [146, 97] on span "Preview" at bounding box center [159, 94] width 30 height 9
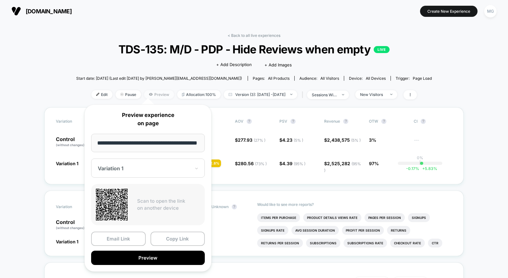
scroll to position [0, 16]
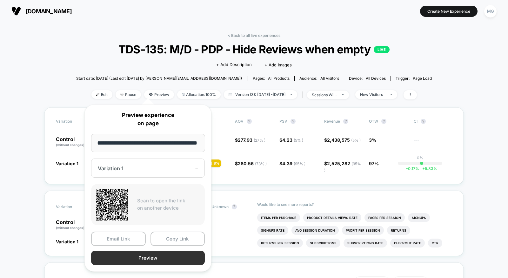
click at [151, 258] on button "Preview" at bounding box center [148, 258] width 114 height 14
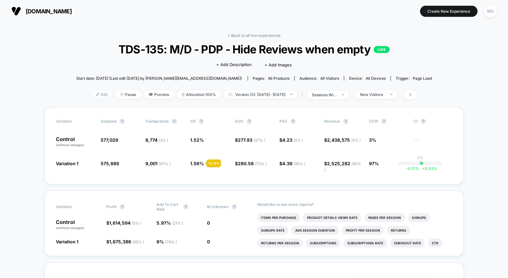
click at [98, 97] on span "Edit" at bounding box center [102, 94] width 21 height 9
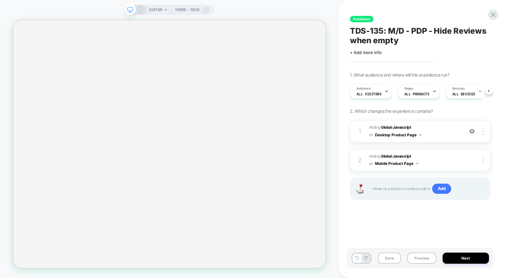
scroll to position [0, 0]
click at [424, 159] on span "Adding Global Javascript on Mobile Product Page" at bounding box center [415, 160] width 92 height 15
click at [439, 159] on span "Adding Global Javascript on Mobile Product Page" at bounding box center [415, 160] width 92 height 15
click at [437, 132] on span "Adding Global Javascript on Desktop Product Page" at bounding box center [415, 131] width 92 height 15
click at [432, 132] on span "Adding Global Javascript on Desktop Product Page" at bounding box center [415, 131] width 92 height 15
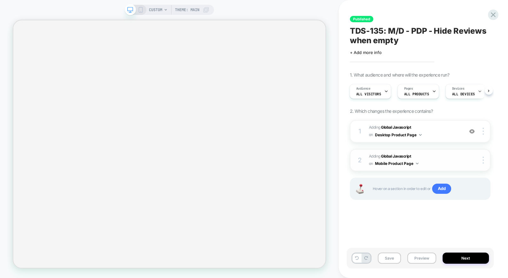
click at [426, 156] on span "Adding Global Javascript on Mobile Product Page" at bounding box center [415, 160] width 92 height 15
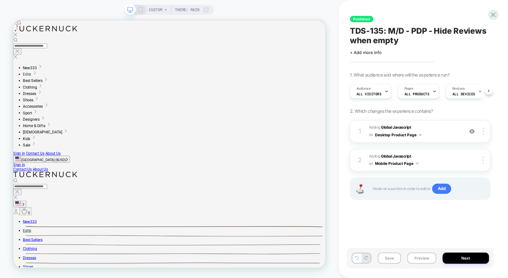
scroll to position [0, 0]
click at [160, 12] on span "CUSTOM" at bounding box center [155, 10] width 13 height 10
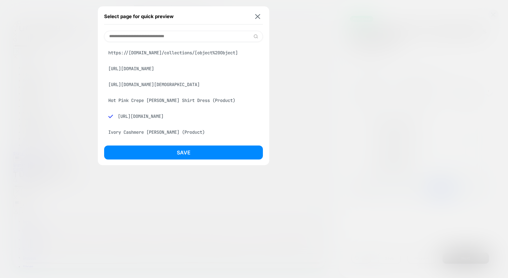
paste input "**********"
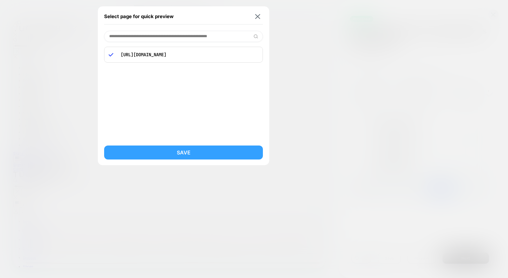
type input "**********"
click at [149, 156] on button "Save" at bounding box center [183, 153] width 159 height 14
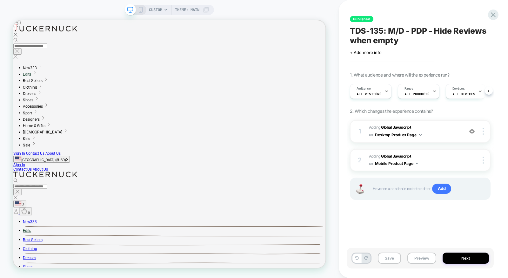
scroll to position [0, 0]
click at [445, 159] on span "Adding Global Javascript on Mobile Product Page" at bounding box center [415, 160] width 92 height 15
click at [441, 136] on span "Adding Global Javascript on Desktop Product Page" at bounding box center [415, 131] width 92 height 15
click at [432, 133] on span "Adding Global Javascript on Desktop Product Page" at bounding box center [415, 131] width 92 height 15
click at [419, 259] on button "Preview" at bounding box center [422, 258] width 29 height 11
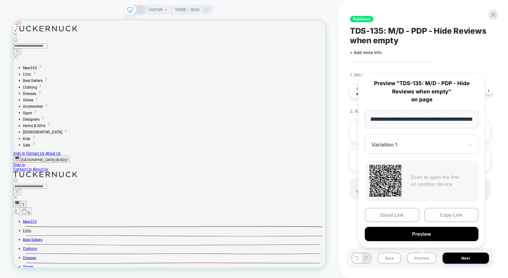
scroll to position [0, 0]
click at [339, 221] on div "Published TDS-135: M/D - PDP - Hide Reviews when empty Click to edit experience…" at bounding box center [423, 139] width 169 height 278
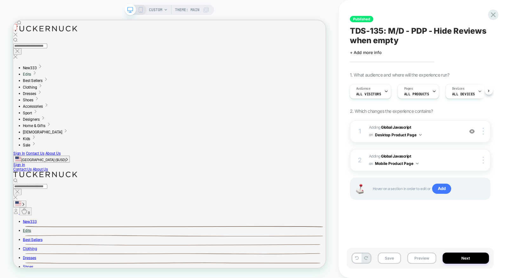
click at [152, 8] on span "CUSTOM" at bounding box center [155, 10] width 13 height 10
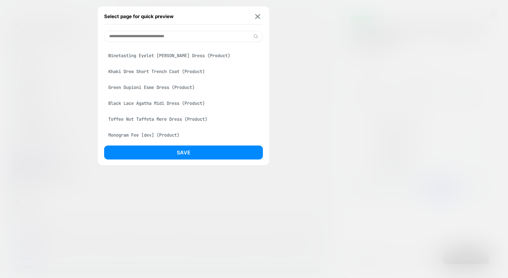
scroll to position [191, 0]
click at [171, 92] on div "Green Dupioni Esme Dress (Product)" at bounding box center [183, 86] width 159 height 12
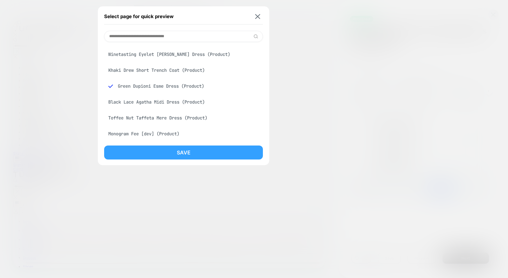
click at [201, 151] on button "Save" at bounding box center [183, 153] width 159 height 14
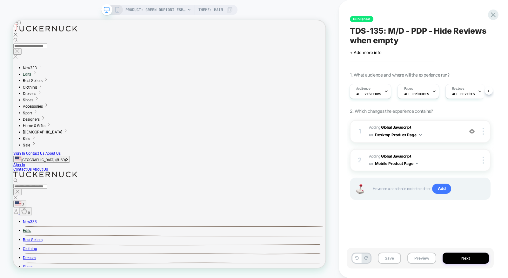
scroll to position [0, 1]
click at [436, 133] on span "Adding Global Javascript on Desktop Product Page" at bounding box center [415, 131] width 92 height 15
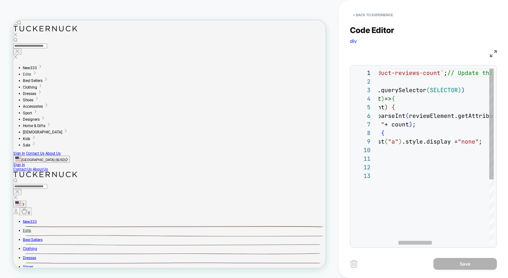
scroll to position [0, 0]
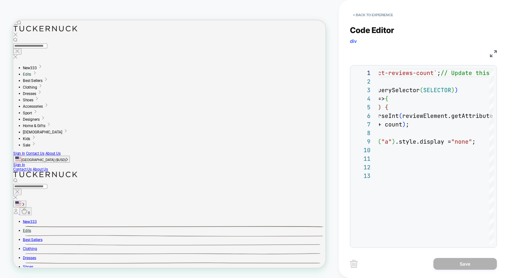
click at [490, 53] on div "JS" at bounding box center [423, 52] width 147 height 11
click at [492, 53] on img at bounding box center [493, 53] width 7 height 7
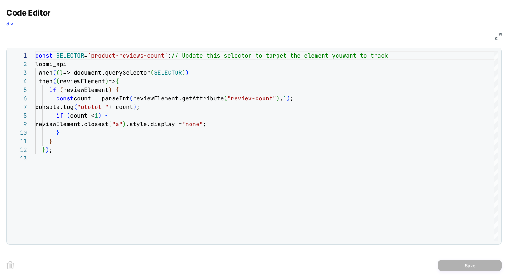
click at [500, 34] on img at bounding box center [498, 36] width 7 height 7
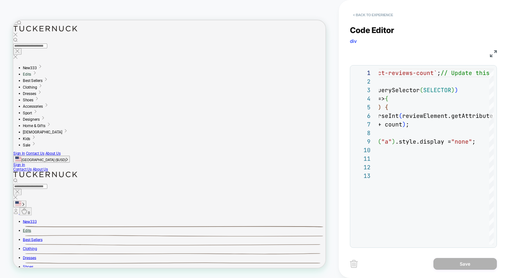
click at [361, 13] on button "< Back to experience" at bounding box center [373, 15] width 46 height 10
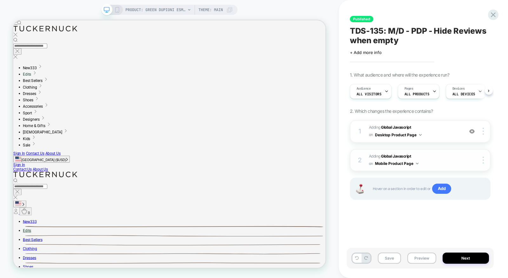
scroll to position [0, 0]
click at [118, 10] on icon at bounding box center [117, 10] width 6 height 6
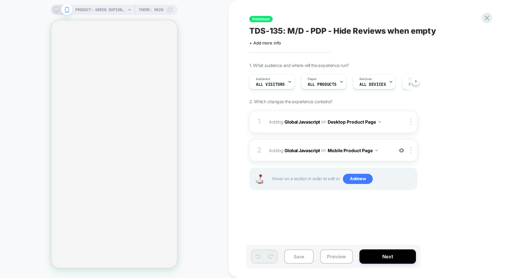
scroll to position [0, 0]
click at [302, 157] on div "2 Adding Global Javascript on Mobile Product Page Add Before Add After Copy to …" at bounding box center [333, 150] width 168 height 22
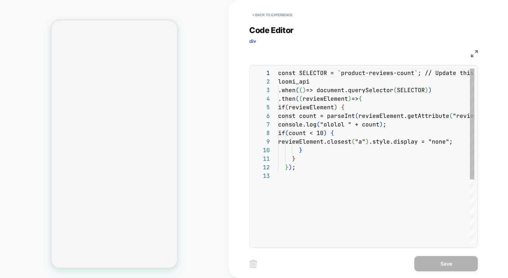
scroll to position [86, 0]
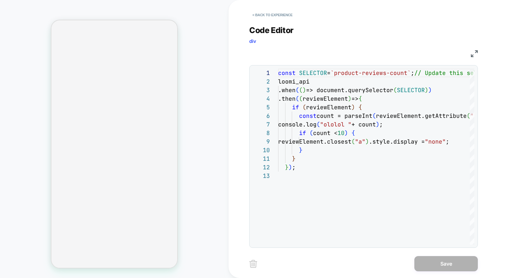
click at [473, 55] on img at bounding box center [474, 53] width 7 height 7
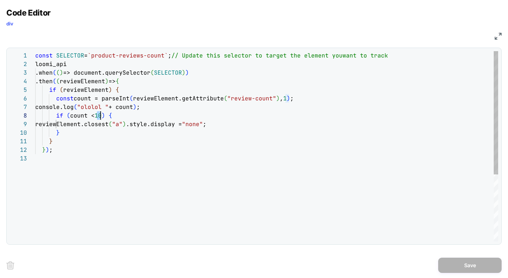
scroll to position [60, 69]
drag, startPoint x: 98, startPoint y: 116, endPoint x: 104, endPoint y: 116, distance: 6.0
click at [104, 116] on div "const SELECTOR = `product-reviews-count` ; // Update this selector to target th…" at bounding box center [266, 197] width 463 height 293
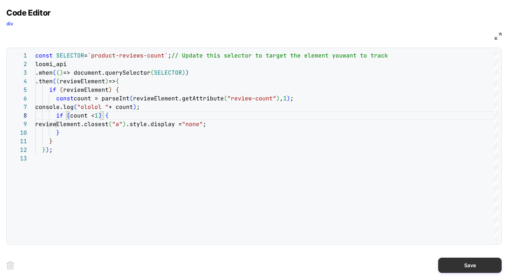
type textarea "**********"
click at [472, 264] on button "Save" at bounding box center [471, 265] width 64 height 15
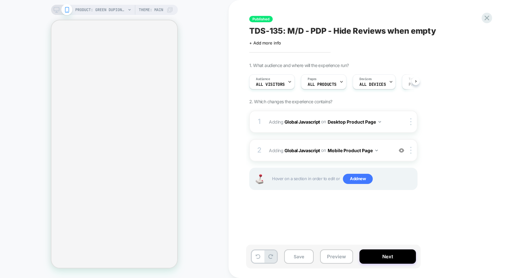
scroll to position [0, 0]
click at [299, 260] on button "Save" at bounding box center [299, 256] width 30 height 14
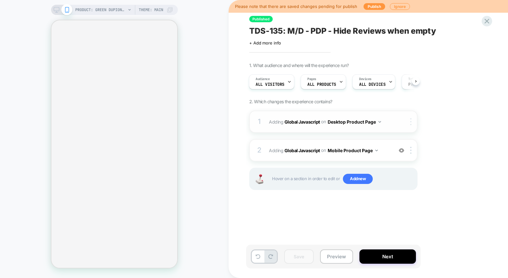
click at [411, 121] on img at bounding box center [411, 121] width 1 height 7
click at [405, 158] on div "Target All Devices" at bounding box center [412, 154] width 57 height 17
click at [373, 129] on div "1 Adding Global Javascript on All Devices Product Page Add Before Add After Tar…" at bounding box center [333, 122] width 168 height 22
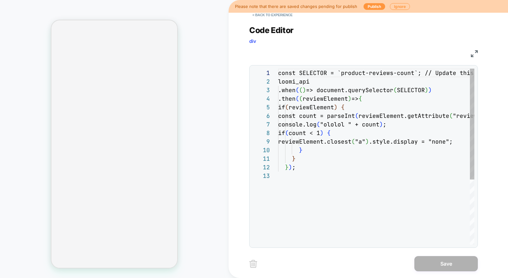
scroll to position [86, 0]
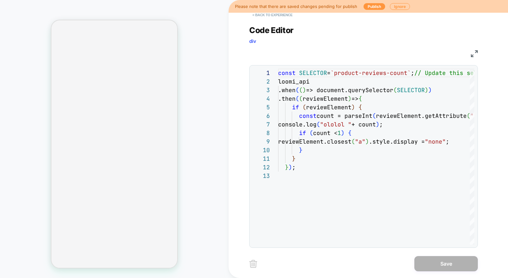
click at [281, 17] on button "< Back to experience" at bounding box center [272, 15] width 46 height 10
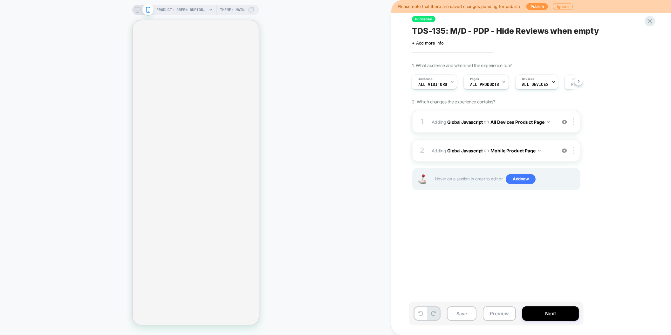
scroll to position [0, 0]
